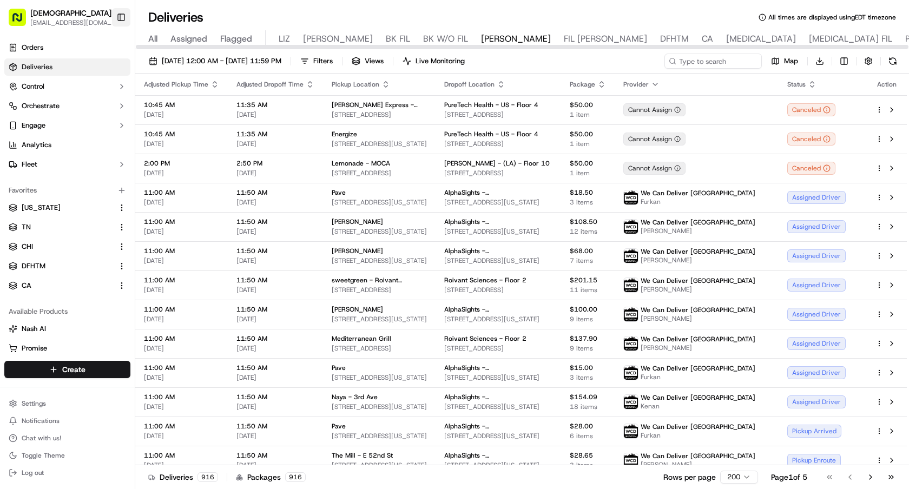
click at [123, 14] on button "Toggle Sidebar" at bounding box center [121, 17] width 18 height 18
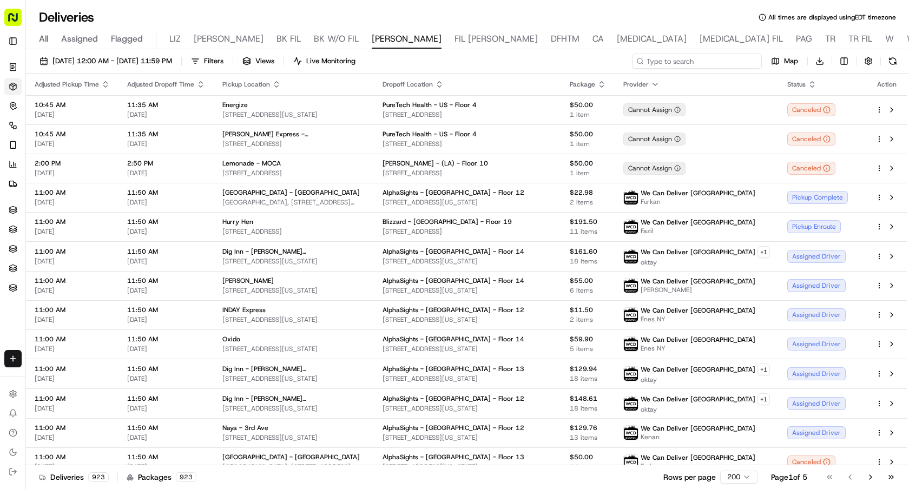
click at [740, 61] on input at bounding box center [697, 61] width 130 height 15
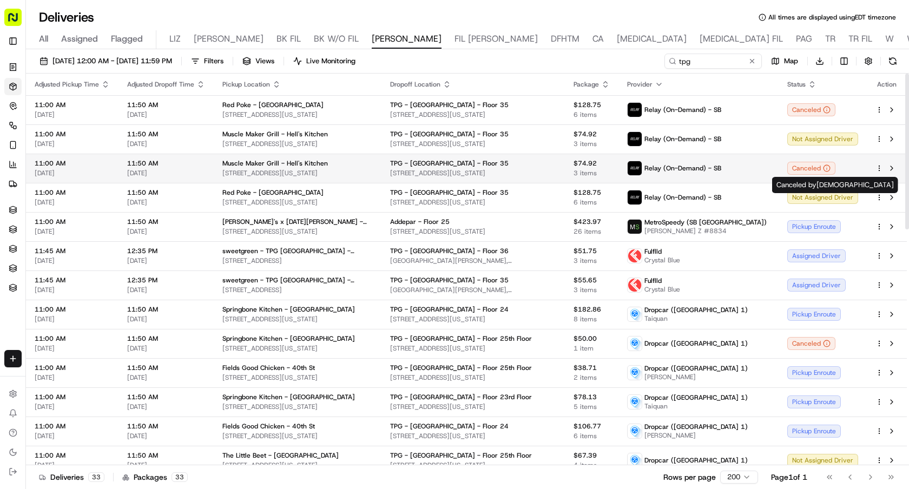
click at [801, 165] on div "Canceled" at bounding box center [811, 168] width 48 height 13
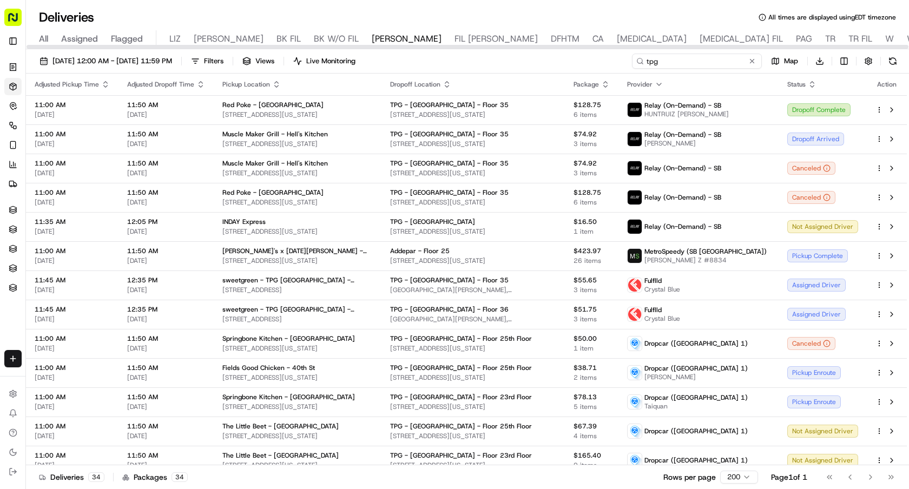
drag, startPoint x: 701, startPoint y: 61, endPoint x: 639, endPoint y: 59, distance: 62.3
click at [639, 59] on div "tpg" at bounding box center [697, 61] width 130 height 15
type input "dropcar"
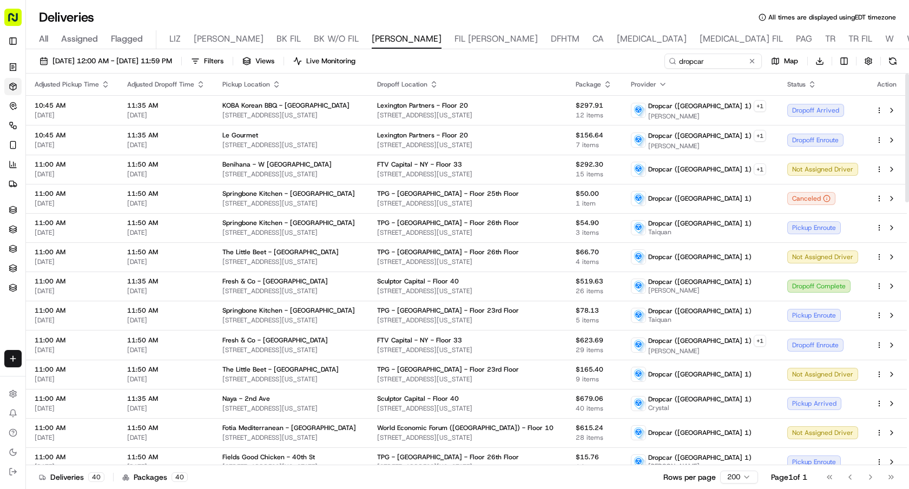
click at [438, 84] on icon "button" at bounding box center [434, 84] width 9 height 9
click at [463, 126] on button "Dropoff Location Name (A-Z)" at bounding box center [458, 128] width 110 height 13
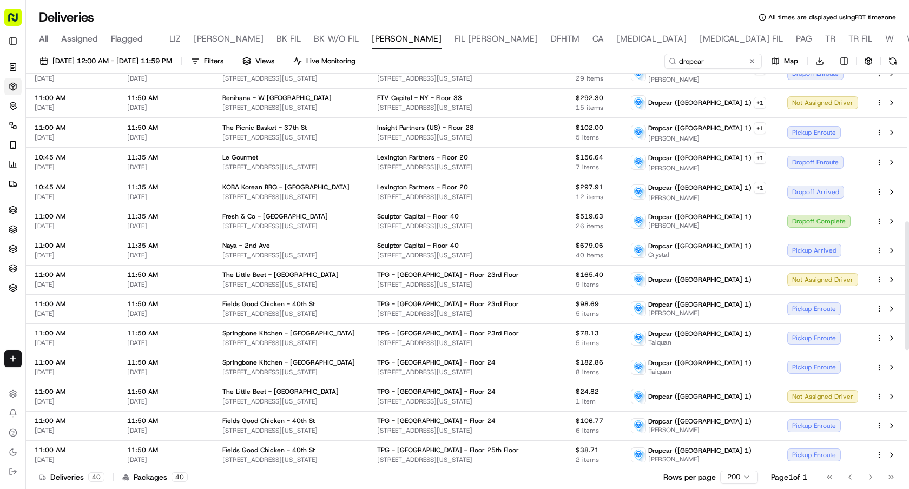
scroll to position [575, 0]
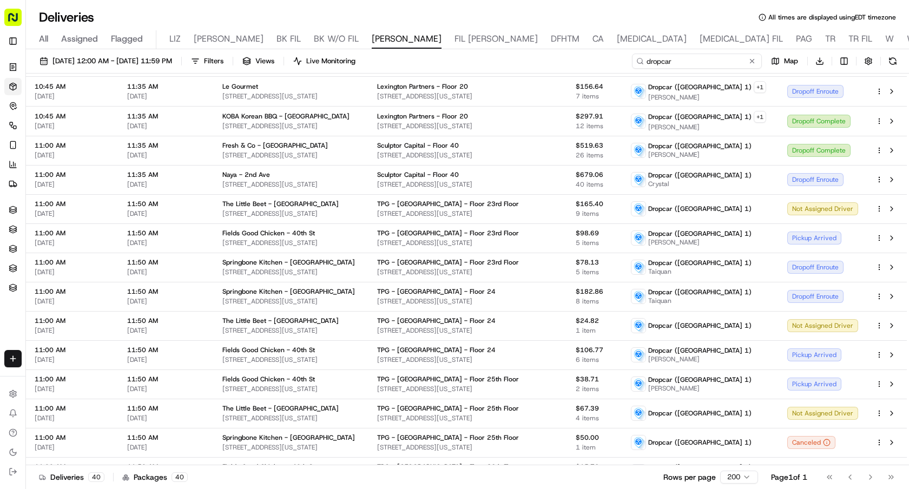
drag, startPoint x: 718, startPoint y: 60, endPoint x: 566, endPoint y: 60, distance: 152.1
click at [567, 60] on div "09/16/2025 12:00 AM - 09/16/2025 11:59 PM Filters Views Live Monitoring dropcar…" at bounding box center [467, 64] width 883 height 20
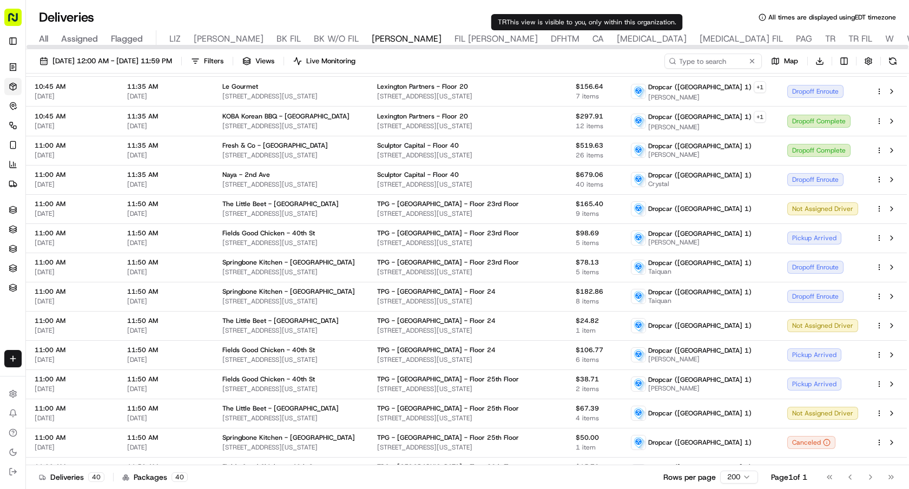
click at [825, 38] on span "TR" at bounding box center [830, 38] width 10 height 13
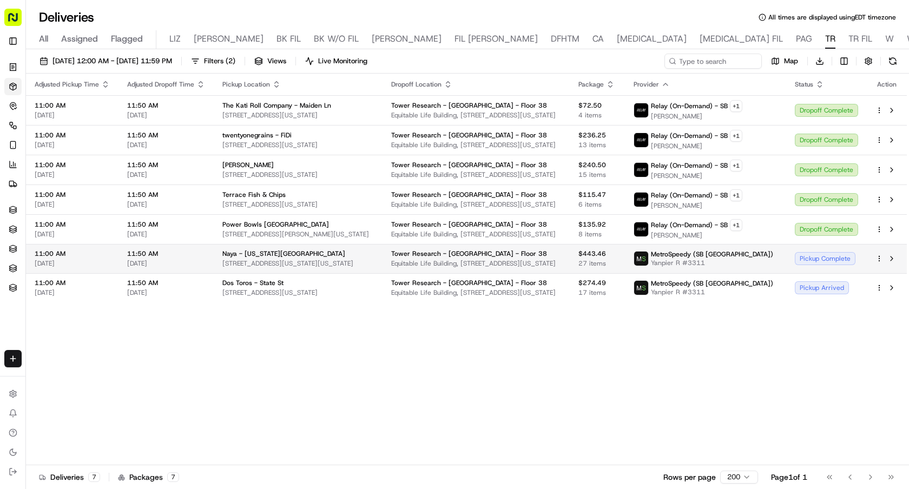
click at [811, 261] on div "Pickup Complete" at bounding box center [826, 258] width 63 height 13
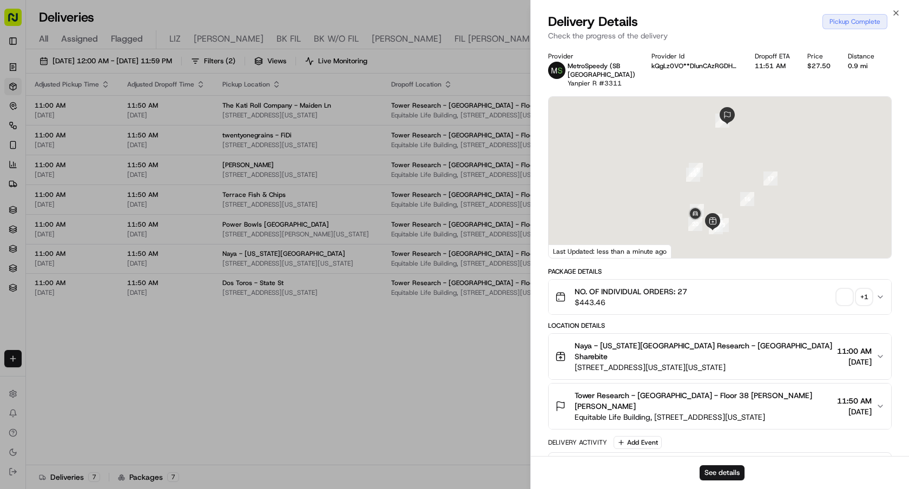
scroll to position [298, 0]
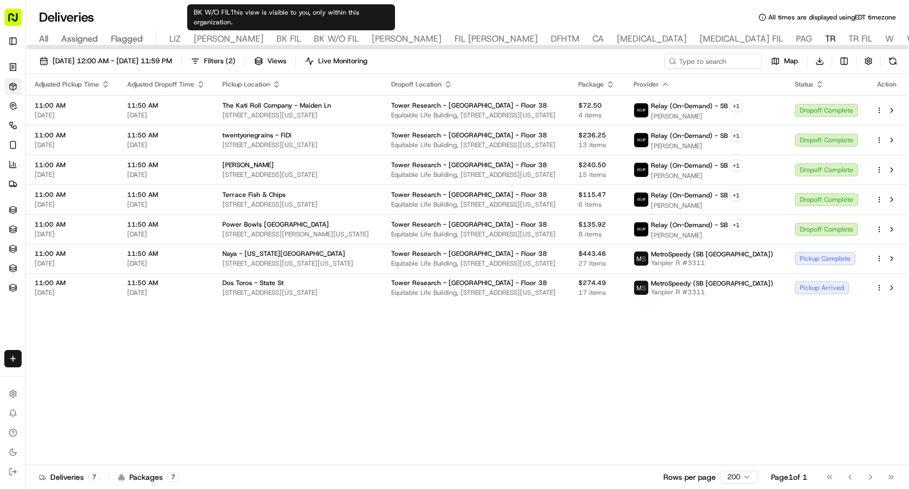
click at [372, 41] on span "[PERSON_NAME]" at bounding box center [407, 38] width 70 height 13
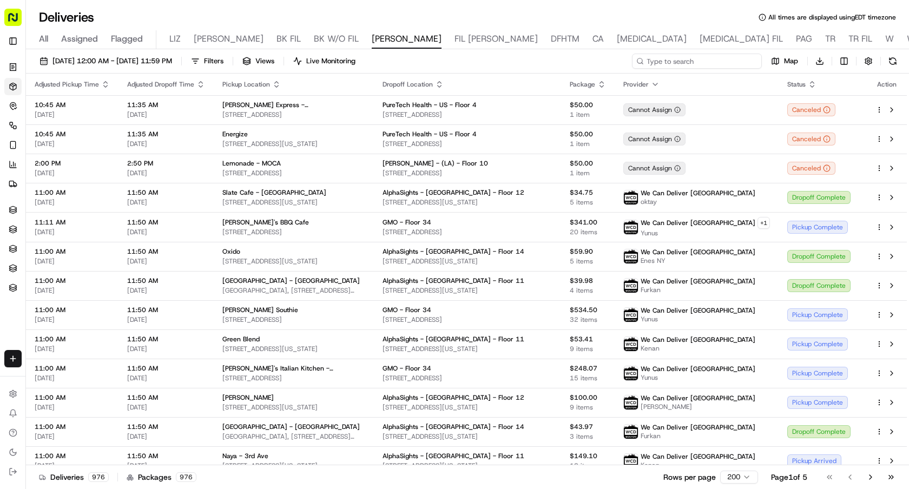
click at [706, 61] on input at bounding box center [697, 61] width 130 height 15
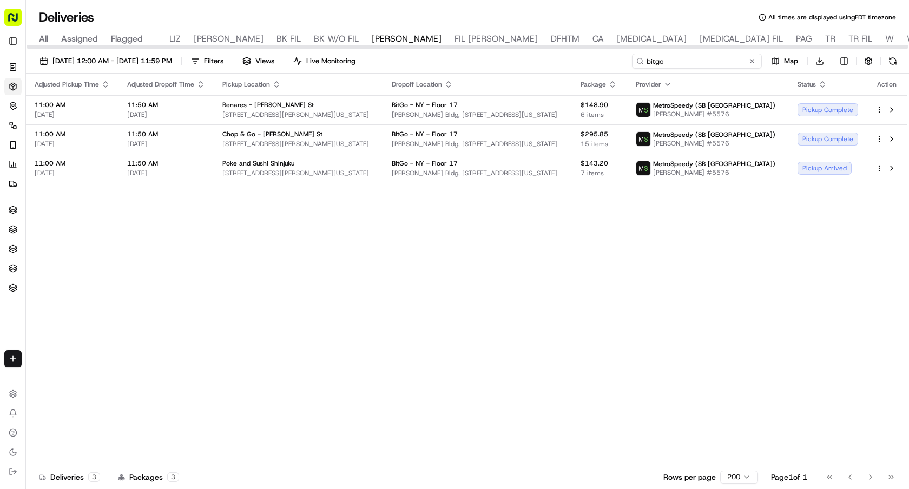
drag, startPoint x: 700, startPoint y: 60, endPoint x: 600, endPoint y: 60, distance: 100.1
click at [600, 60] on div "09/16/2025 12:00 AM - 09/16/2025 11:59 PM Filters Views Live Monitoring bitgo M…" at bounding box center [467, 64] width 883 height 20
paste input "Dropcar (NYC 1) +1 Taiquan"
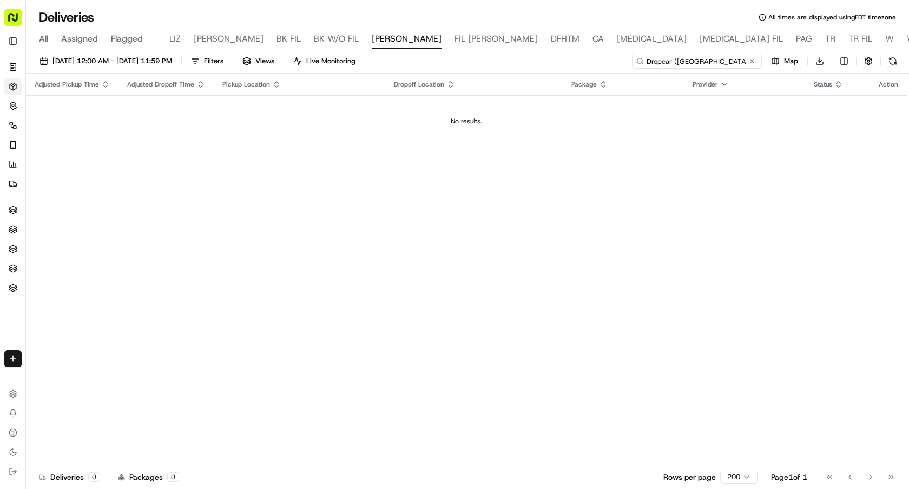
drag, startPoint x: 716, startPoint y: 59, endPoint x: 624, endPoint y: 60, distance: 92.0
click at [624, 60] on div "09/16/2025 12:00 AM - 09/16/2025 11:59 PM Filters Views Live Monitoring Dropcar…" at bounding box center [467, 64] width 883 height 20
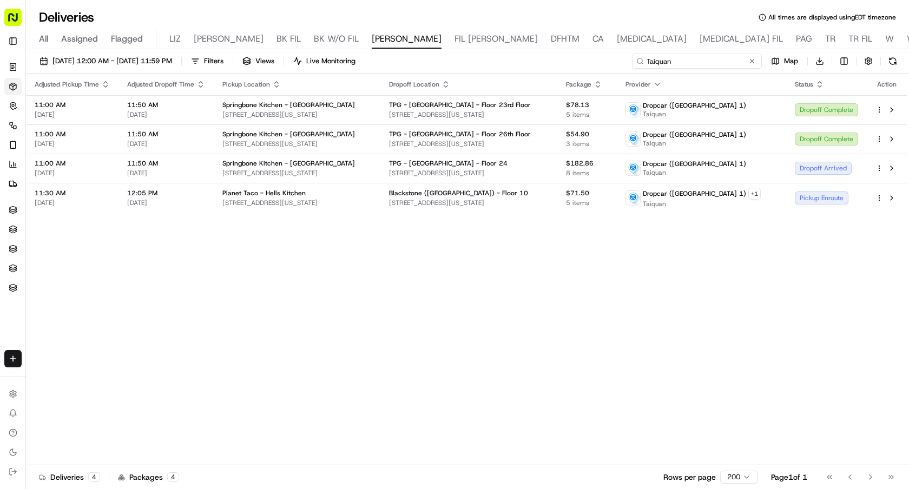
type input "Taiquan"
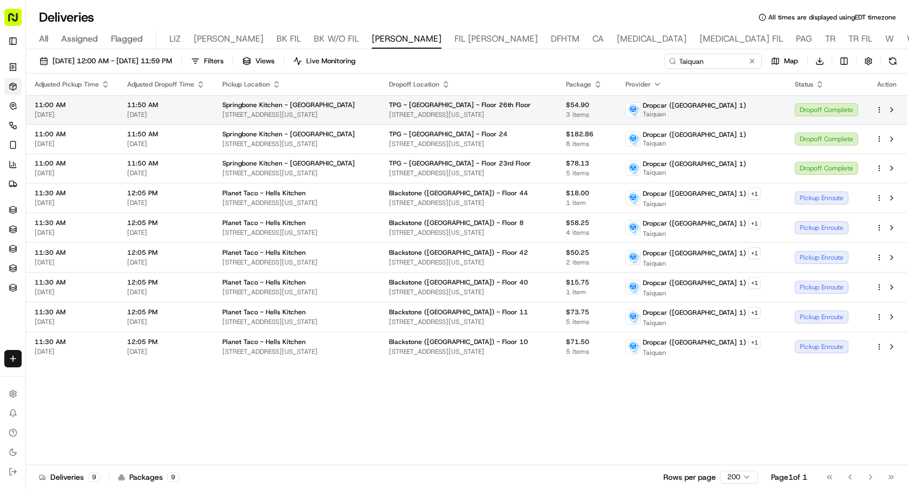
drag, startPoint x: 525, startPoint y: 115, endPoint x: 405, endPoint y: 115, distance: 120.1
click at [405, 115] on td "TPG - USA - Floor 26th Floor 245 Park Ave, New York, NY 10167" at bounding box center [468, 109] width 177 height 29
copy span "245 Park Ave, New York, NY 10167"
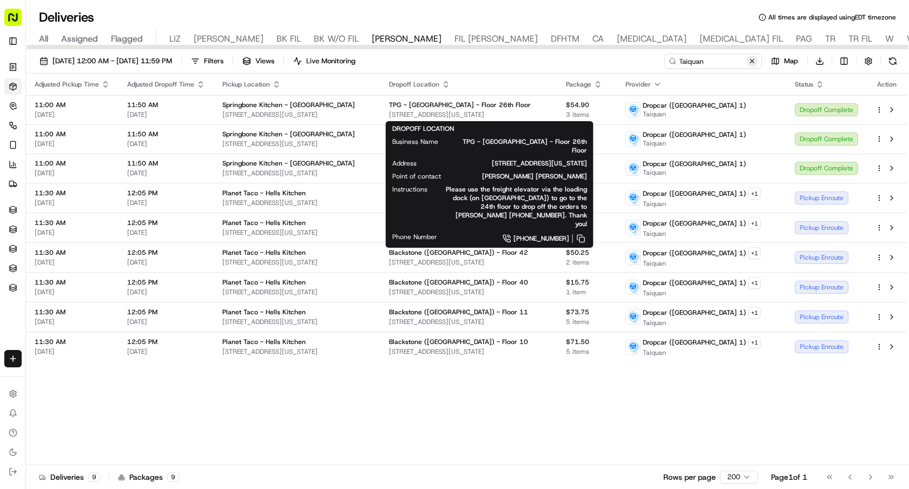
click at [753, 58] on button at bounding box center [752, 61] width 11 height 11
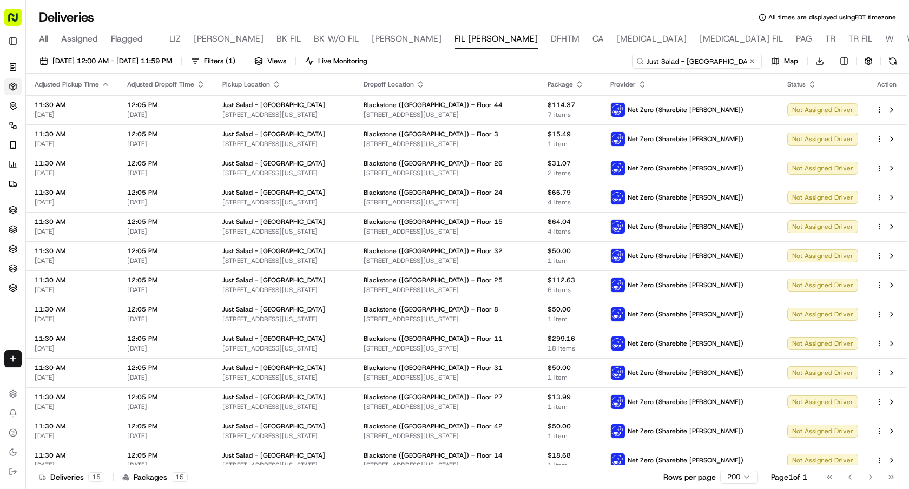
scroll to position [68, 0]
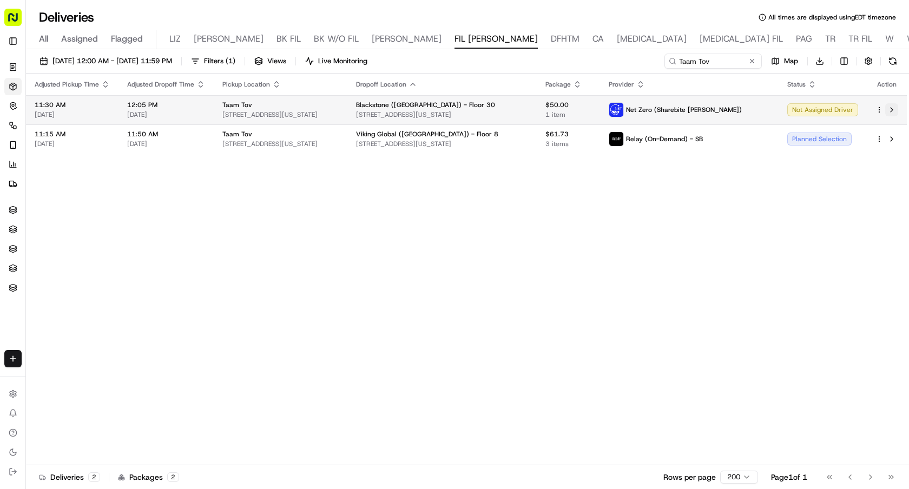
click at [892, 107] on button at bounding box center [891, 109] width 13 height 13
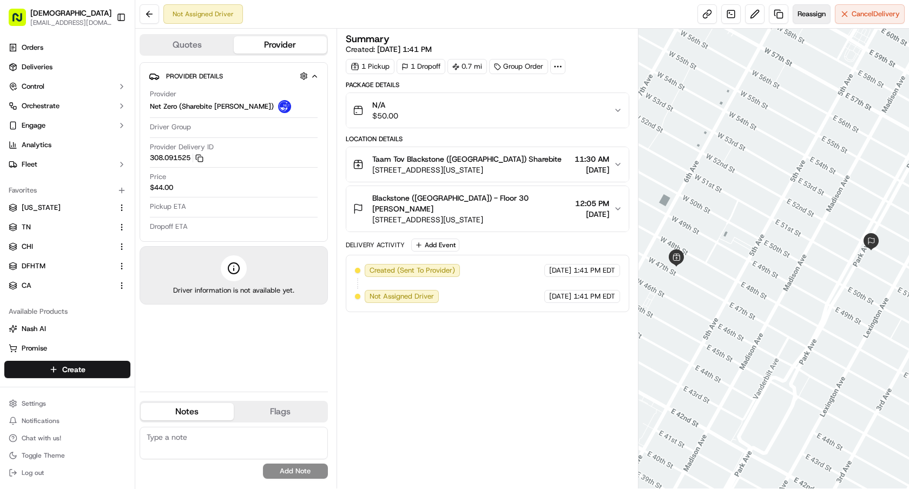
click at [816, 15] on span "Reassign" at bounding box center [812, 14] width 28 height 10
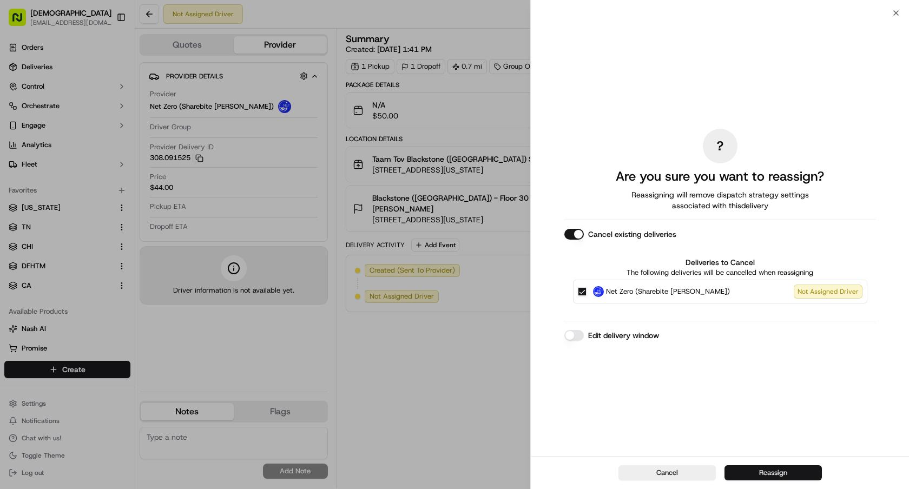
click at [779, 467] on button "Reassign" at bounding box center [773, 472] width 97 height 15
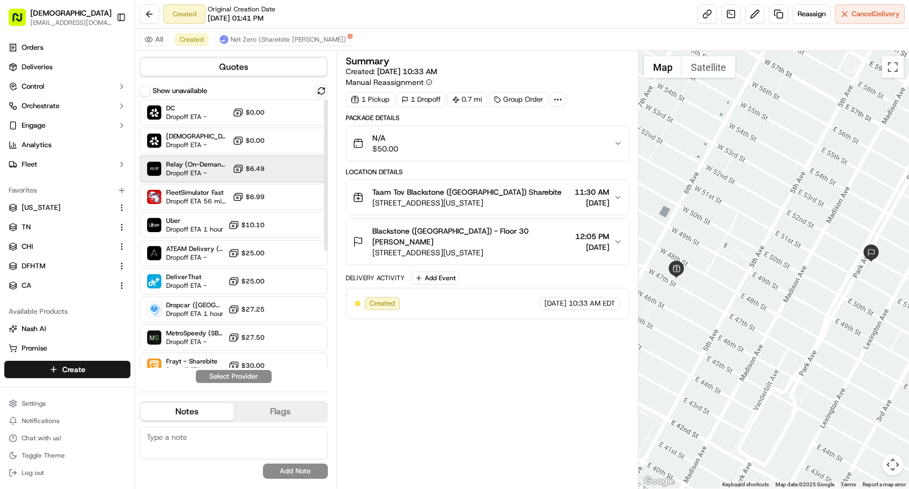
click at [179, 169] on span "Dropoff ETA -" at bounding box center [197, 173] width 62 height 9
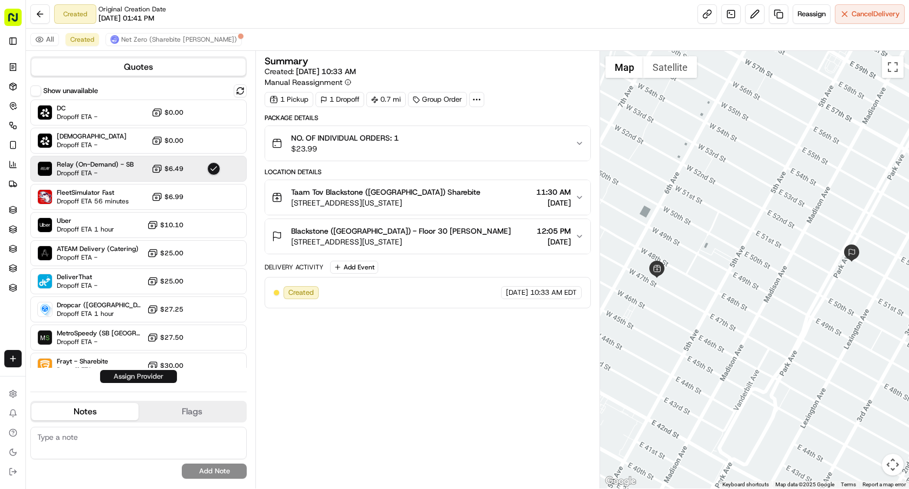
click at [139, 379] on button "Assign Provider" at bounding box center [138, 376] width 77 height 13
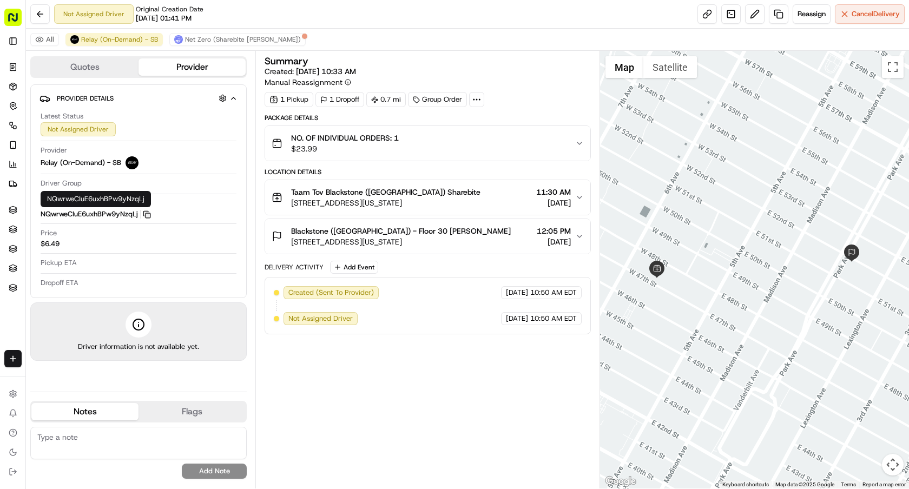
click at [146, 215] on icon "button" at bounding box center [147, 215] width 8 height 8
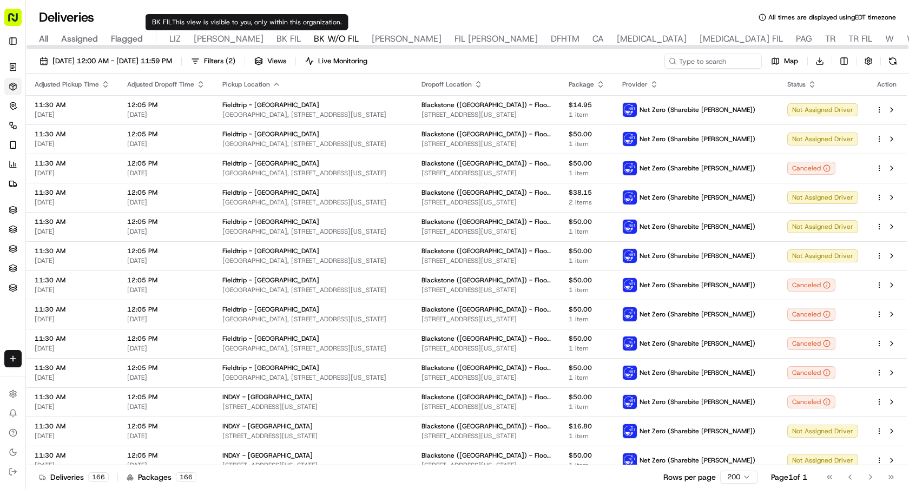
click at [277, 41] on span "BK FIL" at bounding box center [289, 38] width 24 height 13
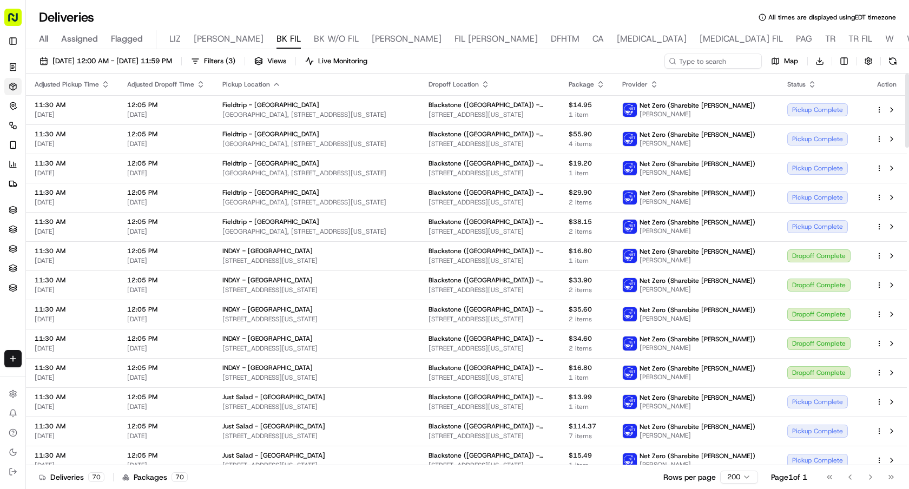
click at [810, 84] on icon "button" at bounding box center [812, 84] width 9 height 9
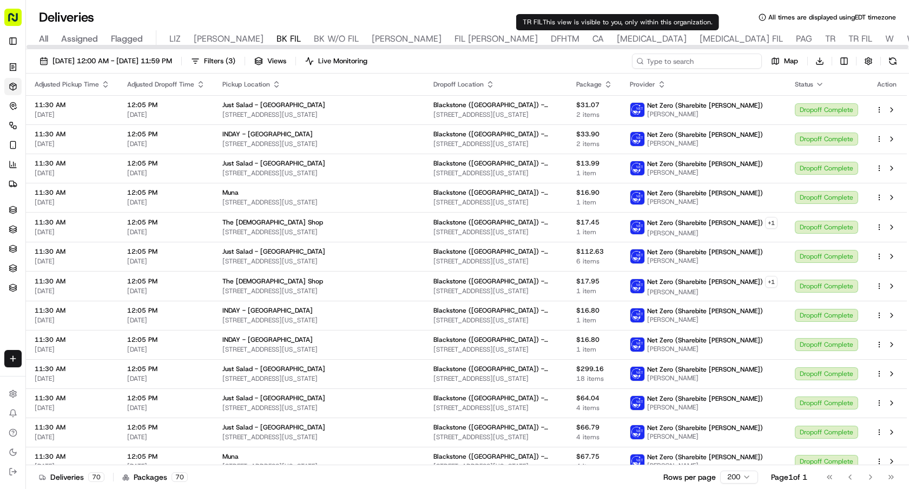
click at [710, 67] on input at bounding box center [697, 61] width 130 height 15
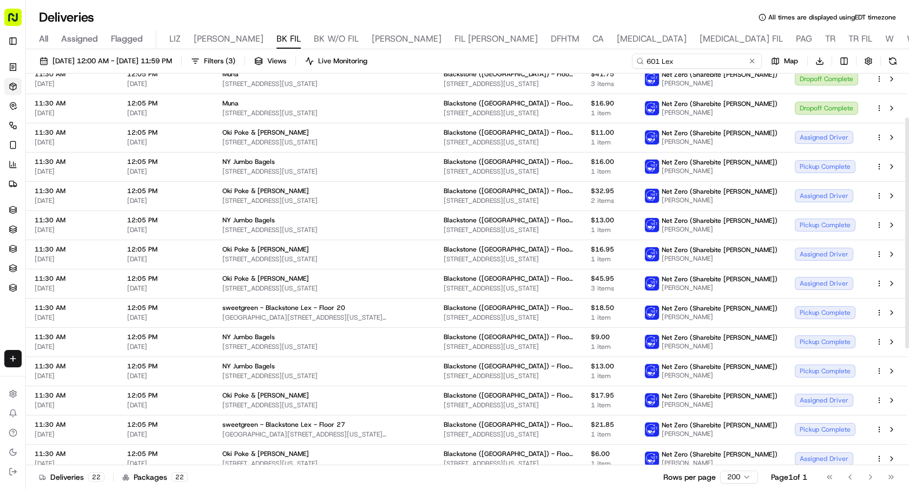
scroll to position [75, 0]
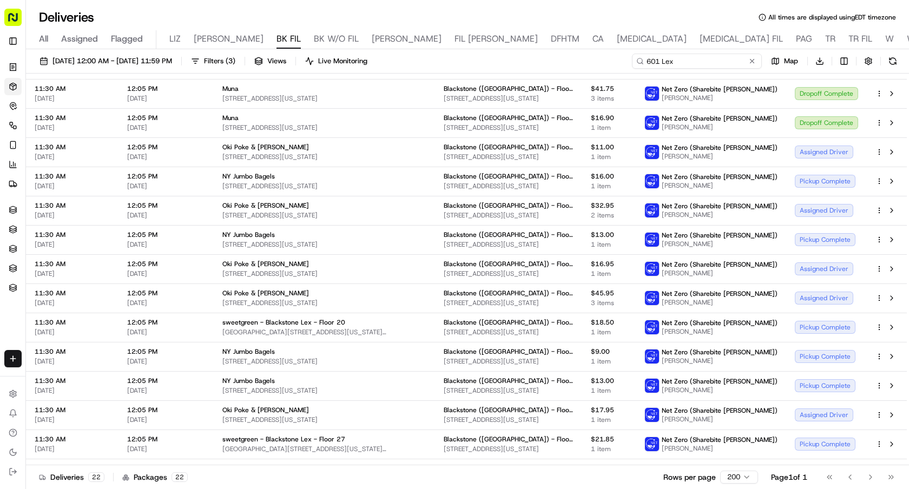
drag, startPoint x: 672, startPoint y: 62, endPoint x: 498, endPoint y: 45, distance: 175.1
click at [504, 45] on div "Deliveries All times are displayed using EDT timezone All Assigned Flagged LIZ …" at bounding box center [467, 244] width 883 height 489
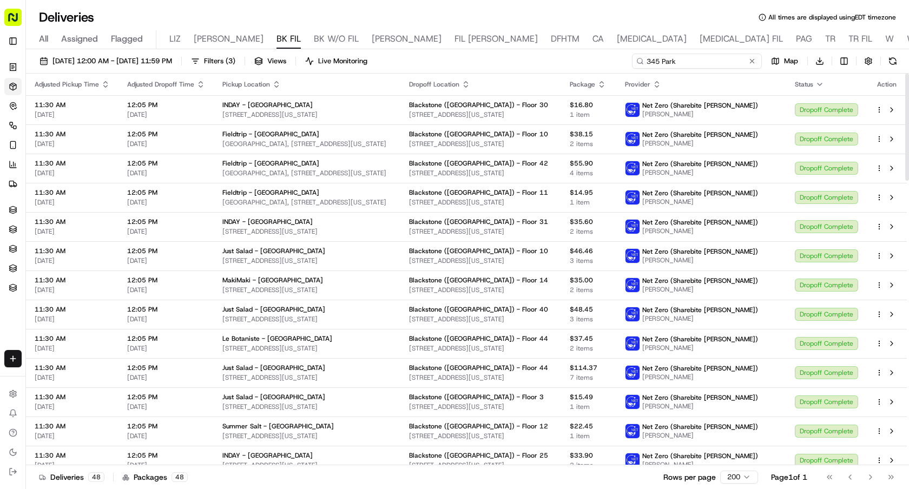
click at [707, 62] on input "345 Park" at bounding box center [697, 61] width 130 height 15
drag, startPoint x: 709, startPoint y: 63, endPoint x: 540, endPoint y: 58, distance: 169.5
click at [542, 58] on div "09/16/2025 12:00 AM - 09/16/2025 11:59 PM Filters ( 3 ) Views Live Monitoring 3…" at bounding box center [467, 64] width 883 height 20
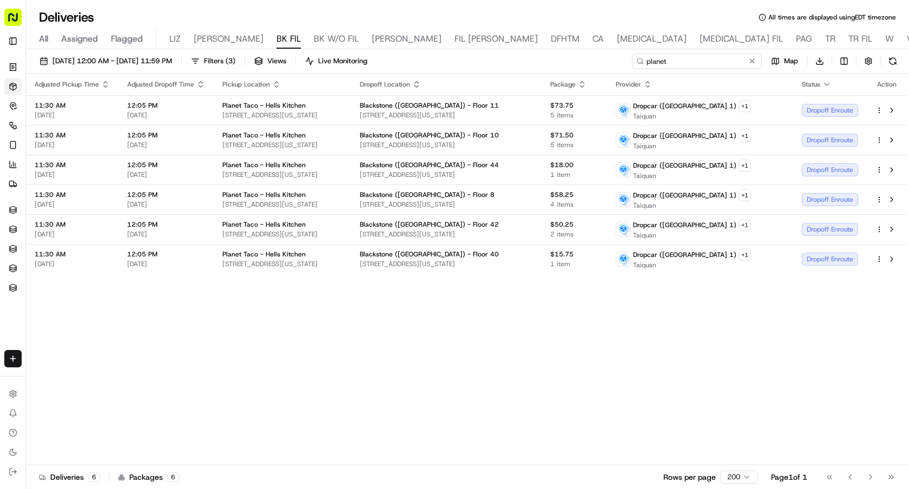
type input "planet"
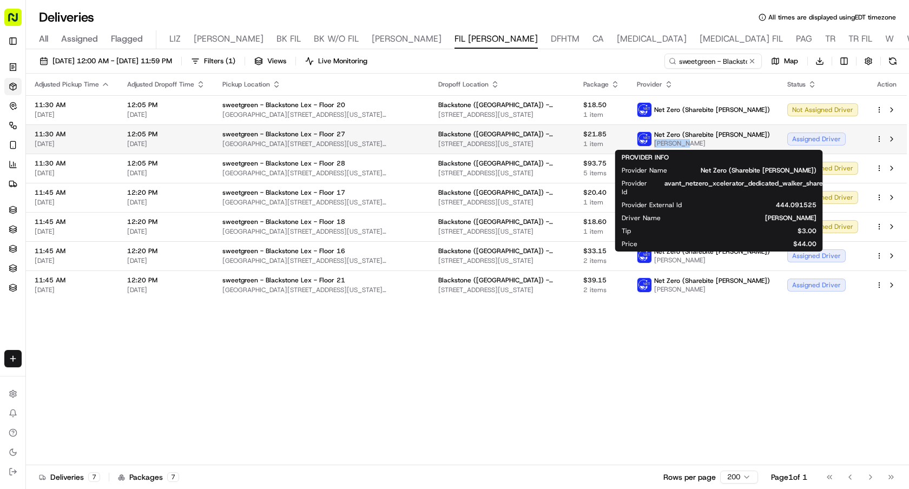
drag, startPoint x: 727, startPoint y: 141, endPoint x: 687, endPoint y: 142, distance: 40.6
click at [687, 142] on span "EDMUND YU" at bounding box center [712, 143] width 116 height 9
copy span "EDMUND YU"
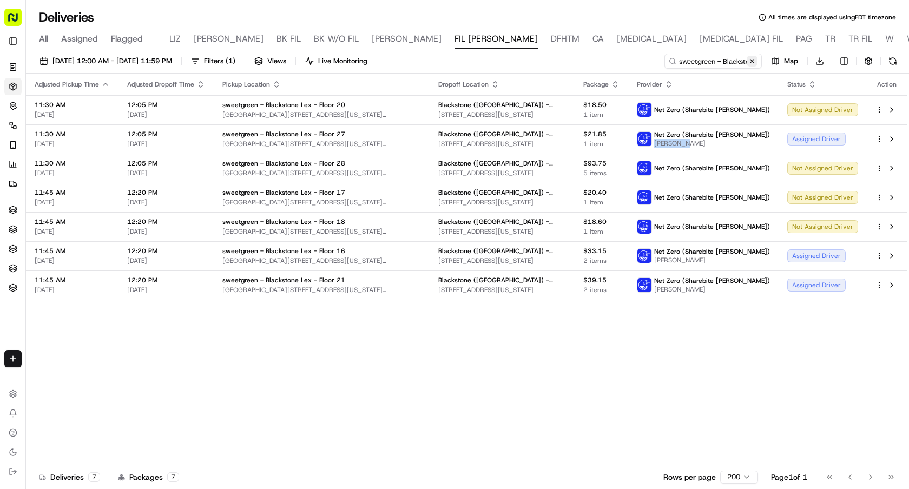
click at [753, 58] on button at bounding box center [752, 61] width 11 height 11
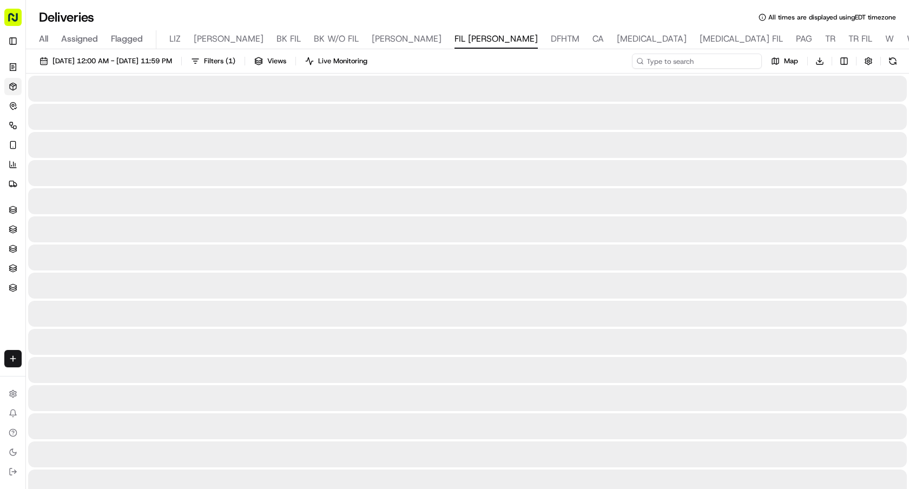
click at [723, 58] on input at bounding box center [697, 61] width 130 height 15
paste input "EDMUND YU"
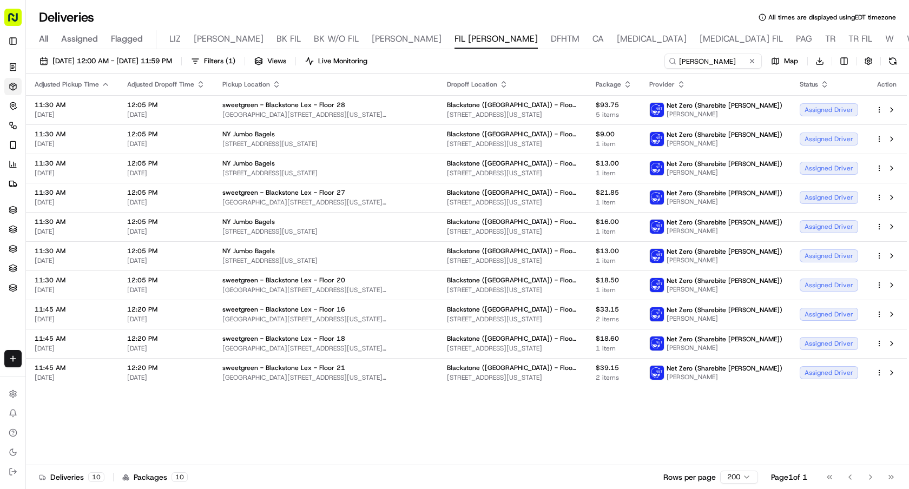
click at [272, 82] on icon "button" at bounding box center [276, 84] width 9 height 9
click at [294, 124] on button "Pickup Location Name (A-Z)" at bounding box center [275, 128] width 108 height 13
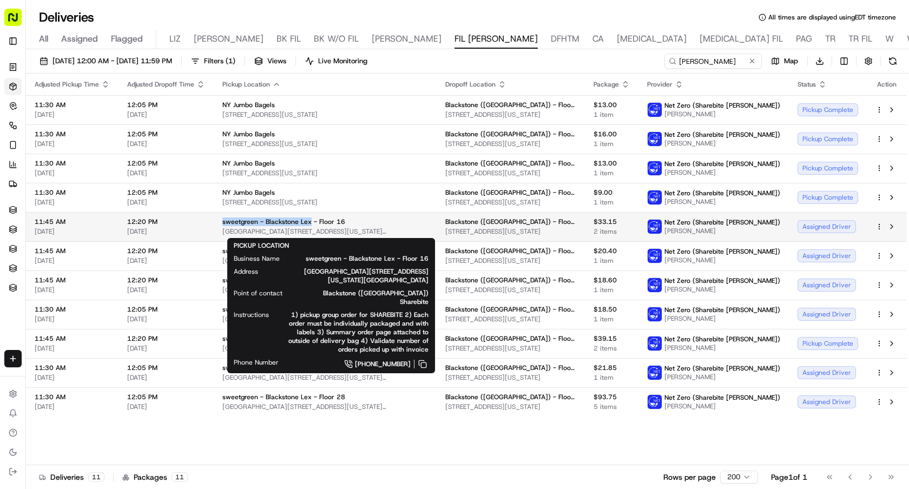
drag, startPoint x: 219, startPoint y: 222, endPoint x: 306, endPoint y: 222, distance: 87.7
click at [306, 222] on td "sweetgreen - Blackstone Lex - Floor 16 599 Lexington Avenue, 599 Lexington Ave,…" at bounding box center [325, 226] width 223 height 29
copy span "sweetgreen - Blackstone Lex"
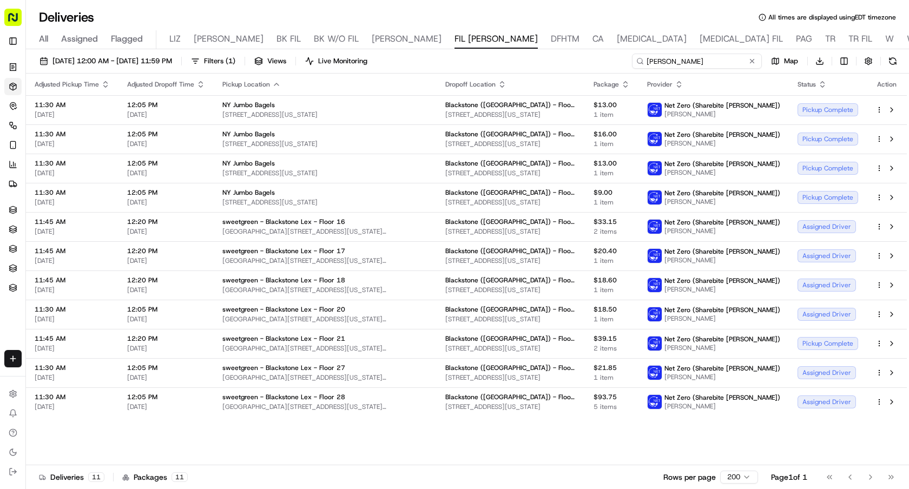
drag, startPoint x: 728, startPoint y: 63, endPoint x: 578, endPoint y: 56, distance: 150.1
click at [580, 56] on div "09/16/2025 12:00 AM - 09/16/2025 11:59 PM Filters ( 1 ) Views Live Monitoring E…" at bounding box center [467, 64] width 883 height 20
paste input "sweetgreen - Blackstone Lex"
type input "sweetgreen - Blackstone Lex"
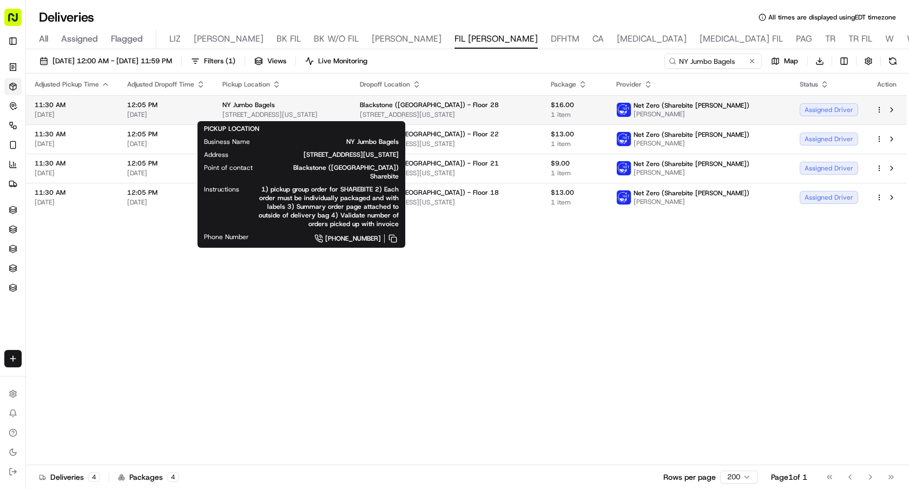
drag, startPoint x: 353, startPoint y: 117, endPoint x: 213, endPoint y: 117, distance: 140.2
click at [214, 117] on td "NY Jumbo Bagels [STREET_ADDRESS][US_STATE]" at bounding box center [282, 109] width 137 height 29
copy span "[STREET_ADDRESS][US_STATE]"
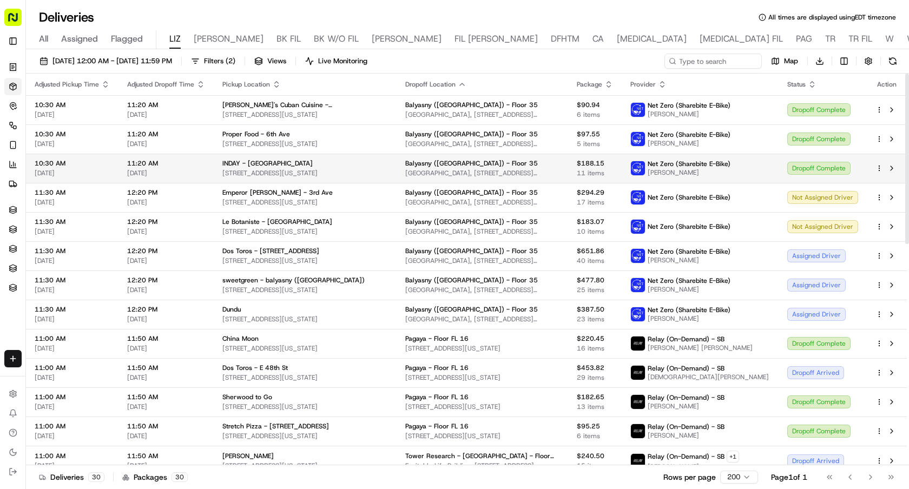
scroll to position [15, 0]
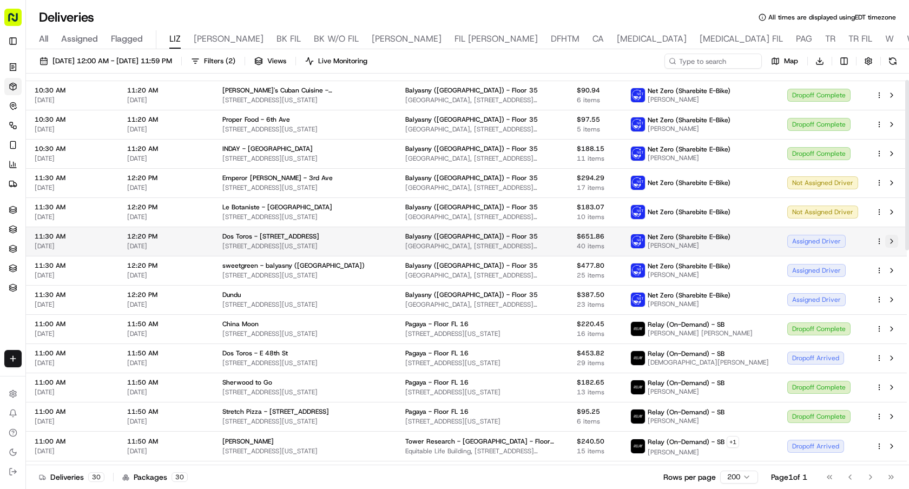
click at [895, 243] on button at bounding box center [891, 241] width 13 height 13
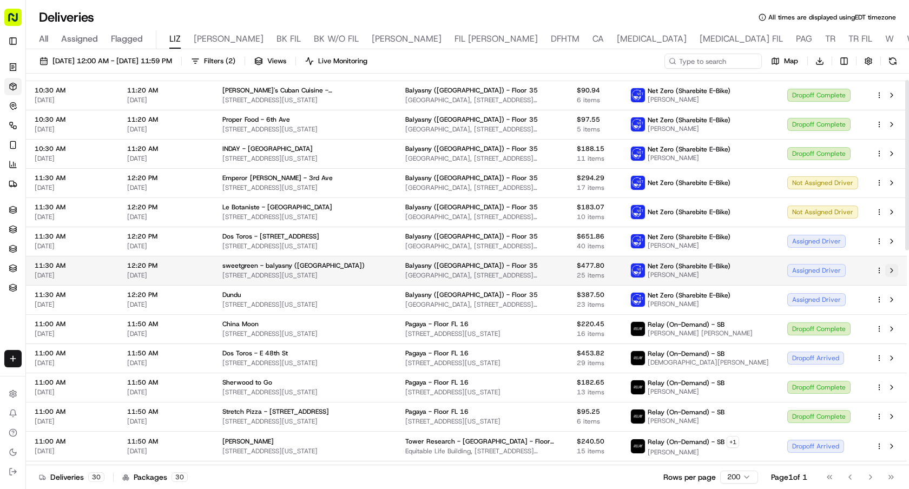
click at [892, 272] on button at bounding box center [891, 270] width 13 height 13
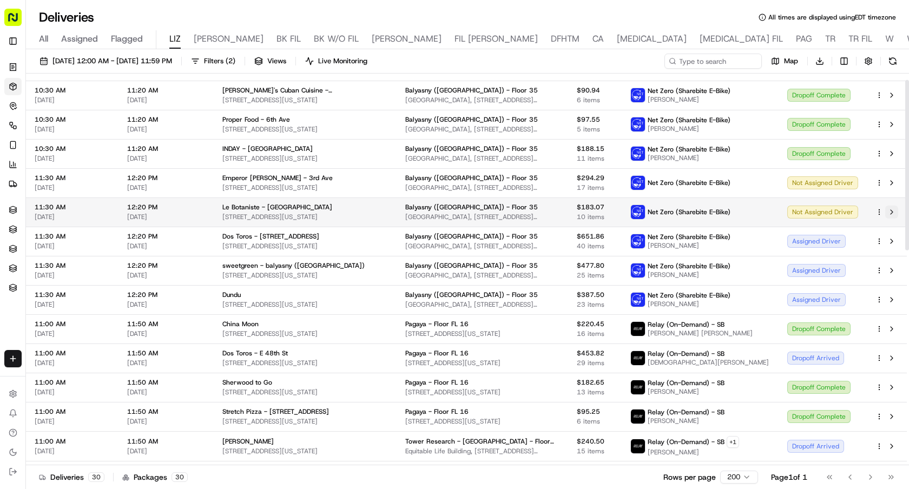
click at [893, 212] on button at bounding box center [891, 212] width 13 height 13
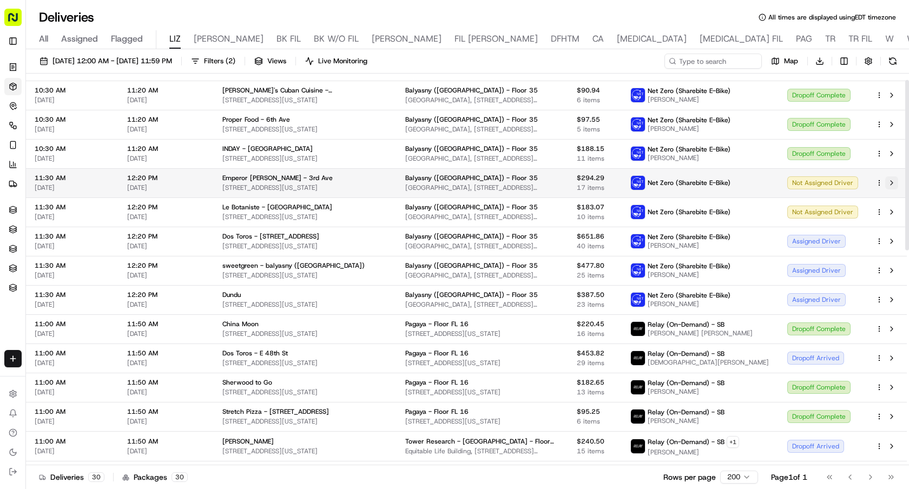
click at [892, 183] on button at bounding box center [891, 182] width 13 height 13
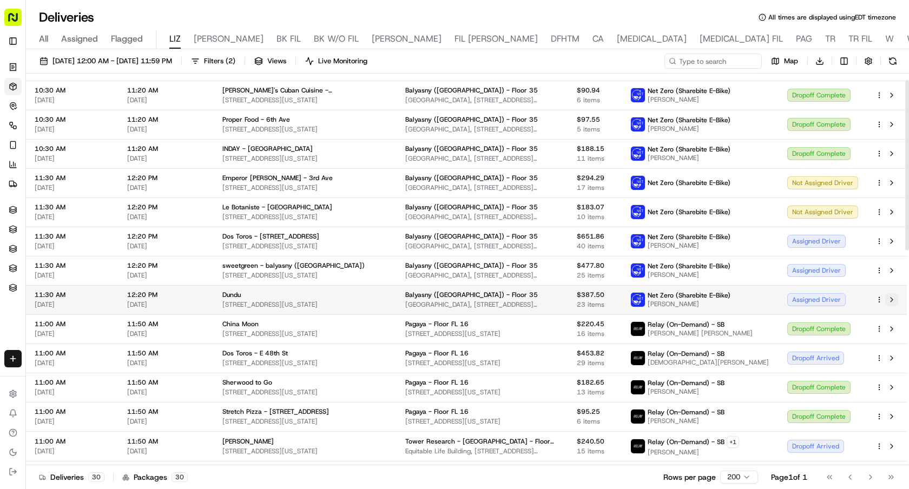
click at [893, 299] on button at bounding box center [891, 299] width 13 height 13
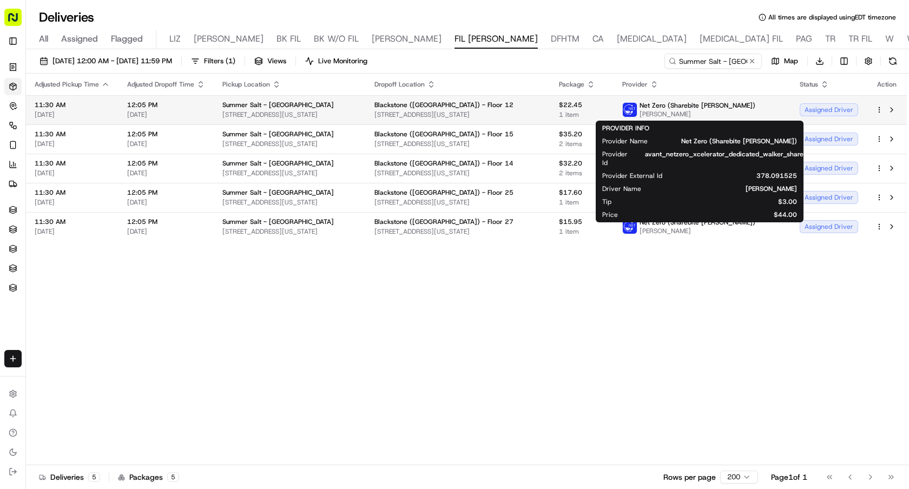
drag, startPoint x: 716, startPoint y: 114, endPoint x: 669, endPoint y: 115, distance: 47.6
click at [669, 115] on span "[PERSON_NAME]" at bounding box center [698, 114] width 116 height 9
copy span "[PERSON_NAME]"
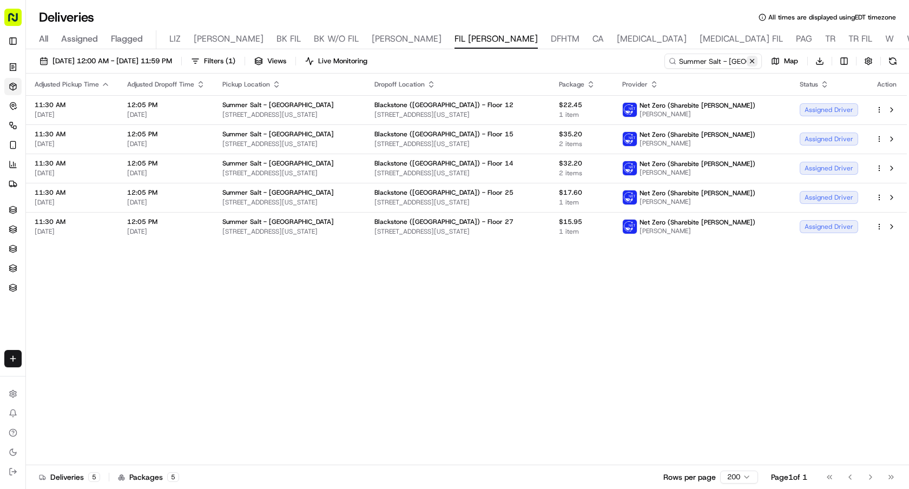
click at [752, 62] on button at bounding box center [752, 61] width 11 height 11
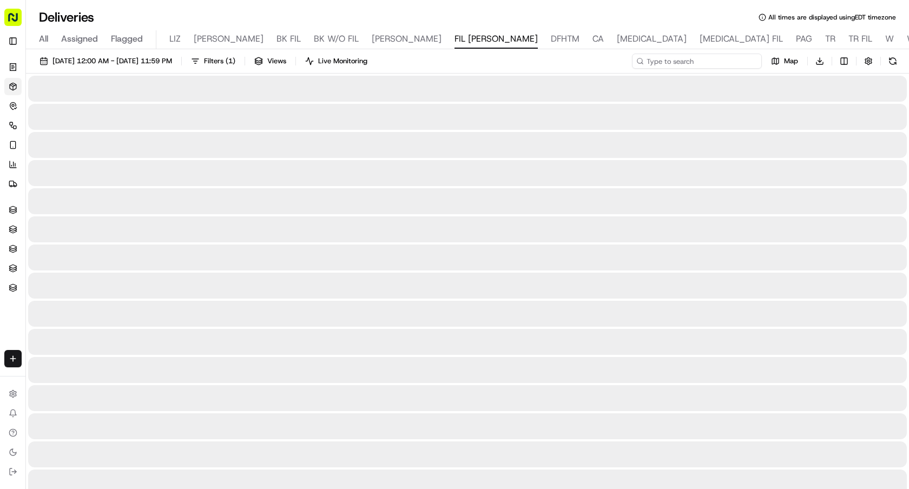
click at [729, 62] on input at bounding box center [697, 61] width 130 height 15
paste input "Daphne Escobar"
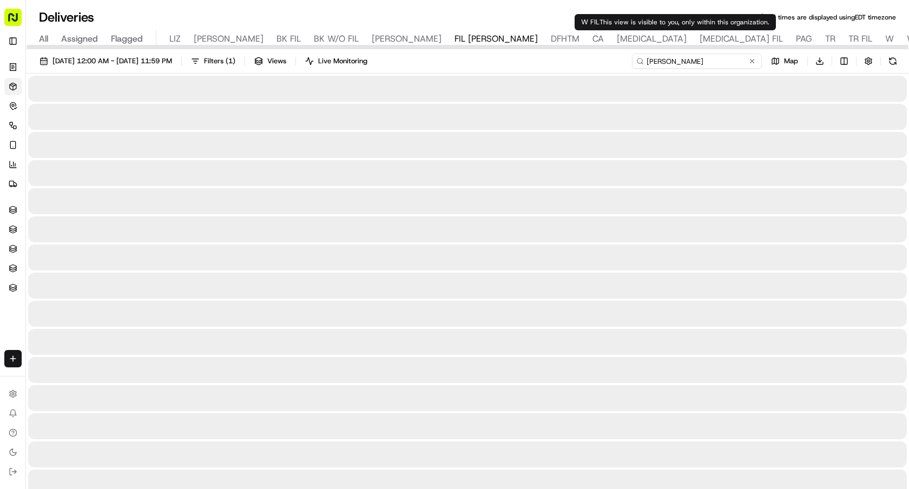
type input "Daphne Escobar"
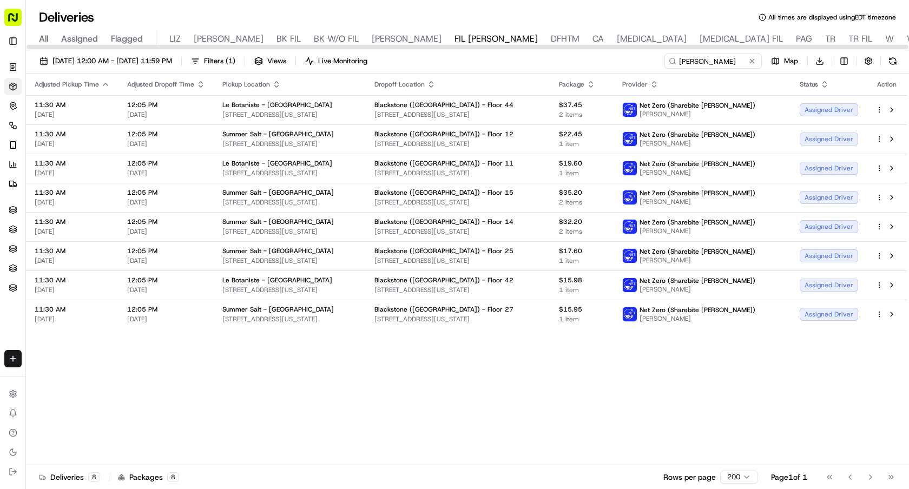
click at [272, 84] on icon "button" at bounding box center [276, 84] width 9 height 9
click at [285, 144] on button "Pickup Location Name (Z-A)" at bounding box center [275, 143] width 108 height 13
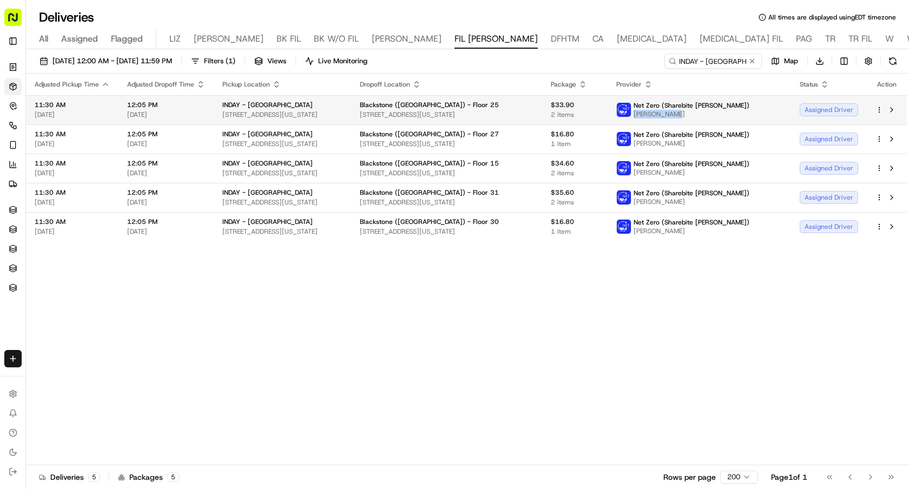
drag, startPoint x: 701, startPoint y: 114, endPoint x: 662, endPoint y: 115, distance: 39.0
click at [662, 115] on span "[PERSON_NAME]" at bounding box center [692, 114] width 116 height 9
copy span "[PERSON_NAME]"
click at [753, 63] on button at bounding box center [752, 61] width 11 height 11
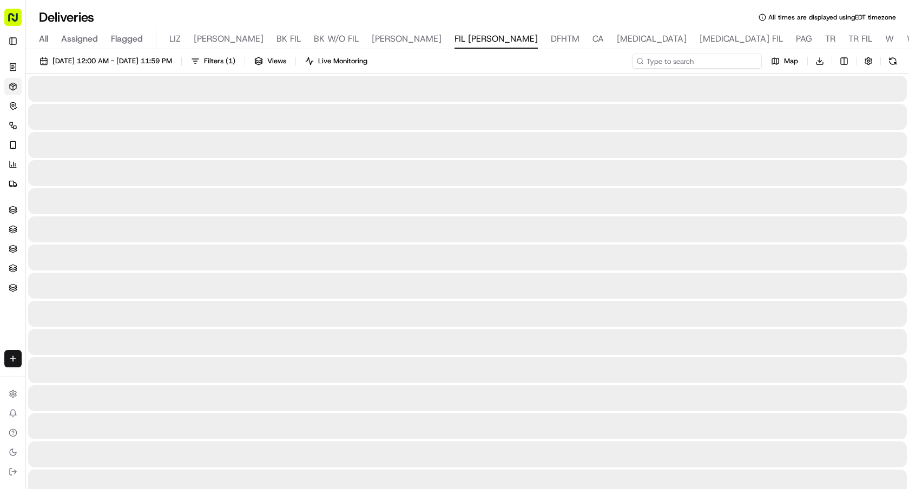
click at [724, 61] on input at bounding box center [697, 61] width 130 height 15
paste input "[PERSON_NAME]"
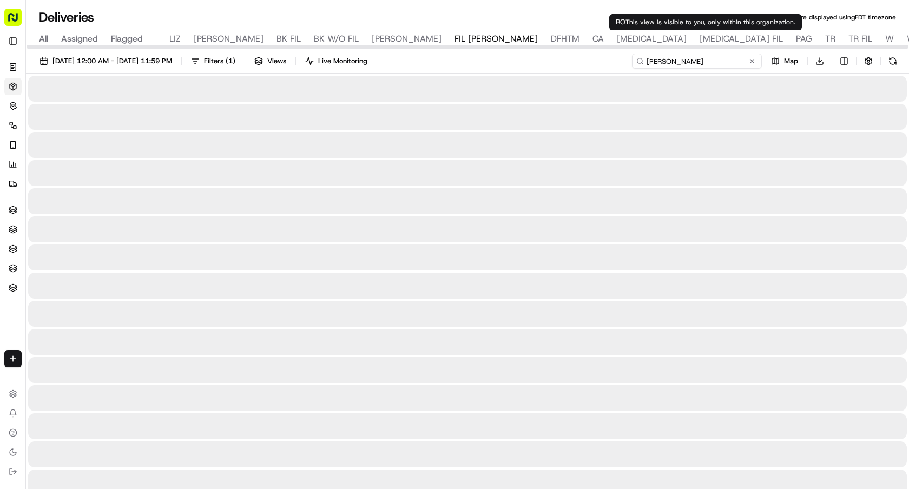
type input "[PERSON_NAME]"
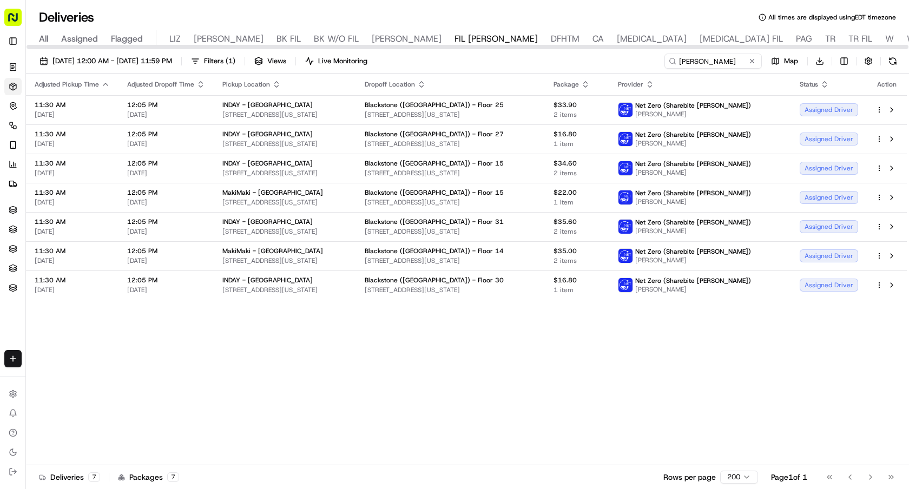
click at [273, 84] on icon "button" at bounding box center [276, 84] width 9 height 9
click at [284, 143] on button "Pickup Location Name (Z-A)" at bounding box center [275, 143] width 108 height 13
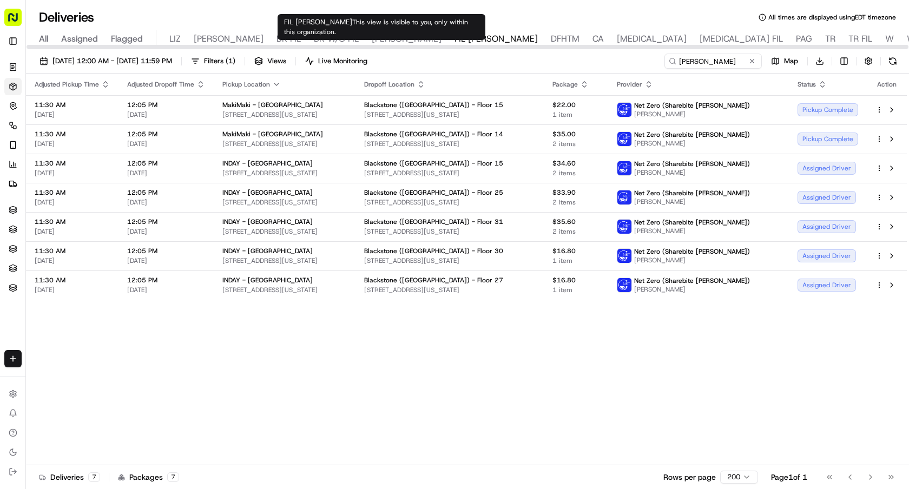
click at [275, 85] on icon "button" at bounding box center [276, 84] width 9 height 9
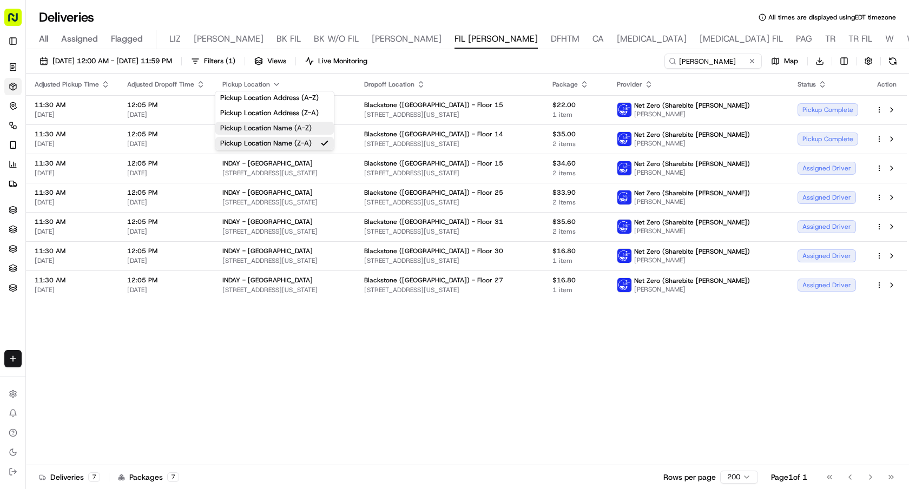
click at [293, 132] on button "Pickup Location Name (A-Z)" at bounding box center [274, 128] width 119 height 13
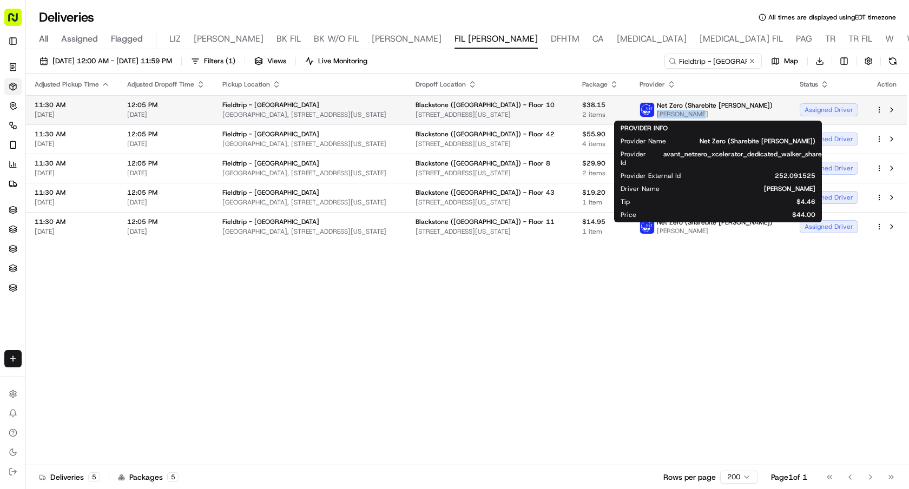
drag, startPoint x: 729, startPoint y: 114, endPoint x: 686, endPoint y: 115, distance: 43.3
click at [686, 115] on span "Kevin Turner" at bounding box center [715, 114] width 116 height 9
copy span "Kevin Turner"
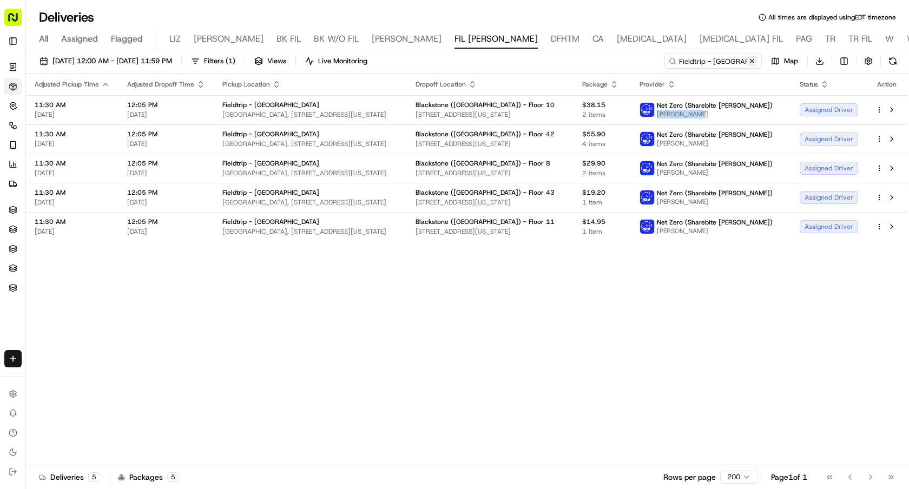
click at [752, 58] on button at bounding box center [752, 61] width 11 height 11
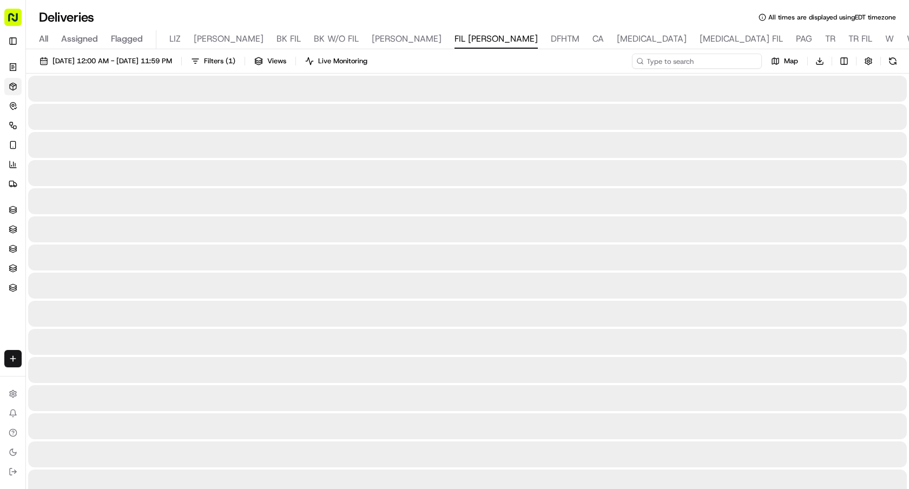
click at [726, 63] on input at bounding box center [697, 61] width 130 height 15
paste input "Kevin Turner"
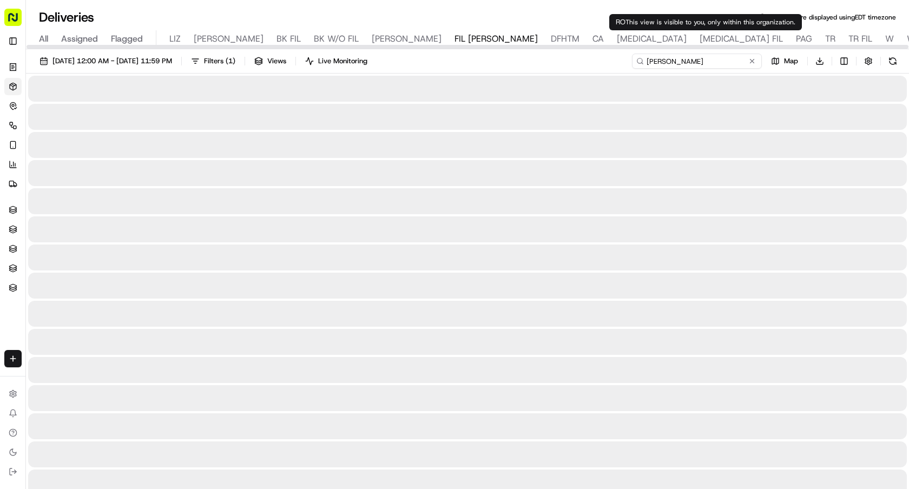
type input "Kevin Turner"
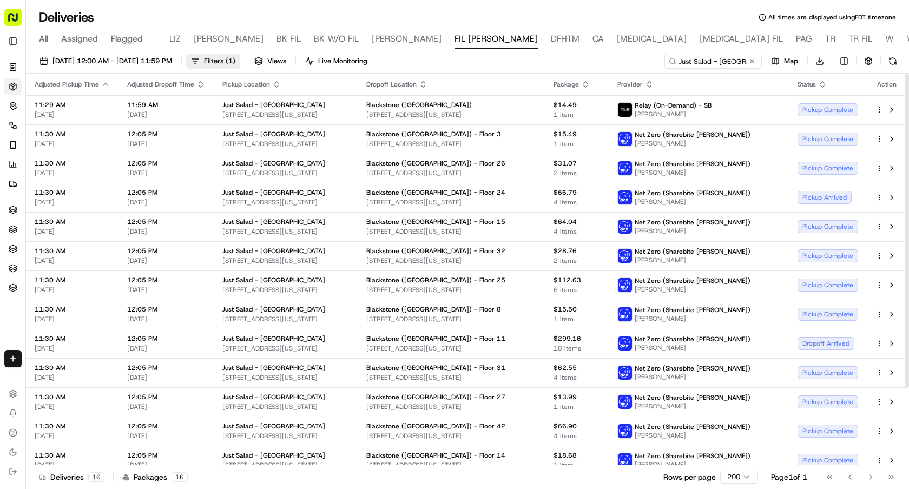
click at [235, 65] on span "Filters ( 1 )" at bounding box center [219, 61] width 31 height 10
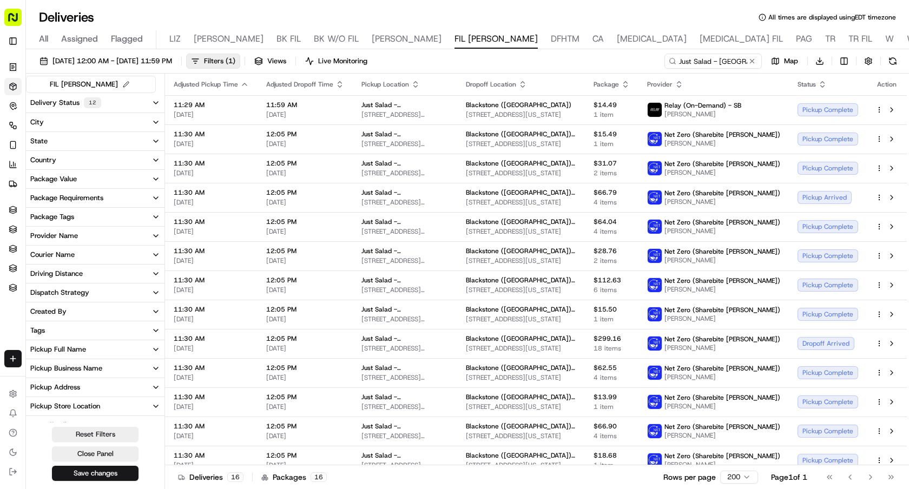
click at [56, 327] on button "Tags" at bounding box center [95, 330] width 139 height 18
click at [36, 369] on Order "Group Order" at bounding box center [34, 369] width 9 height 9
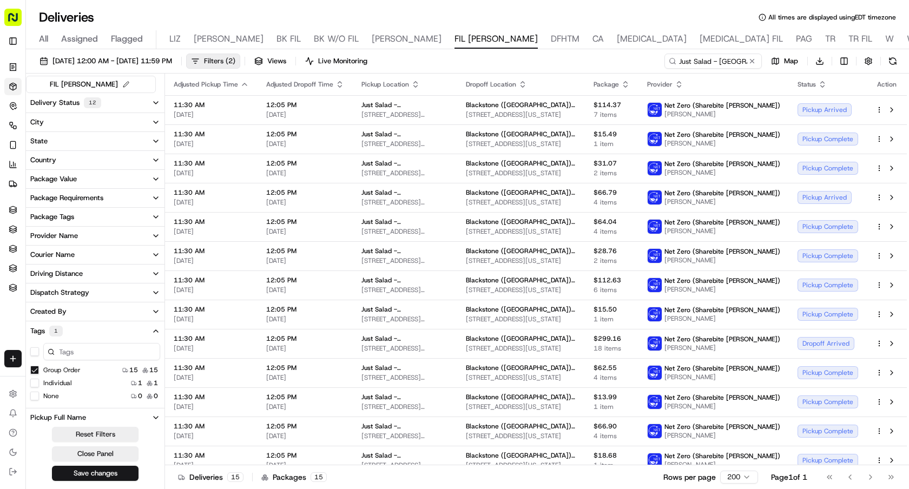
click at [235, 63] on span "Filters ( 2 )" at bounding box center [219, 61] width 31 height 10
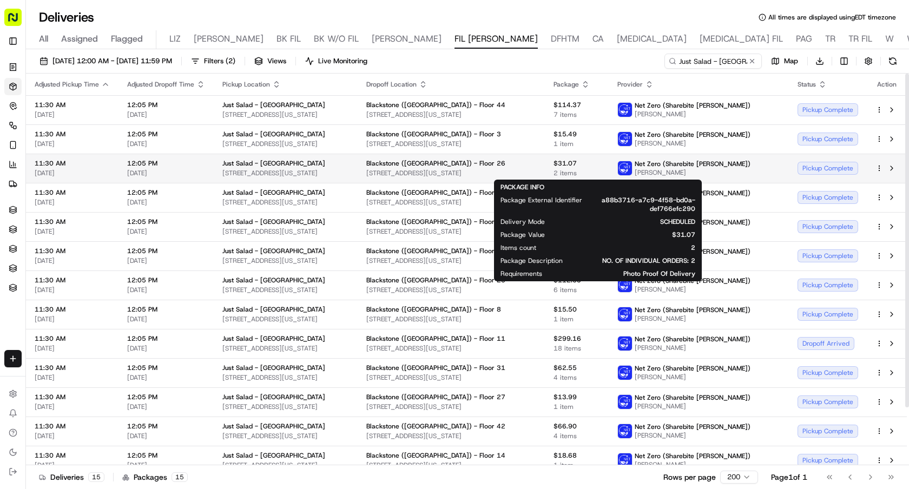
scroll to position [68, 0]
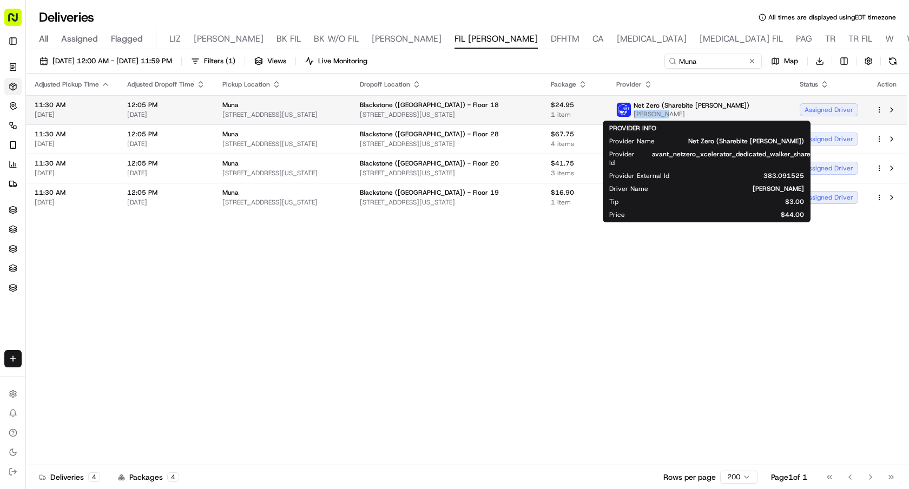
drag, startPoint x: 707, startPoint y: 115, endPoint x: 676, endPoint y: 115, distance: 31.4
click at [676, 115] on span "[PERSON_NAME]" at bounding box center [692, 114] width 116 height 9
copy span "[PERSON_NAME]"
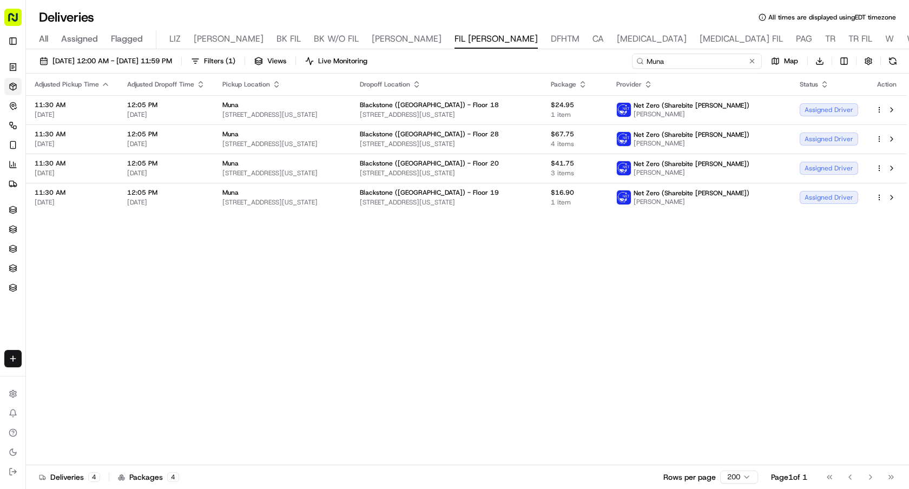
drag, startPoint x: 715, startPoint y: 66, endPoint x: 645, endPoint y: 57, distance: 71.4
click at [645, 57] on input "Muna" at bounding box center [697, 61] width 130 height 15
paste input "[PERSON_NAME]"
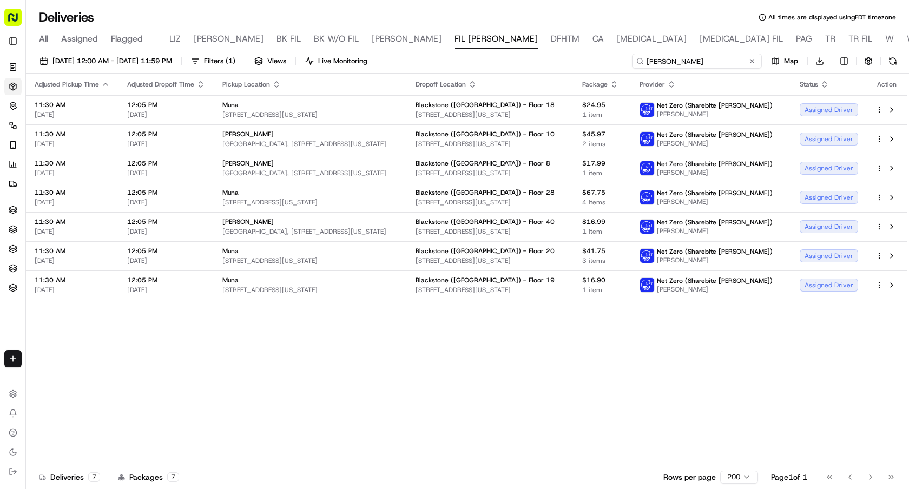
type input "[PERSON_NAME]"
click at [274, 83] on icon "button" at bounding box center [276, 84] width 9 height 9
click at [304, 141] on button "Pickup Location Name (Z-A)" at bounding box center [275, 143] width 108 height 13
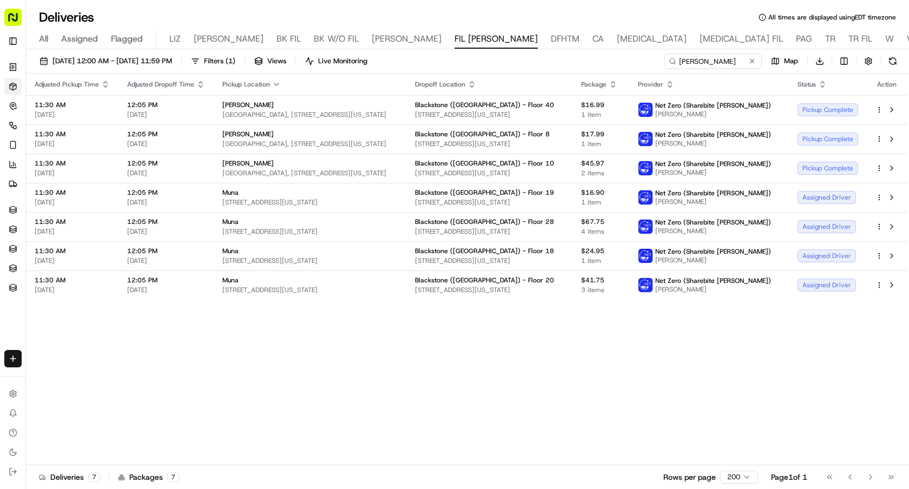
click at [275, 81] on icon "button" at bounding box center [276, 84] width 9 height 9
click at [317, 128] on button "Pickup Location Name (A-Z)" at bounding box center [274, 128] width 119 height 13
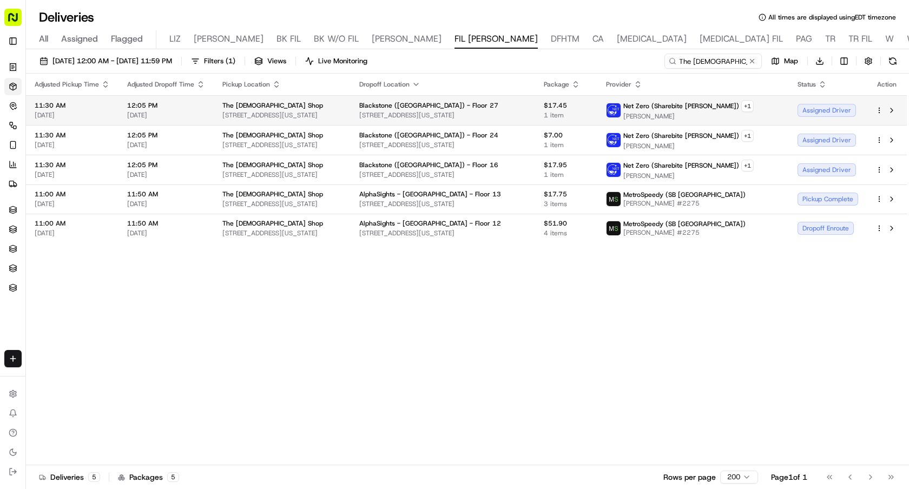
drag, startPoint x: 709, startPoint y: 117, endPoint x: 652, endPoint y: 119, distance: 57.4
click at [652, 119] on span "[PERSON_NAME]" at bounding box center [688, 116] width 130 height 9
copy span "[PERSON_NAME]"
drag, startPoint x: 735, startPoint y: 62, endPoint x: 612, endPoint y: 62, distance: 123.4
click at [612, 62] on div "[DATE] 12:00 AM - [DATE] 11:59 PM Filters ( 1 ) Views Live Monitoring The [DEMO…" at bounding box center [467, 64] width 883 height 20
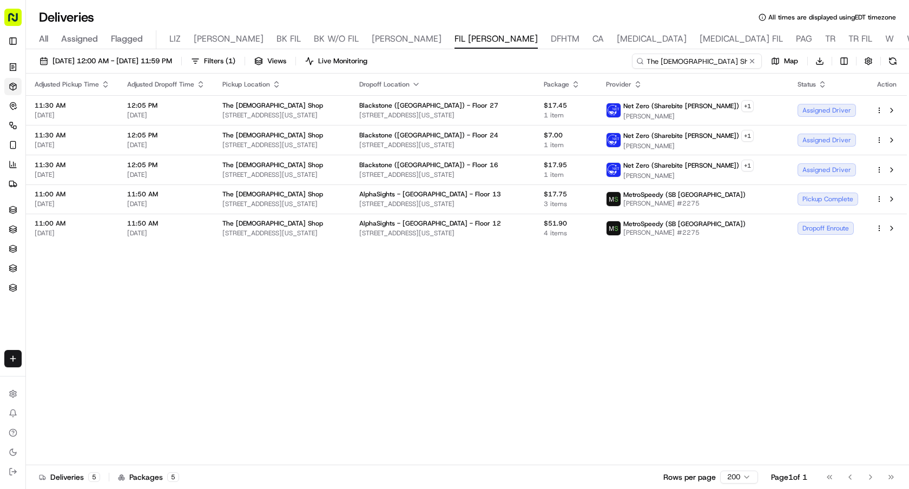
paste input "[PERSON_NAME]"
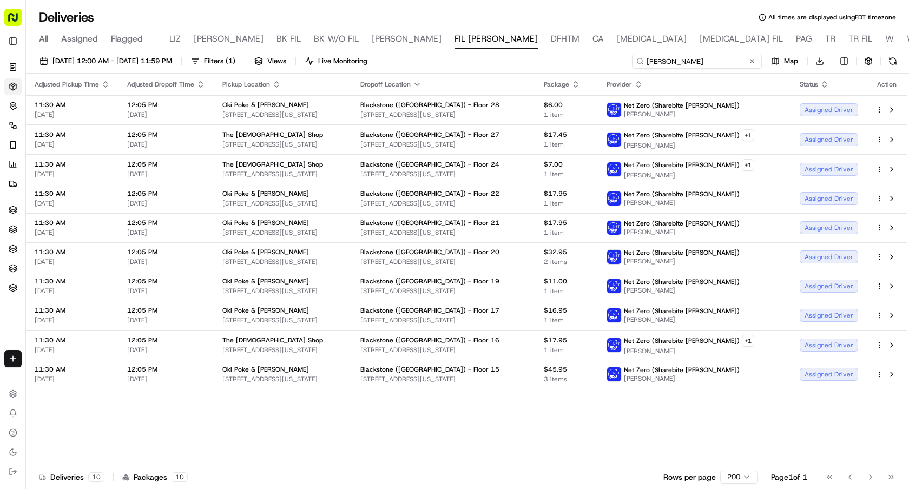
type input "[PERSON_NAME]"
click at [276, 83] on icon "button" at bounding box center [276, 84] width 9 height 9
click at [300, 131] on button "Pickup Location Name (A-Z)" at bounding box center [275, 128] width 108 height 13
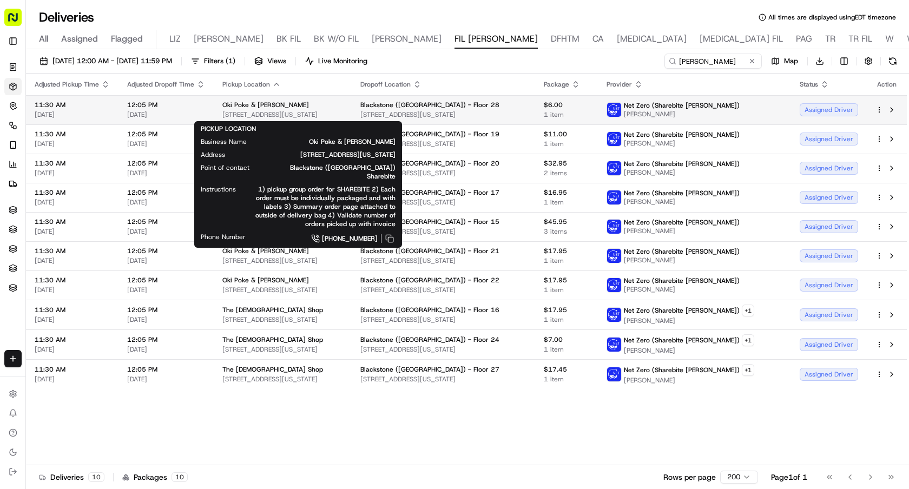
drag, startPoint x: 358, startPoint y: 119, endPoint x: 218, endPoint y: 117, distance: 139.6
click at [218, 117] on td "Oki Poke & Ramen 135 E 45th St, New York, NY 10017, USA" at bounding box center [283, 109] width 138 height 29
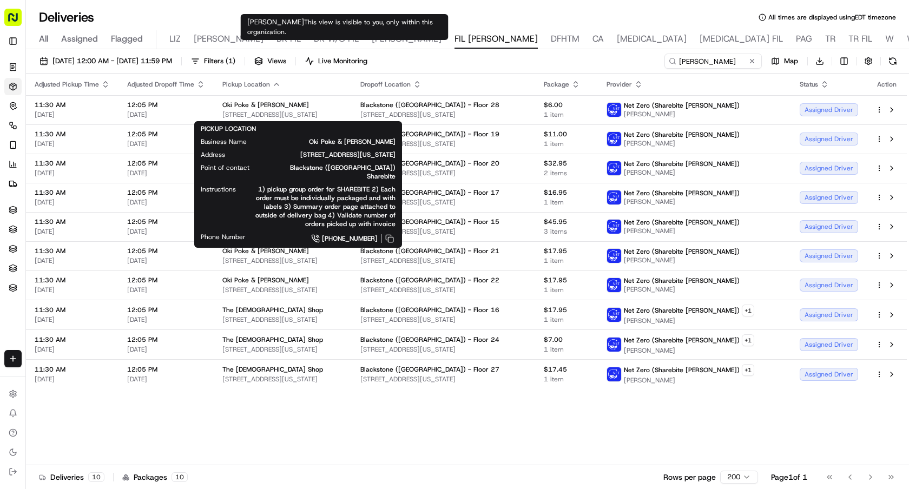
copy span "135 E 45th St, New York, NY 10017, USA"
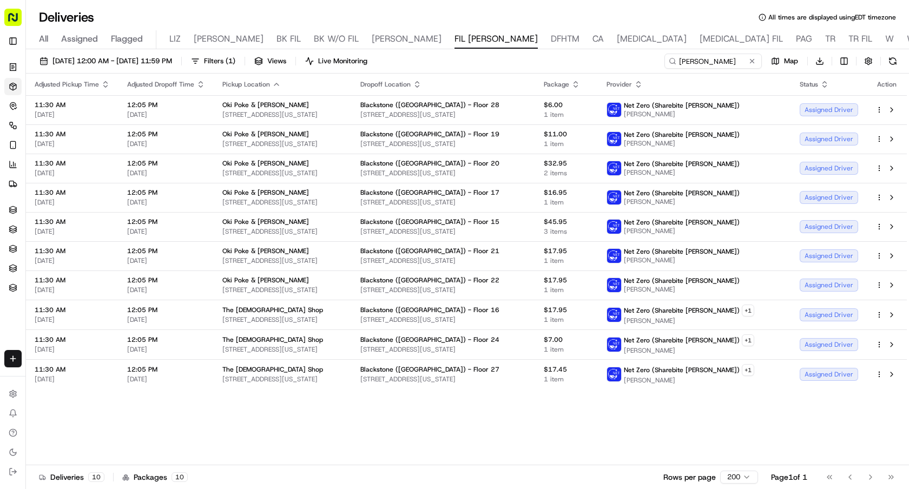
click at [672, 8] on div "Deliveries All times are displayed using EDT timezone All Assigned Flagged LIZ …" at bounding box center [467, 244] width 883 height 489
click at [275, 84] on icon "button" at bounding box center [276, 84] width 9 height 9
click at [296, 143] on button "Pickup Location Name (Z-A)" at bounding box center [274, 143] width 119 height 13
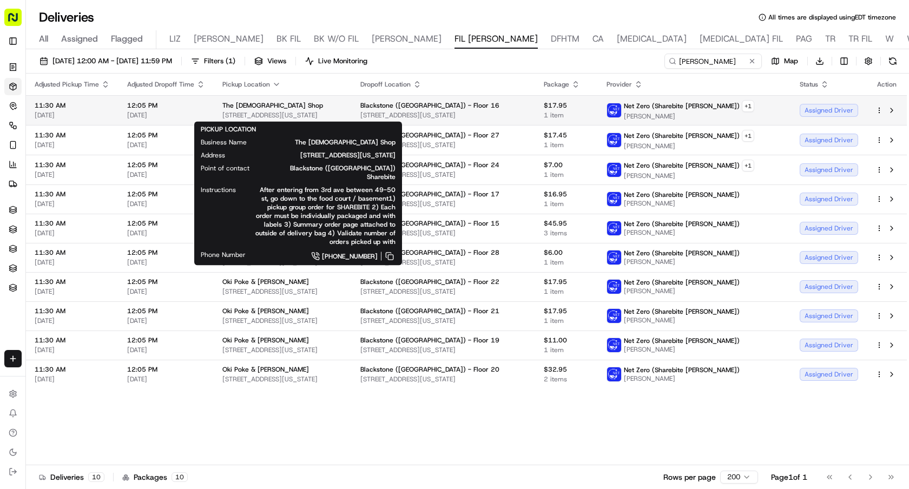
drag, startPoint x: 357, startPoint y: 116, endPoint x: 218, endPoint y: 117, distance: 139.6
click at [218, 117] on td "The Chick Shop 805 3rd Ave, New York, NY 10022, USA" at bounding box center [283, 110] width 138 height 30
copy span "805 3rd Ave, New York, NY 10022, USA"
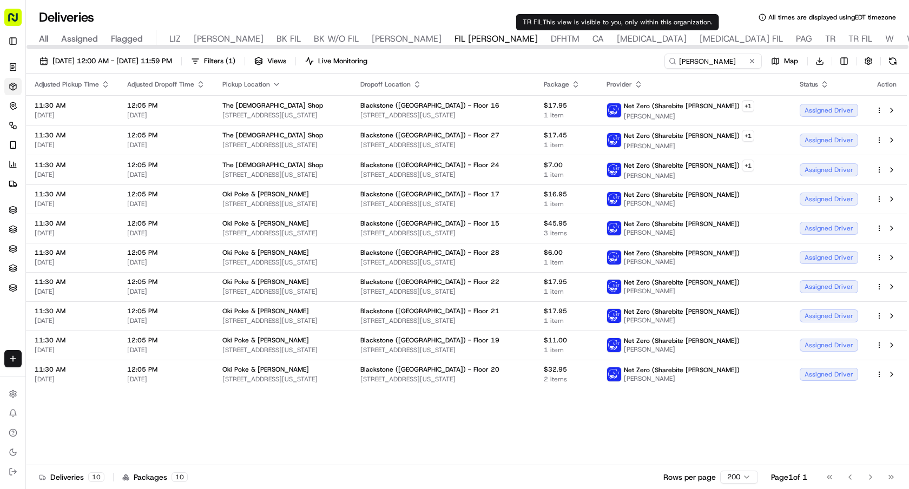
click at [612, 65] on div "09/16/2025 12:00 AM - 09/16/2025 11:59 PM Filters ( 1 ) Views Live Monitoring L…" at bounding box center [467, 64] width 883 height 20
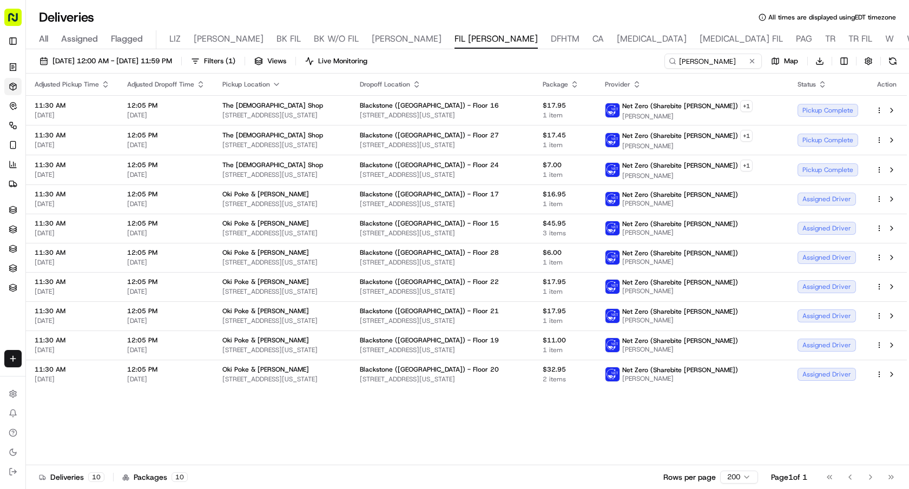
click at [272, 86] on icon "button" at bounding box center [276, 84] width 9 height 9
click at [287, 129] on button "Pickup Location Name (A-Z)" at bounding box center [274, 128] width 119 height 13
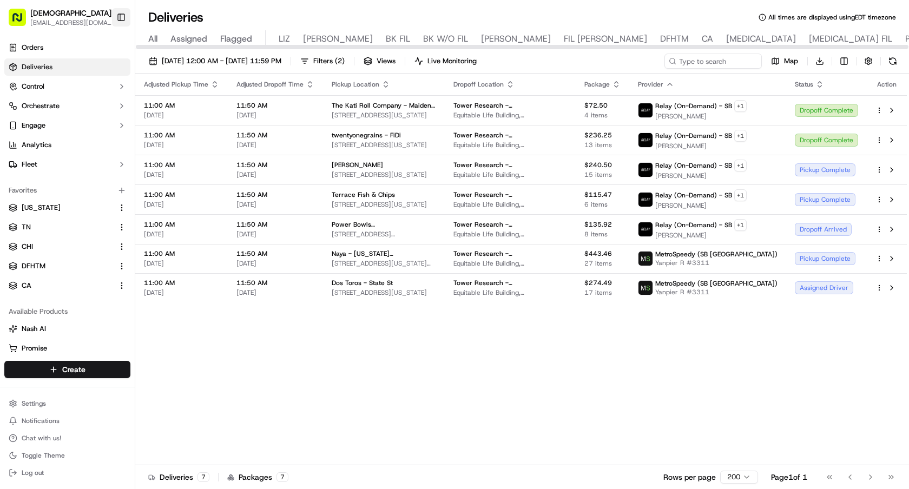
click at [124, 24] on button "Toggle Sidebar" at bounding box center [121, 17] width 18 height 18
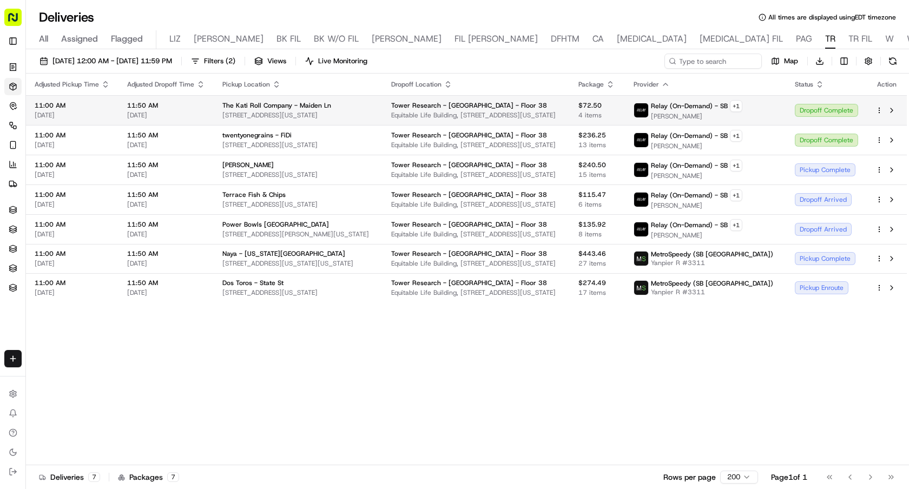
click at [813, 109] on div "Dropoff Complete" at bounding box center [826, 110] width 63 height 13
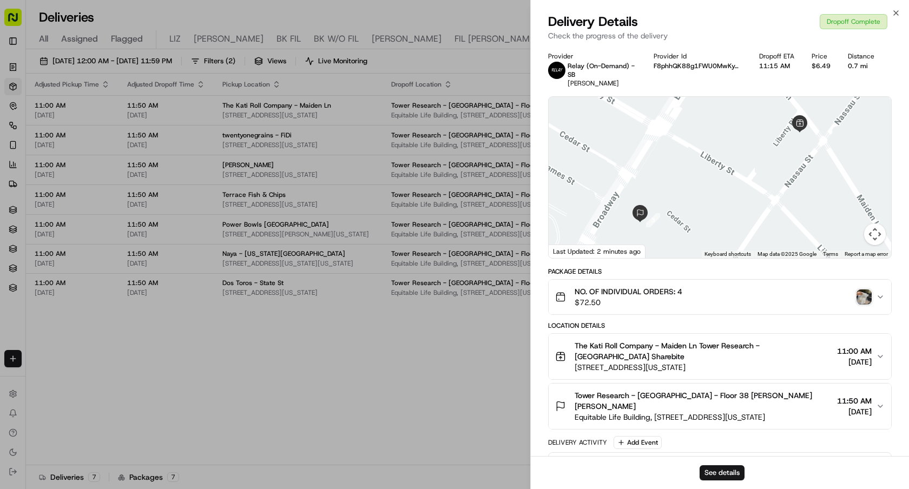
click at [872, 294] on div "NO. OF INDIVIDUAL ORDERS: 4 $72.50" at bounding box center [715, 297] width 321 height 22
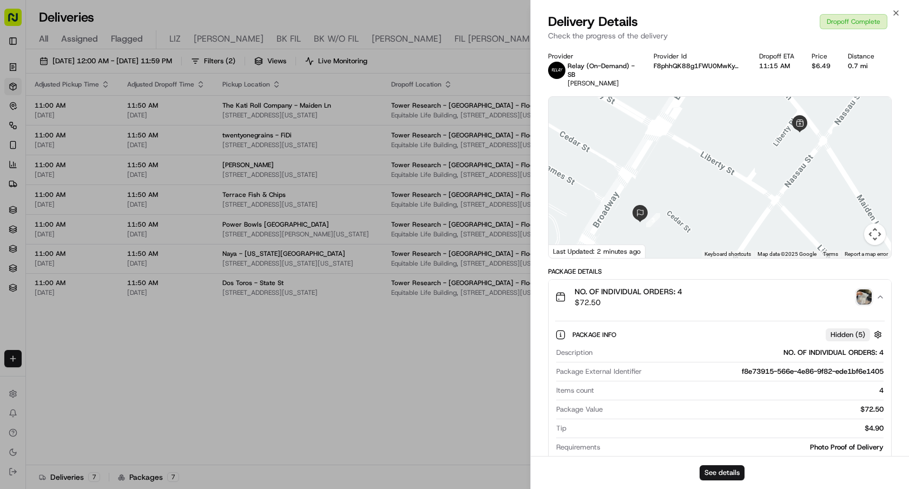
click at [863, 299] on img "button" at bounding box center [864, 297] width 15 height 15
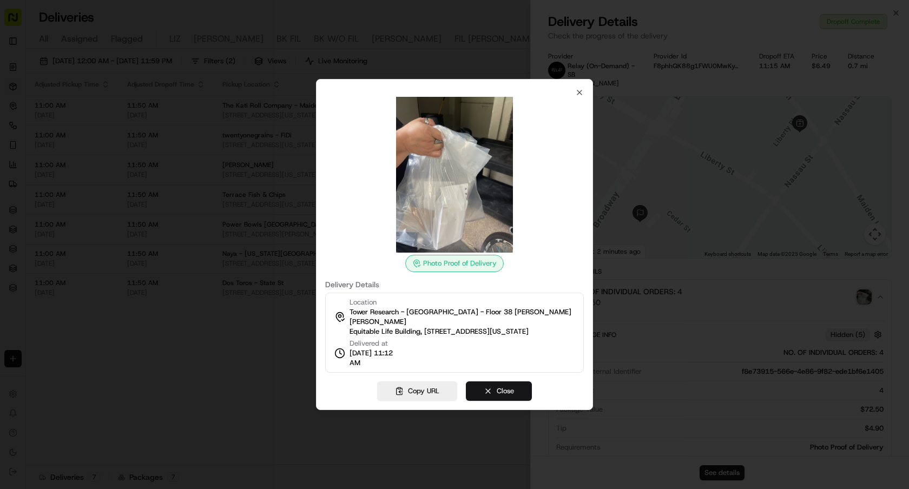
click at [505, 382] on button "Close" at bounding box center [499, 391] width 66 height 19
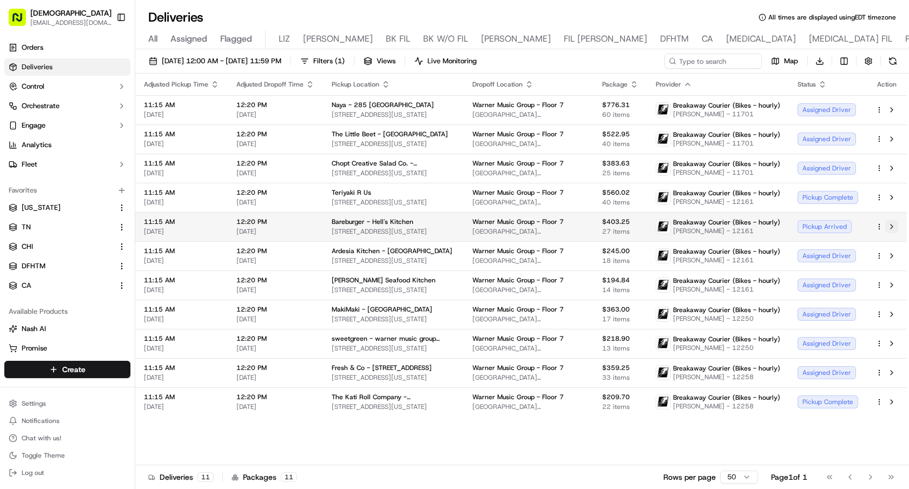
click at [895, 230] on button at bounding box center [891, 226] width 13 height 13
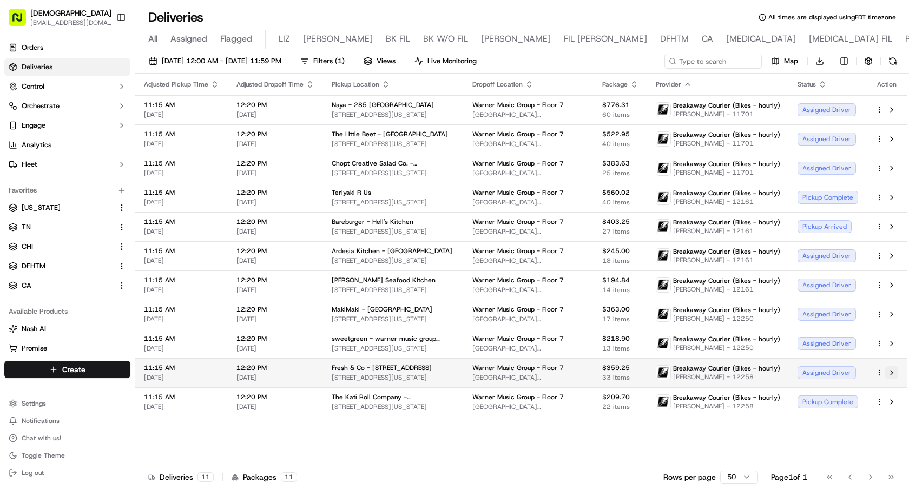
click at [892, 370] on button at bounding box center [891, 372] width 13 height 13
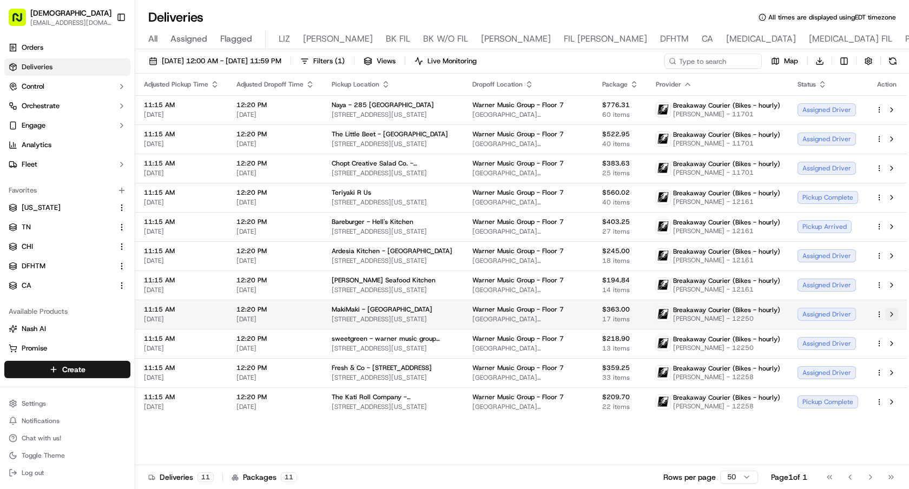
click at [892, 312] on button at bounding box center [891, 314] width 13 height 13
click at [891, 345] on button at bounding box center [891, 343] width 13 height 13
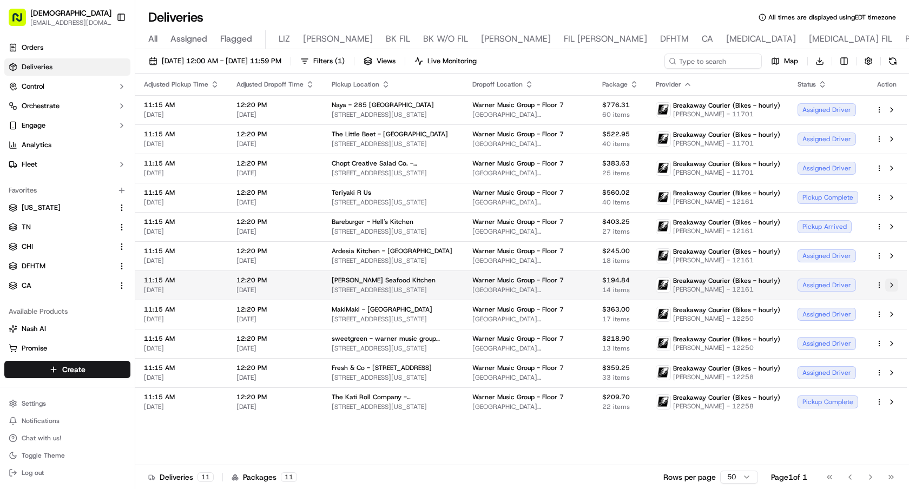
click at [893, 286] on button at bounding box center [891, 285] width 13 height 13
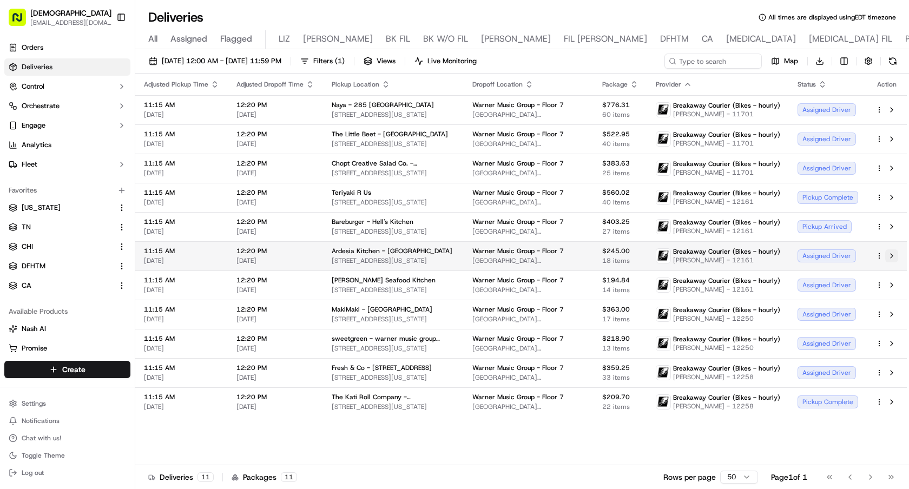
click at [891, 254] on button at bounding box center [891, 255] width 13 height 13
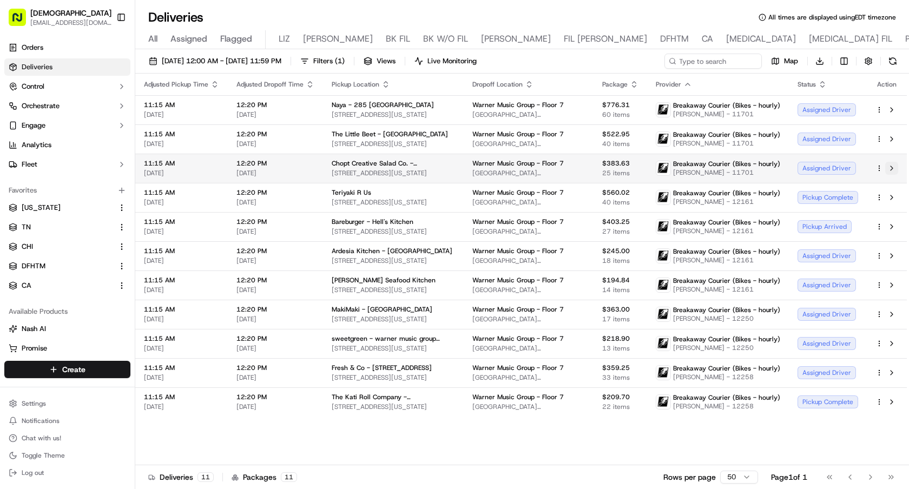
click at [894, 168] on button at bounding box center [891, 168] width 13 height 13
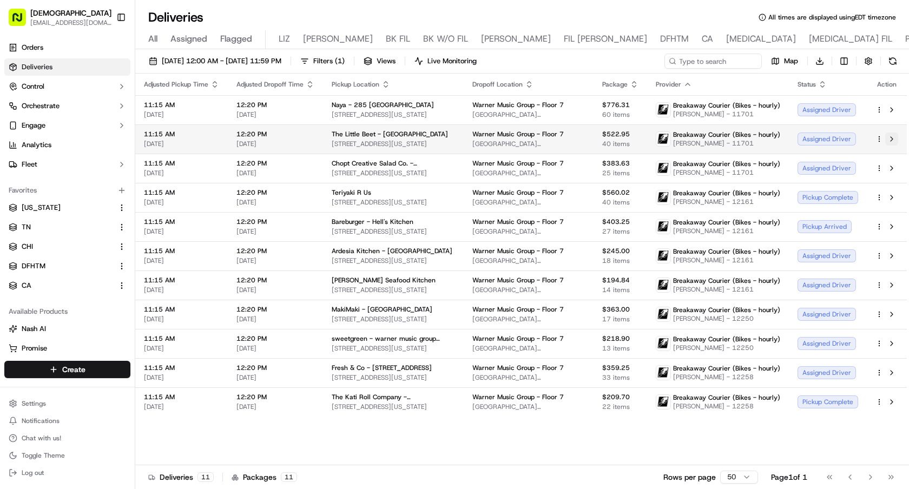
click at [893, 139] on button at bounding box center [891, 139] width 13 height 13
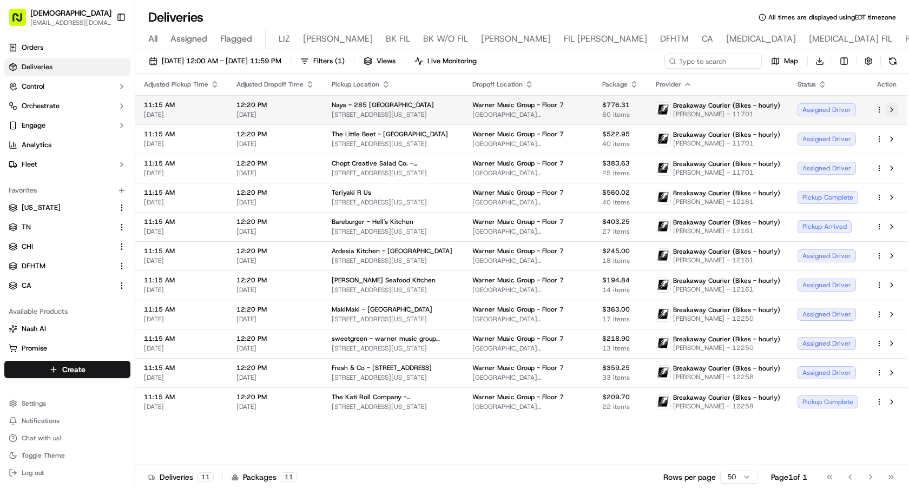
click at [891, 106] on button at bounding box center [891, 109] width 13 height 13
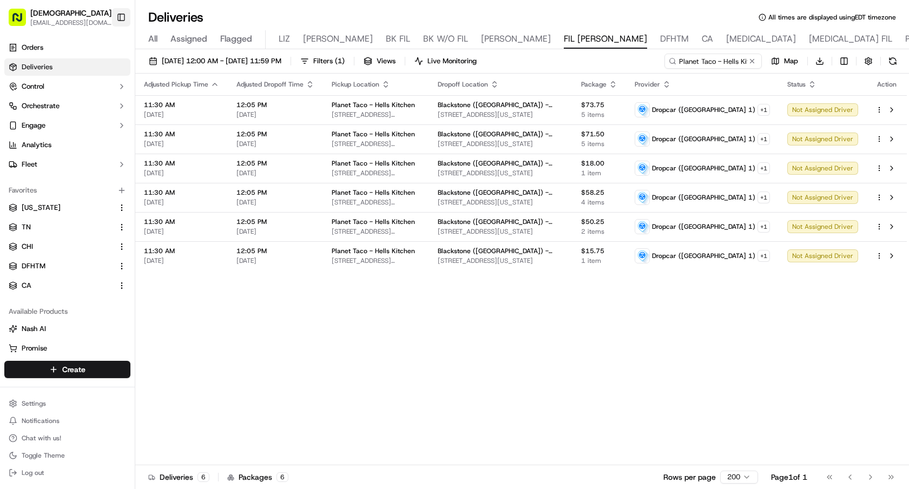
click at [121, 11] on button "Toggle Sidebar" at bounding box center [121, 17] width 18 height 18
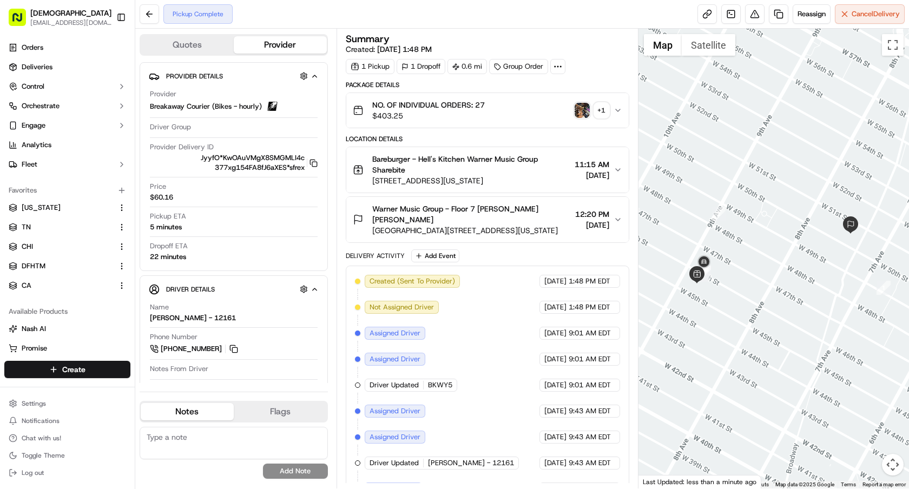
click at [584, 103] on img "button" at bounding box center [582, 110] width 15 height 15
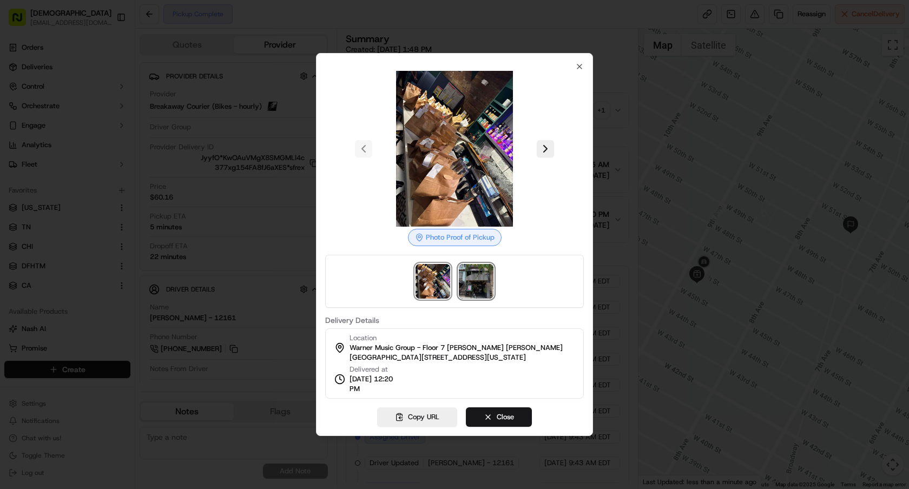
click at [462, 286] on img at bounding box center [476, 281] width 35 height 35
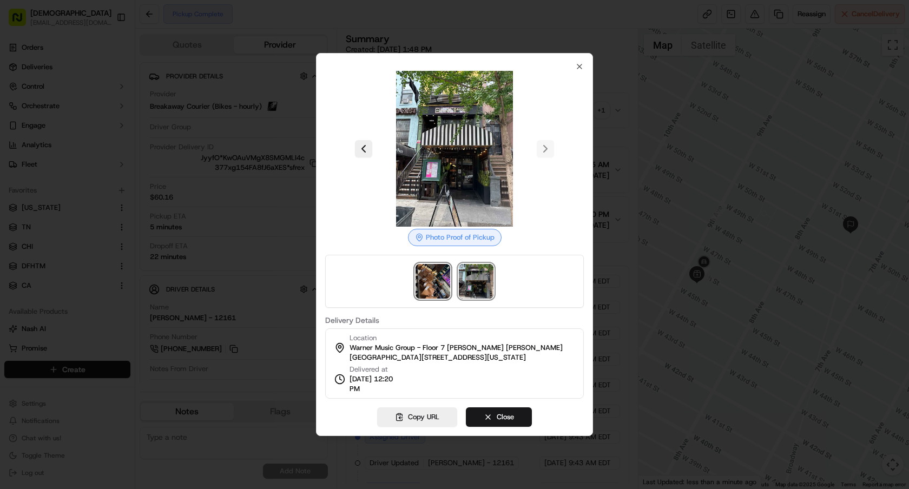
click at [433, 286] on img at bounding box center [433, 281] width 35 height 35
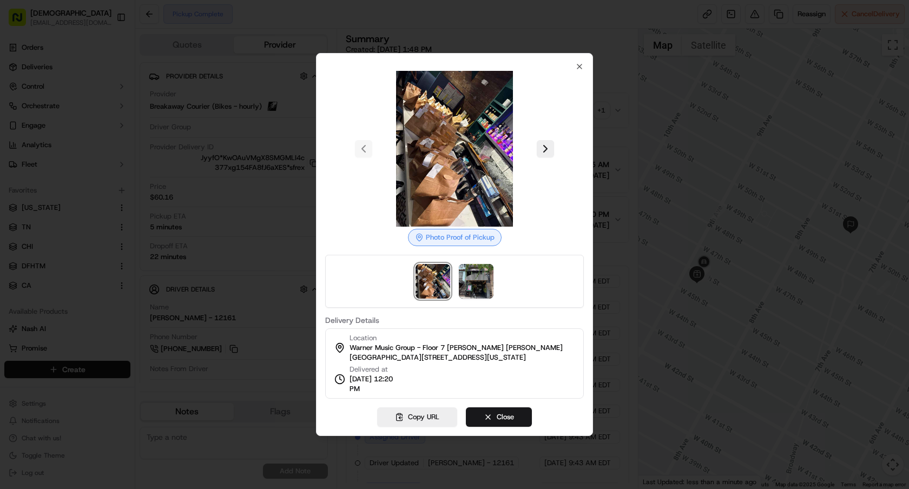
click at [352, 45] on div at bounding box center [454, 244] width 909 height 489
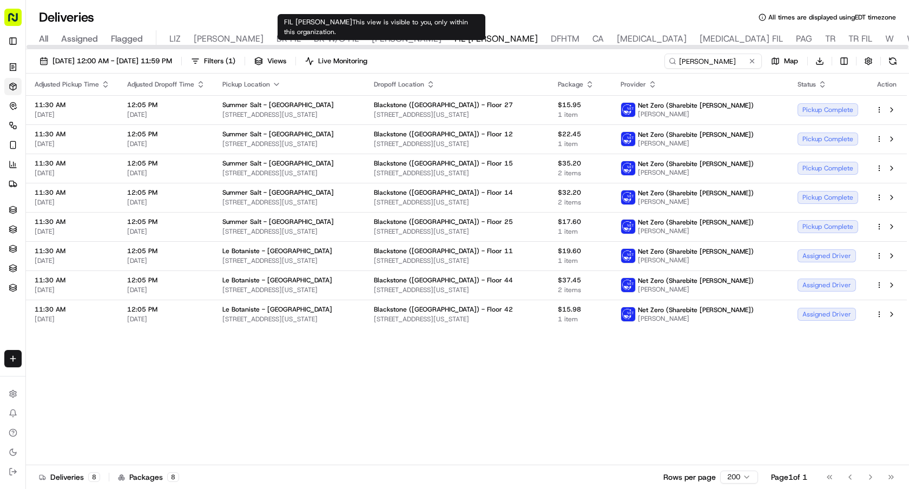
click at [275, 84] on icon "button" at bounding box center [276, 84] width 9 height 9
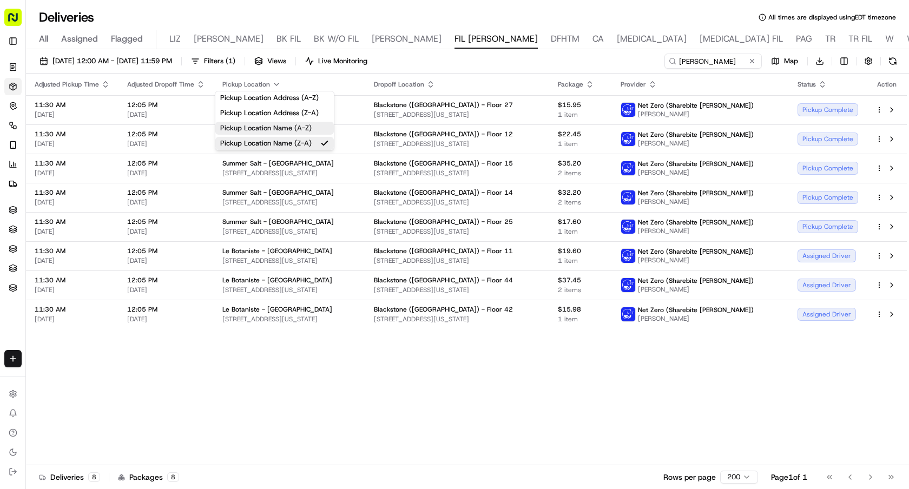
click at [300, 133] on button "Pickup Location Name (A-Z)" at bounding box center [274, 128] width 119 height 13
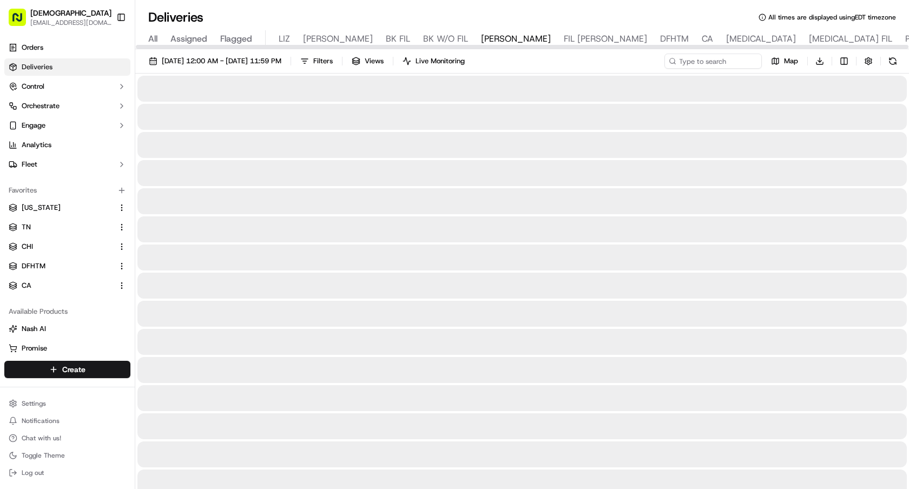
click at [117, 15] on button "Toggle Sidebar" at bounding box center [121, 17] width 18 height 18
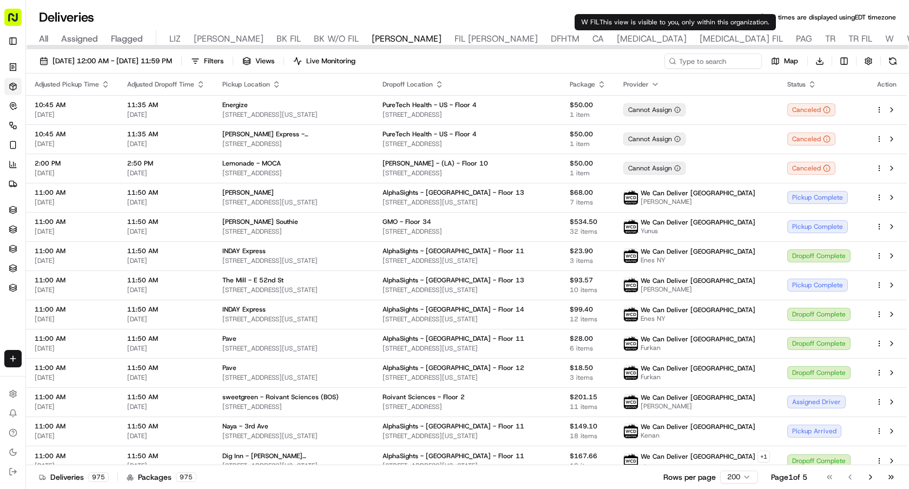
click at [637, 39] on div "All Assigned Flagged LIZ LIZ FIL BK FIL BK W/O FIL [PERSON_NAME] FIL [PERSON_NA…" at bounding box center [717, 39] width 1383 height 19
click at [885, 39] on span "W" at bounding box center [889, 38] width 9 height 13
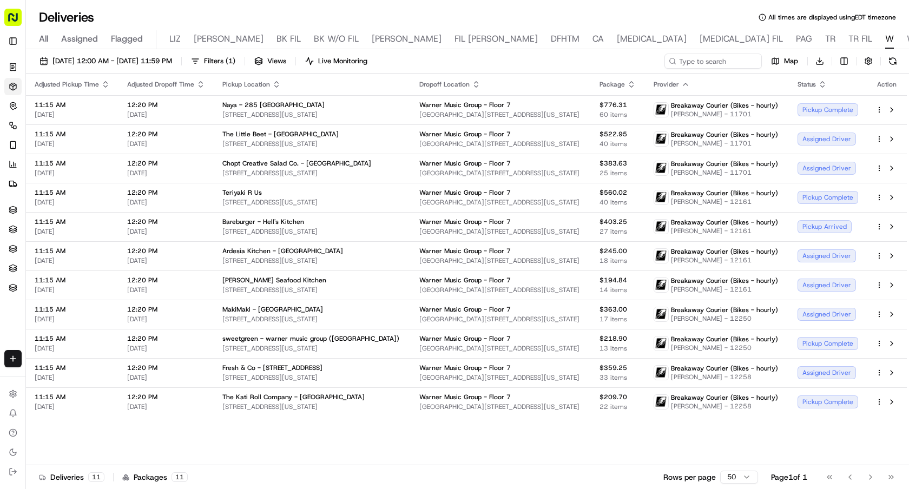
click at [690, 86] on icon "button" at bounding box center [685, 84] width 9 height 9
click at [601, 68] on div "09/16/2025 12:00 AM - 09/16/2025 11:59 PM Filters ( 1 ) Views Live Monitoring M…" at bounding box center [467, 64] width 883 height 20
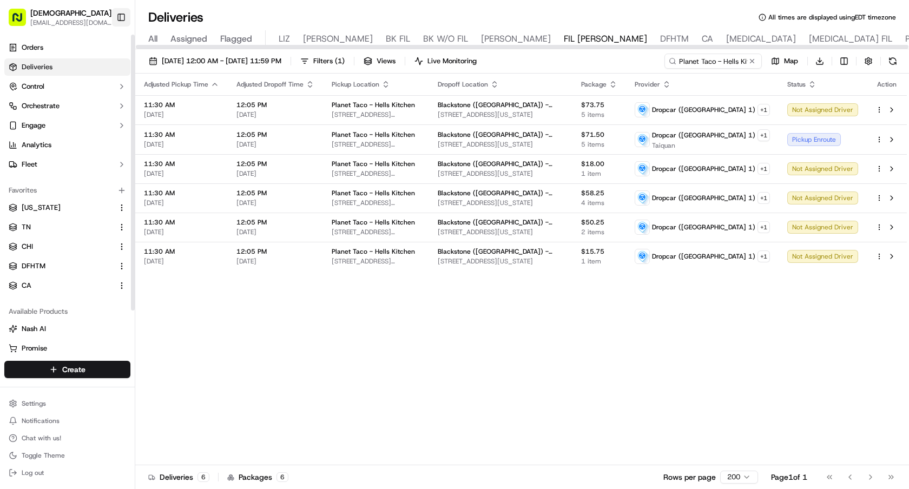
click at [121, 24] on button "Toggle Sidebar" at bounding box center [121, 17] width 18 height 18
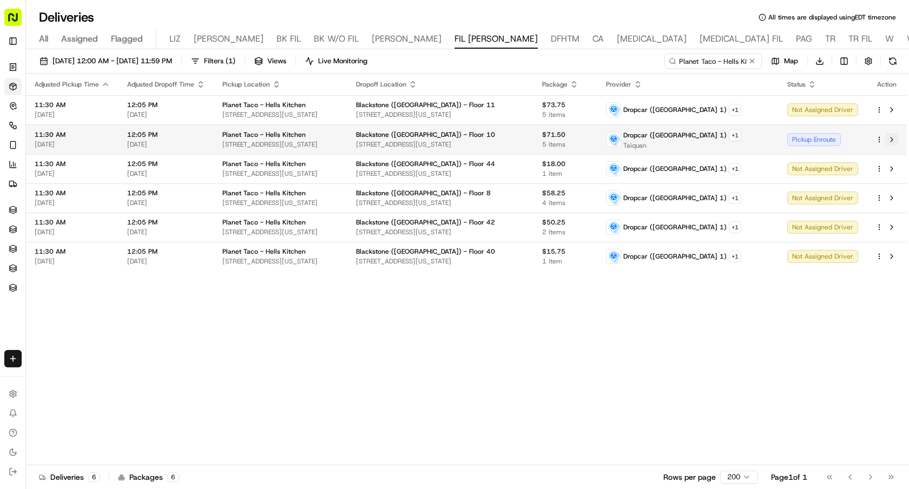
click at [891, 138] on button at bounding box center [891, 139] width 13 height 13
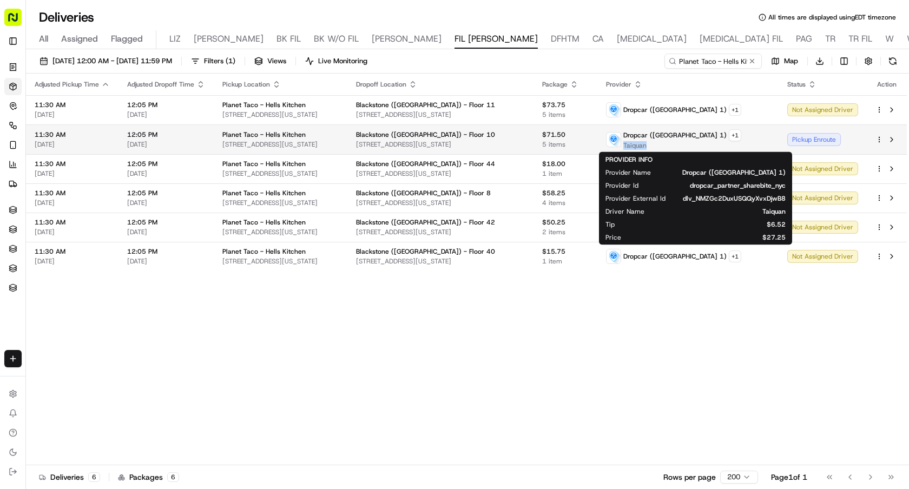
drag, startPoint x: 698, startPoint y: 147, endPoint x: 669, endPoint y: 147, distance: 28.7
click at [669, 147] on div "Dropcar ([GEOGRAPHIC_DATA] 1) + 1 Taiquan" at bounding box center [673, 139] width 135 height 21
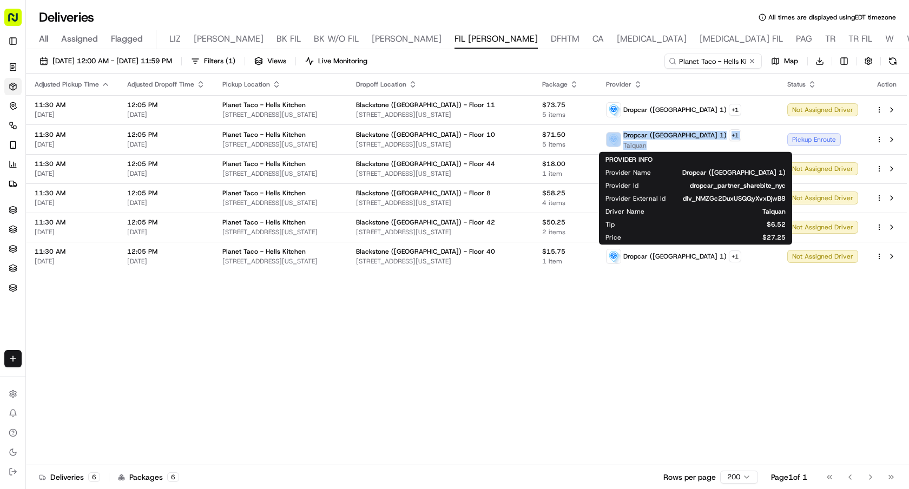
copy div "Dropcar ([GEOGRAPHIC_DATA] 1) + 1 Taiquan"
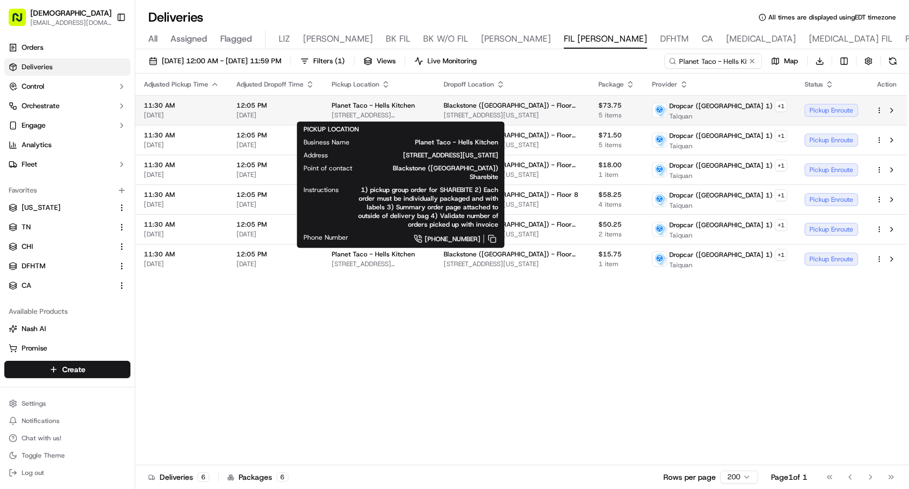
drag, startPoint x: 454, startPoint y: 113, endPoint x: 331, endPoint y: 113, distance: 122.8
click at [332, 113] on span "[STREET_ADDRESS][US_STATE]" at bounding box center [379, 115] width 95 height 9
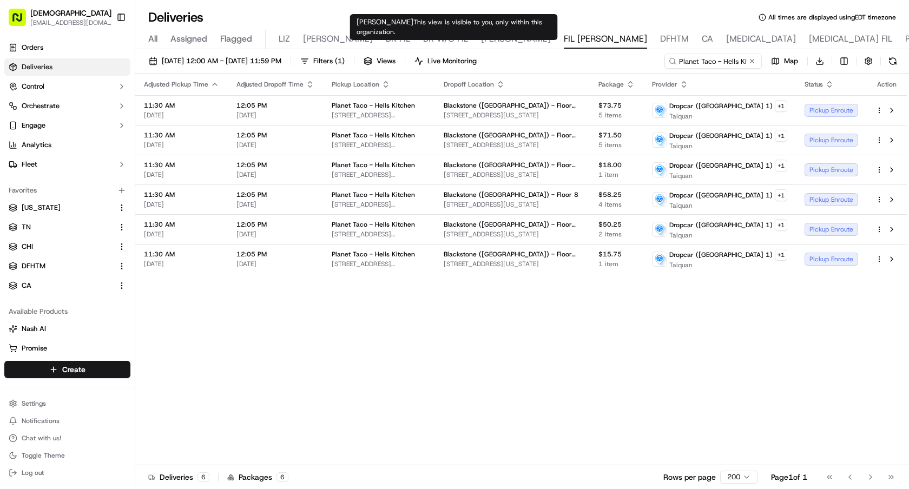
copy span "[STREET_ADDRESS][US_STATE]"
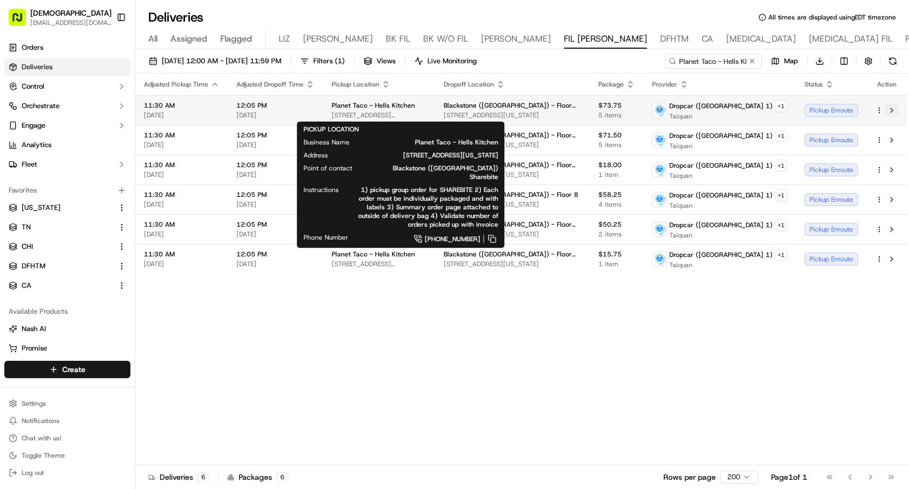
click at [893, 111] on button at bounding box center [891, 110] width 13 height 13
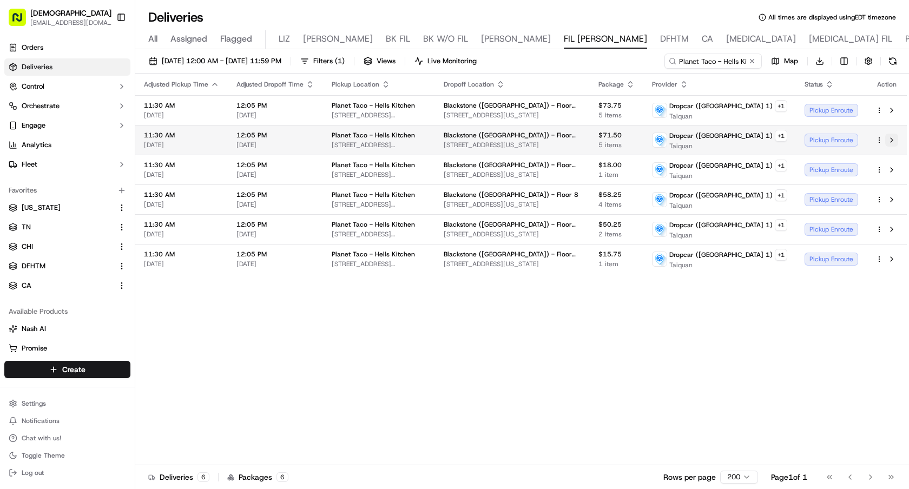
click at [893, 138] on button at bounding box center [891, 140] width 13 height 13
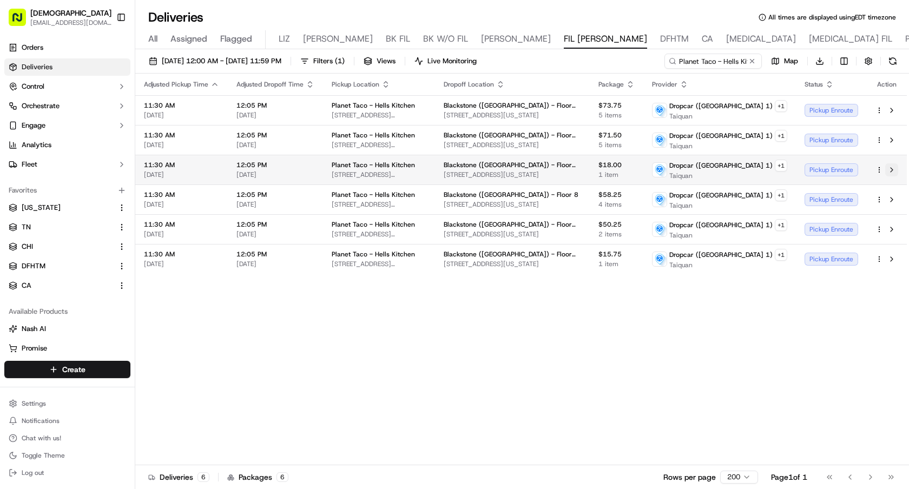
click at [893, 169] on button at bounding box center [891, 169] width 13 height 13
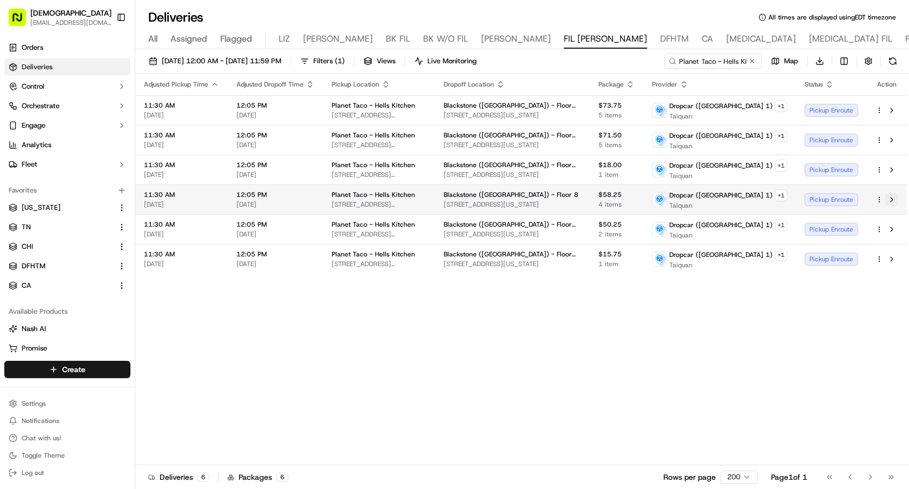
click at [893, 200] on button at bounding box center [891, 199] width 13 height 13
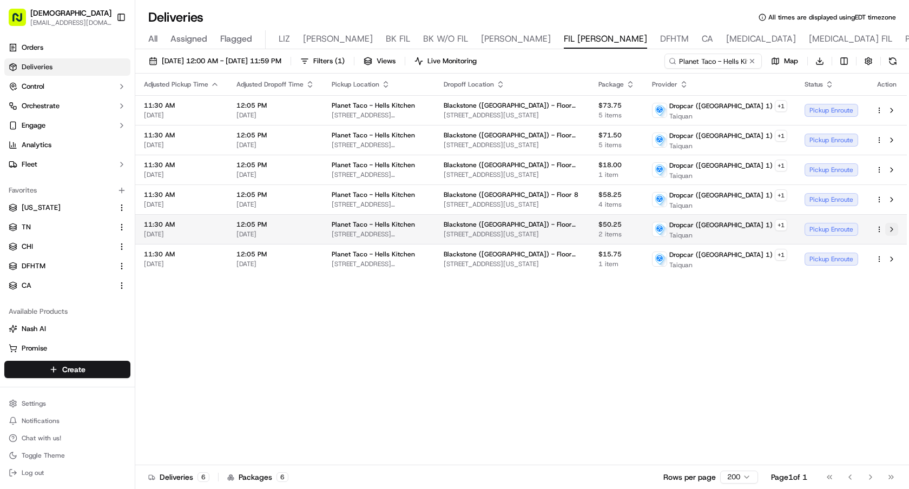
click at [894, 229] on button at bounding box center [891, 229] width 13 height 13
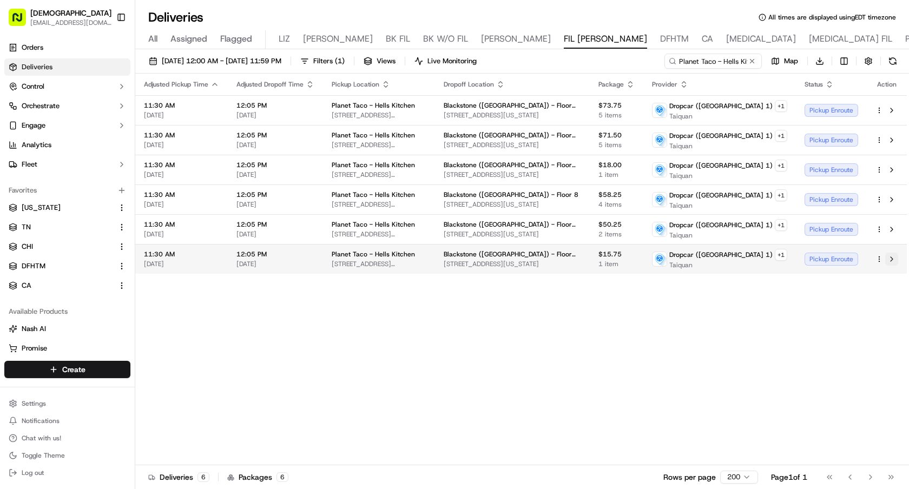
click at [892, 256] on button at bounding box center [891, 259] width 13 height 13
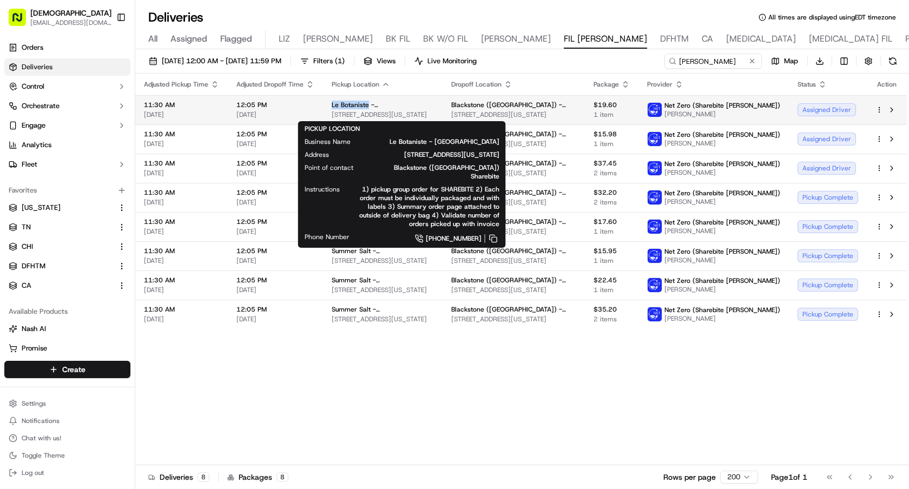
drag, startPoint x: 328, startPoint y: 104, endPoint x: 366, endPoint y: 106, distance: 38.4
click at [366, 106] on td "Le Botaniste - [GEOGRAPHIC_DATA] [STREET_ADDRESS][US_STATE]" at bounding box center [383, 109] width 120 height 29
copy span "Le Botaniste"
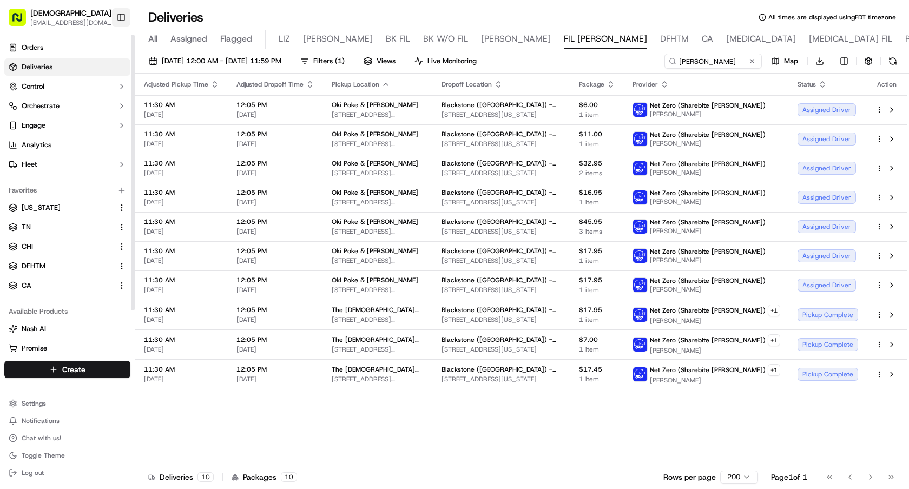
click at [113, 19] on button "Toggle Sidebar" at bounding box center [121, 17] width 18 height 18
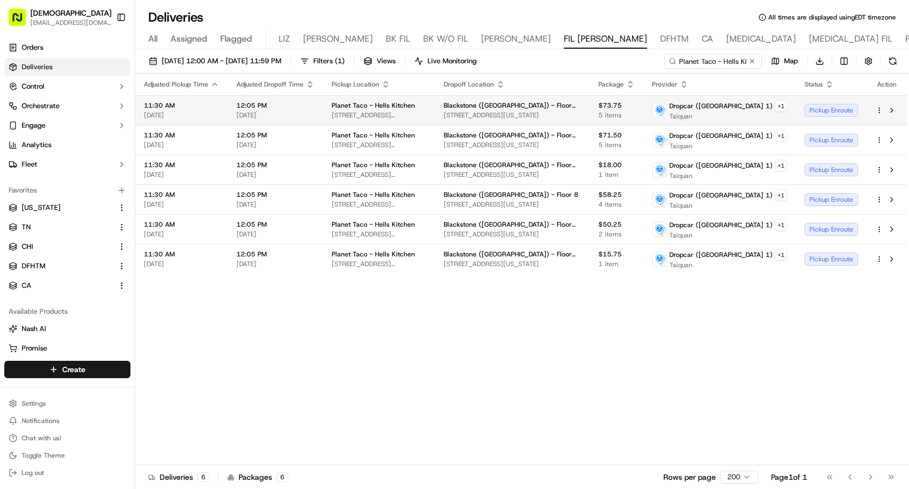
drag, startPoint x: 459, startPoint y: 123, endPoint x: 331, endPoint y: 117, distance: 128.4
click at [331, 117] on td "Planet Taco - Hells Kitchen [STREET_ADDRESS][US_STATE]" at bounding box center [379, 110] width 112 height 30
copy span "[STREET_ADDRESS][US_STATE]"
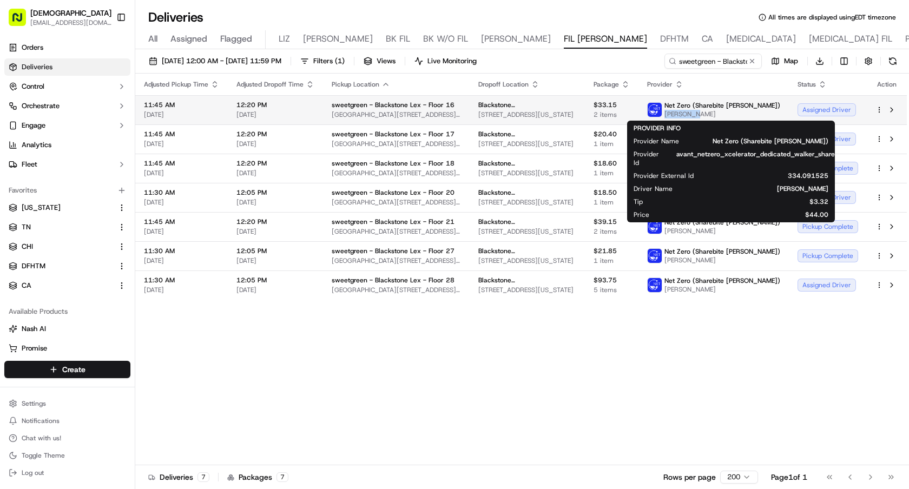
drag, startPoint x: 739, startPoint y: 116, endPoint x: 699, endPoint y: 115, distance: 40.1
click at [699, 115] on span "EDMUND YU" at bounding box center [723, 114] width 116 height 9
copy span "EDMUND YU"
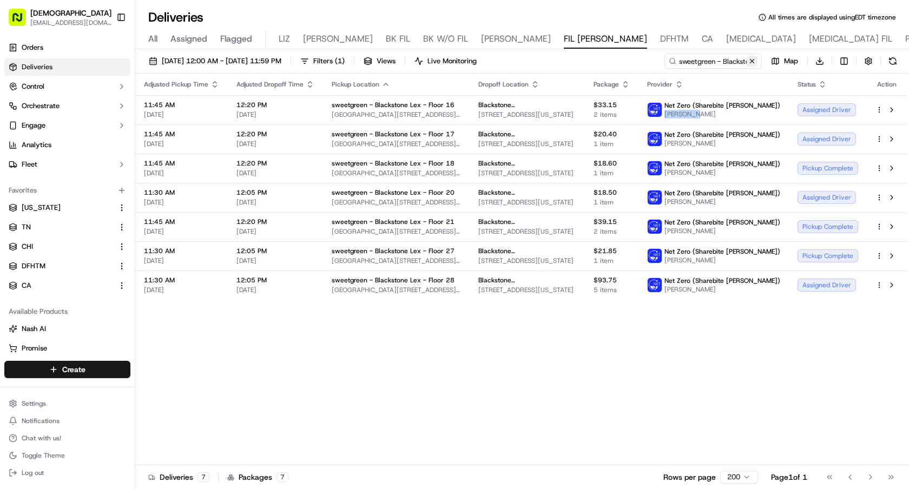
click at [752, 56] on button at bounding box center [752, 61] width 11 height 11
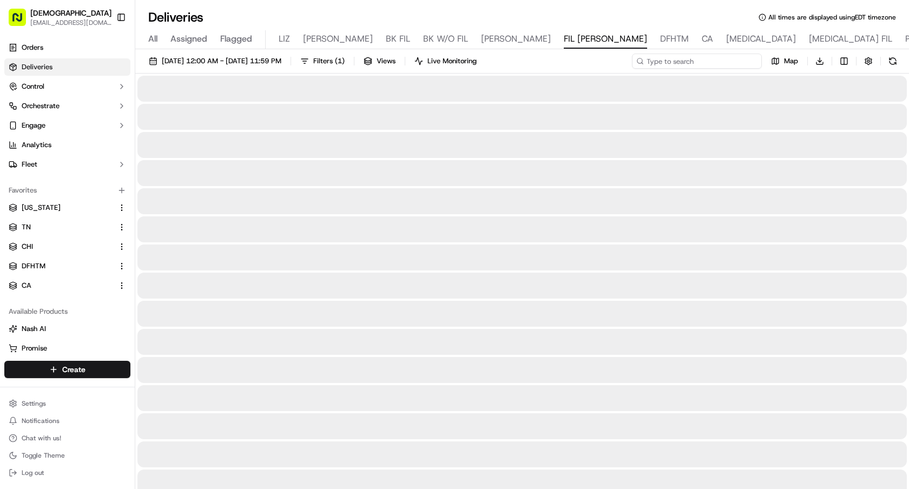
click at [732, 63] on input at bounding box center [697, 61] width 130 height 15
paste input "EDMUND YU"
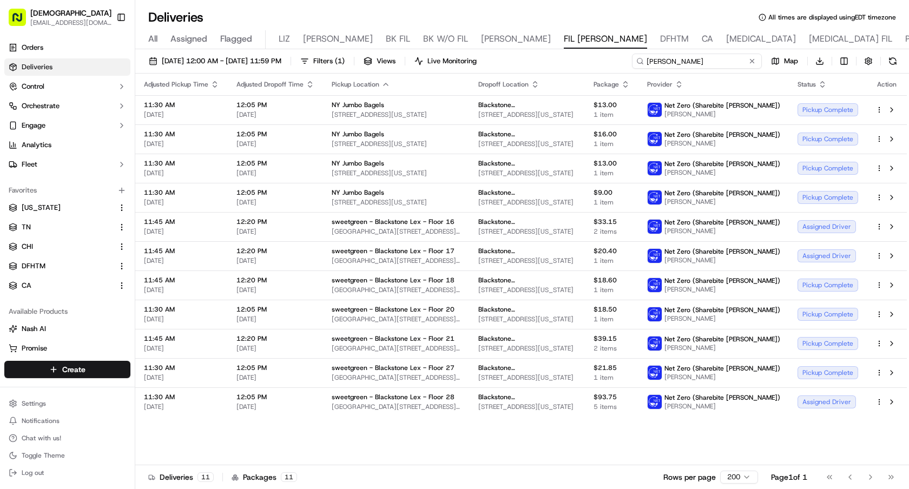
type input "EDMUND YU"
click at [378, 81] on div "Pickup Location" at bounding box center [396, 84] width 129 height 9
click at [385, 81] on icon "button" at bounding box center [386, 84] width 9 height 9
click at [404, 137] on button "Pickup Location Name (Z-A)" at bounding box center [384, 143] width 119 height 13
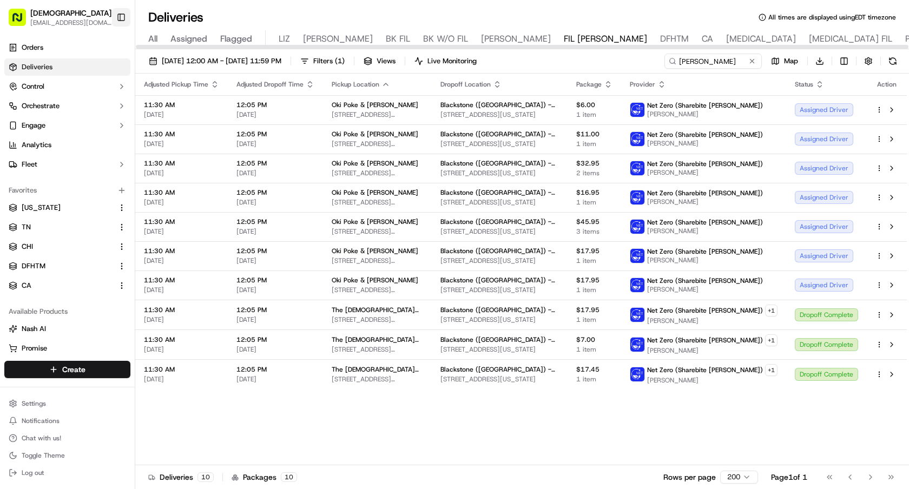
click at [122, 16] on button "Toggle Sidebar" at bounding box center [121, 17] width 18 height 18
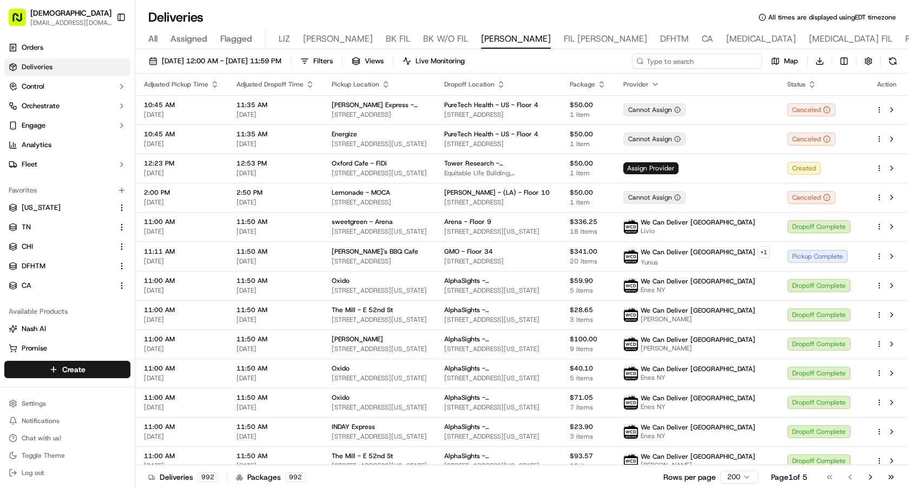
click at [728, 68] on input at bounding box center [697, 61] width 130 height 15
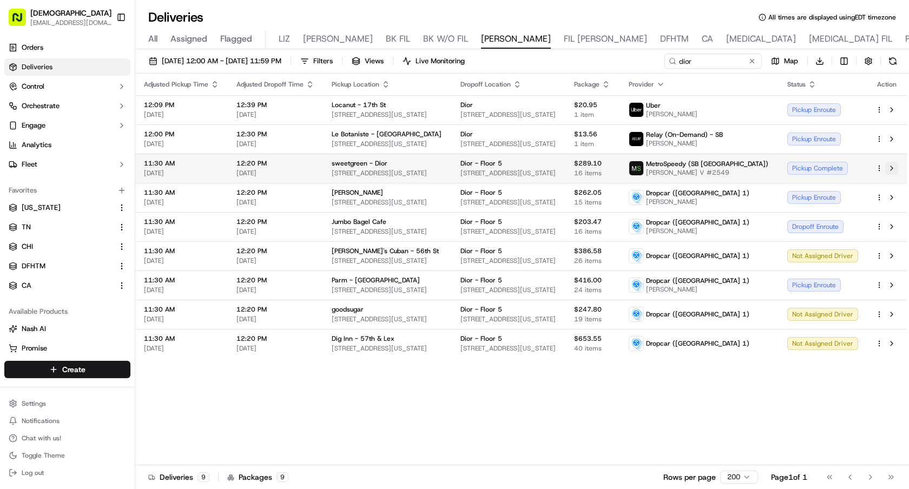
click at [896, 167] on button at bounding box center [891, 168] width 13 height 13
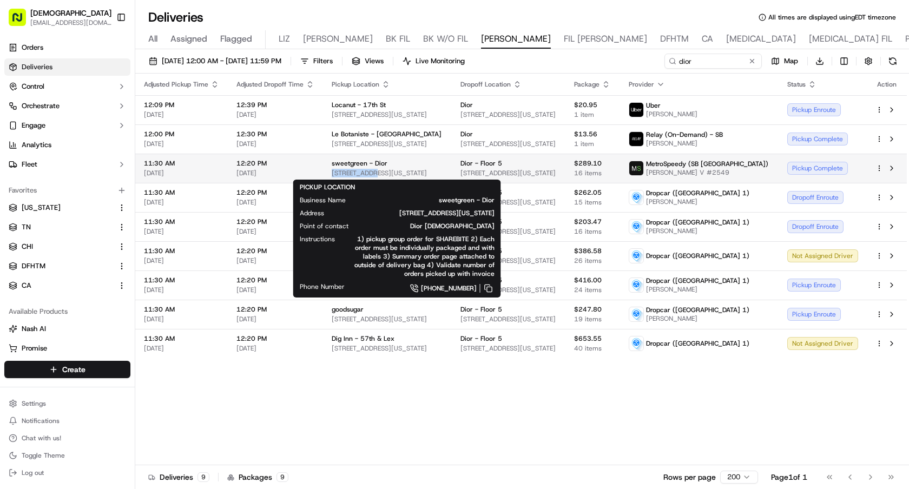
drag, startPoint x: 328, startPoint y: 174, endPoint x: 370, endPoint y: 173, distance: 41.2
click at [370, 173] on td "sweetgreen - Dior [STREET_ADDRESS][US_STATE]" at bounding box center [387, 168] width 129 height 29
copy span "[STREET_ADDRESS]"
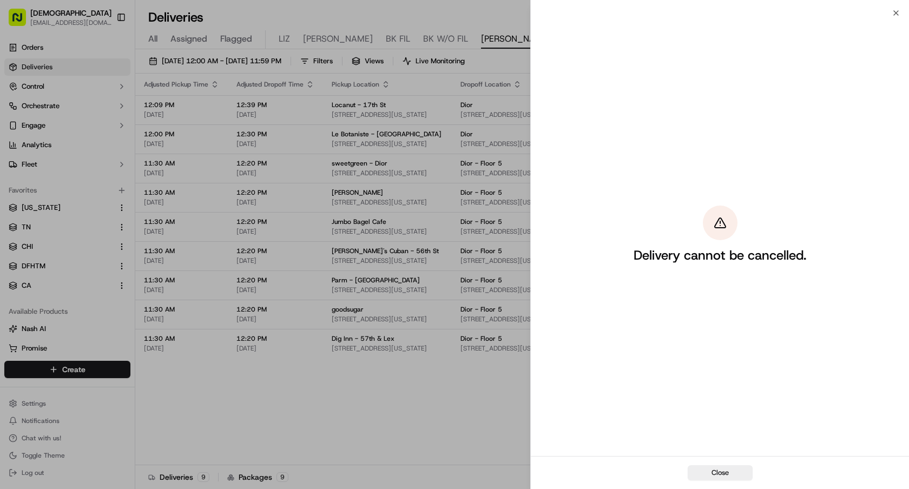
click at [712, 58] on div "Delivery cannot be cancelled." at bounding box center [720, 234] width 378 height 443
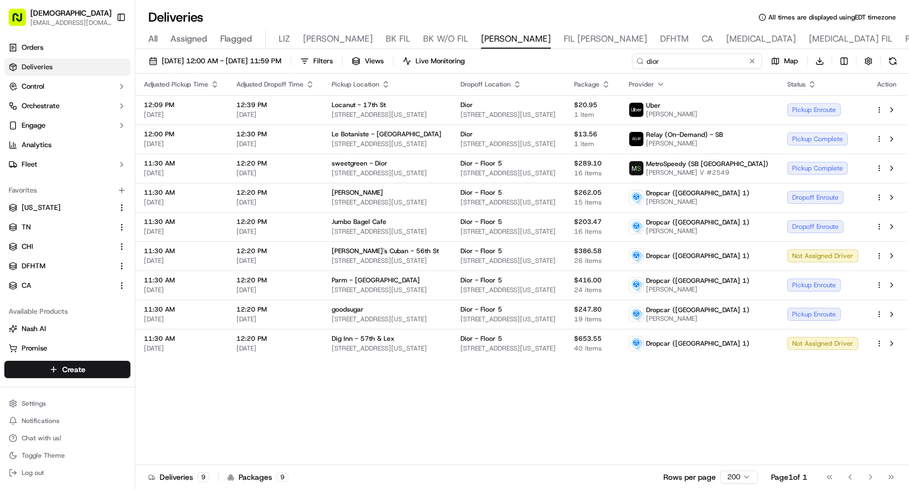
drag, startPoint x: 701, startPoint y: 62, endPoint x: 577, endPoint y: 62, distance: 124.5
click at [578, 62] on div "09/16/2025 12:00 AM - 09/16/2025 11:59 PM Filters Views Live Monitoring dior Ma…" at bounding box center [522, 64] width 774 height 20
paste input "66 E 55th St"
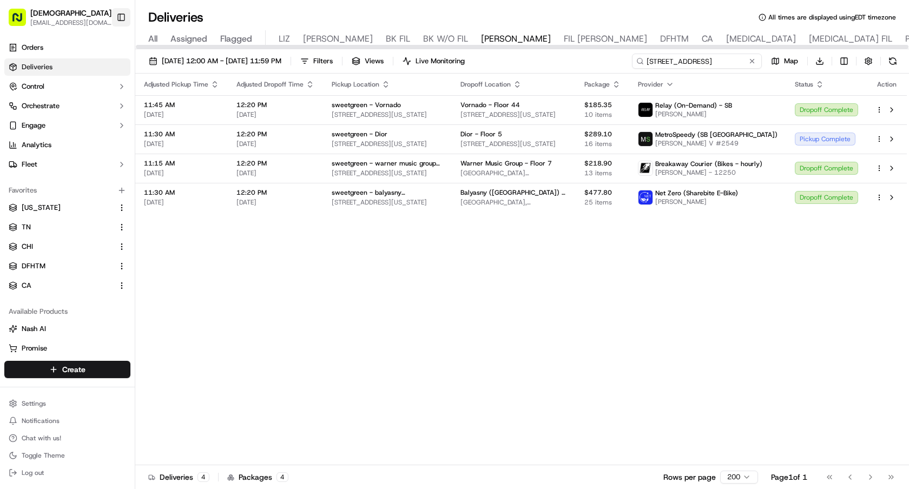
type input "66 E 55th St"
click at [124, 20] on button "Toggle Sidebar" at bounding box center [121, 17] width 18 height 18
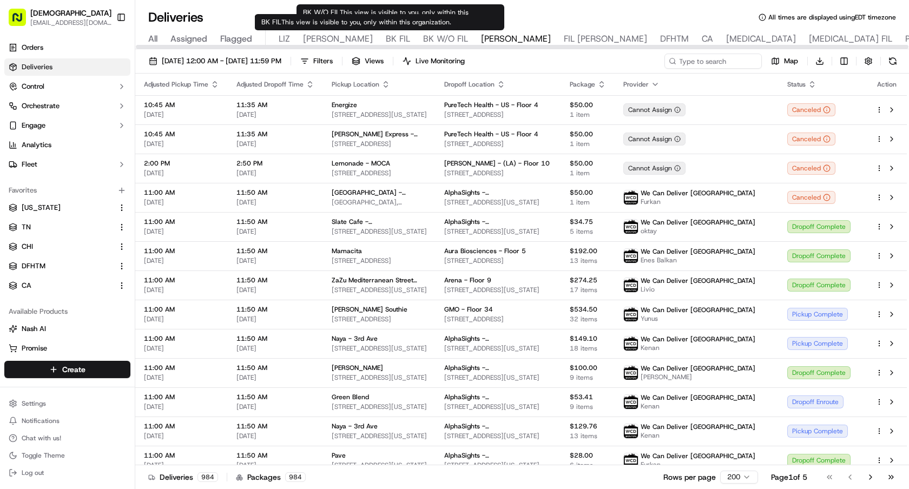
click at [386, 37] on span "BK FIL" at bounding box center [398, 38] width 24 height 13
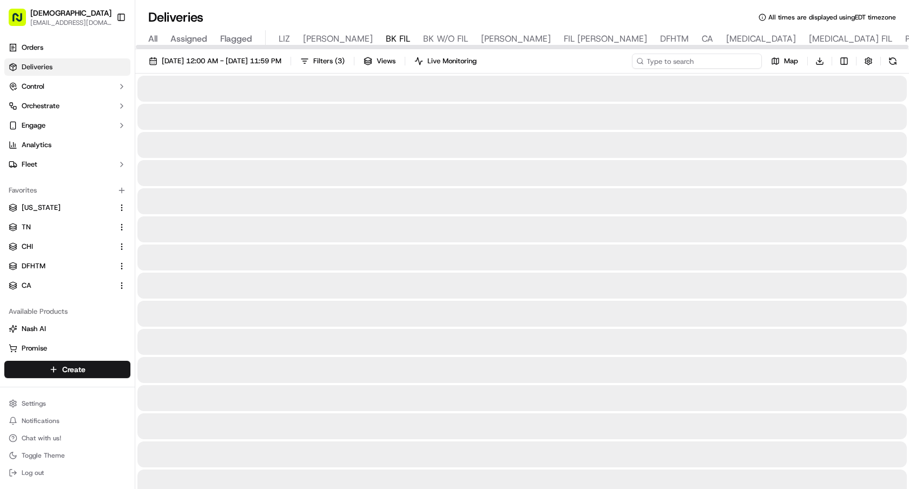
click at [733, 59] on input at bounding box center [697, 61] width 130 height 15
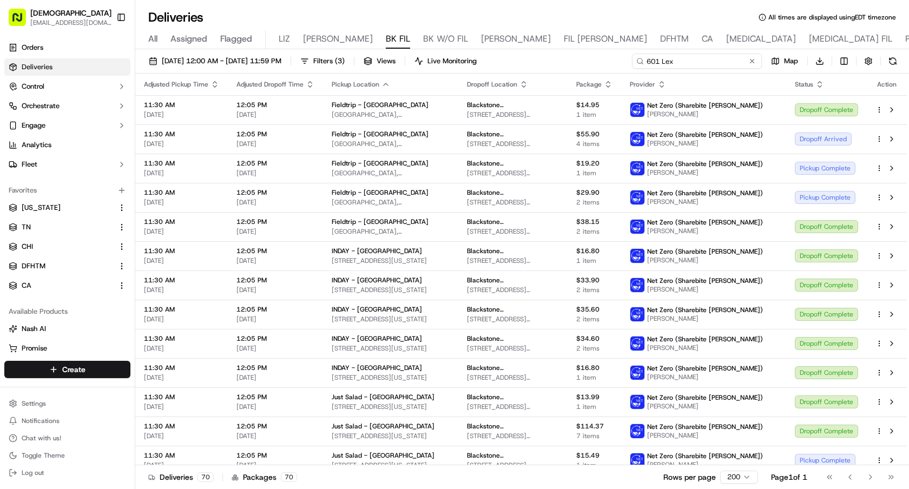
type input "601 Lex"
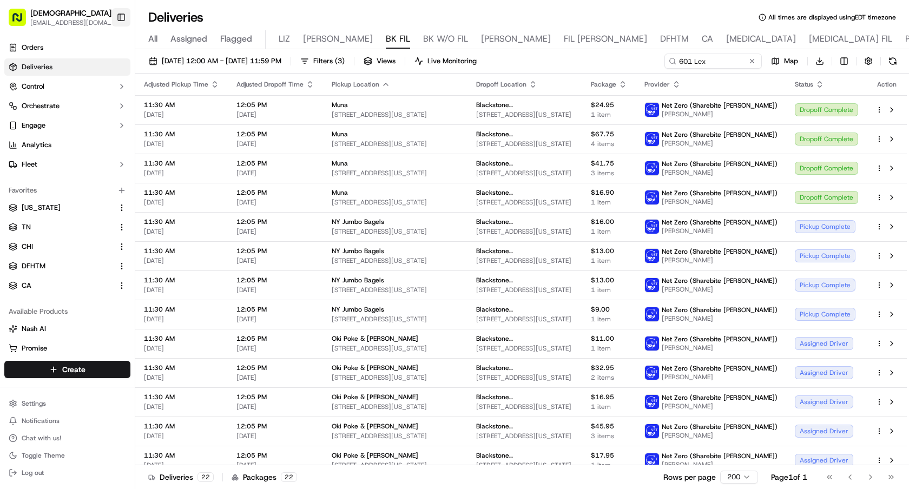
click at [120, 22] on button "Toggle Sidebar" at bounding box center [121, 17] width 18 height 18
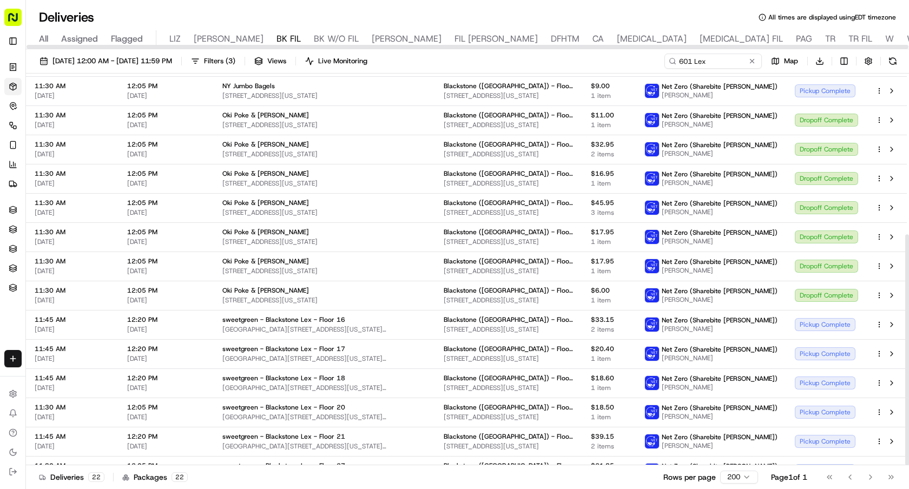
scroll to position [273, 0]
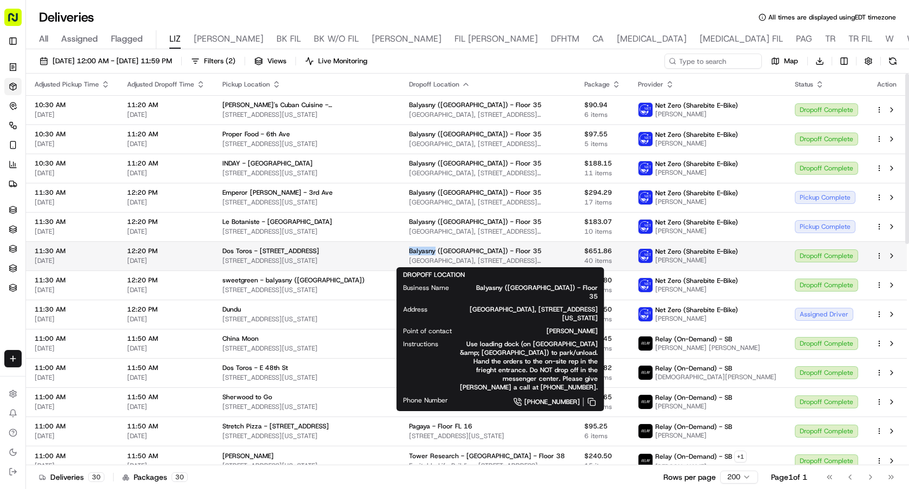
drag, startPoint x: 409, startPoint y: 251, endPoint x: 439, endPoint y: 251, distance: 30.3
click at [439, 251] on td "Balyasny (USA) - Floor 35 General Motors Building, 767 5th Ave, New York, NY 10…" at bounding box center [487, 255] width 175 height 29
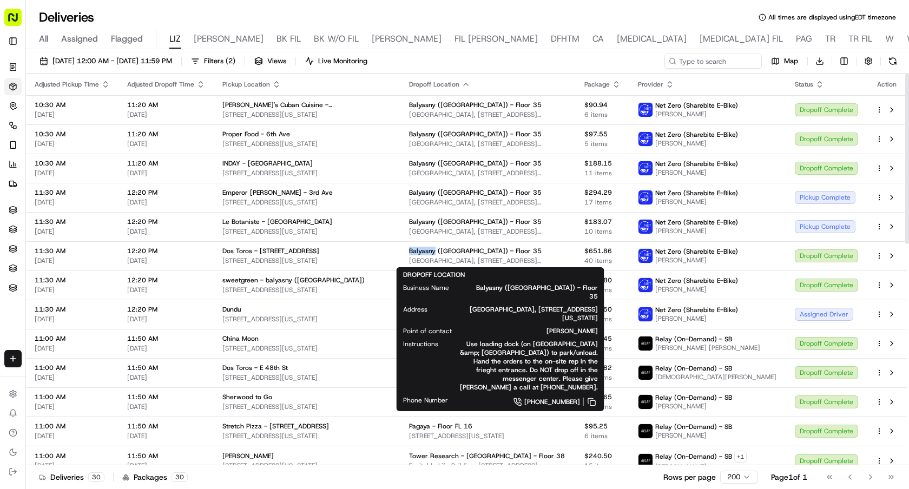
copy span "Balyasny"
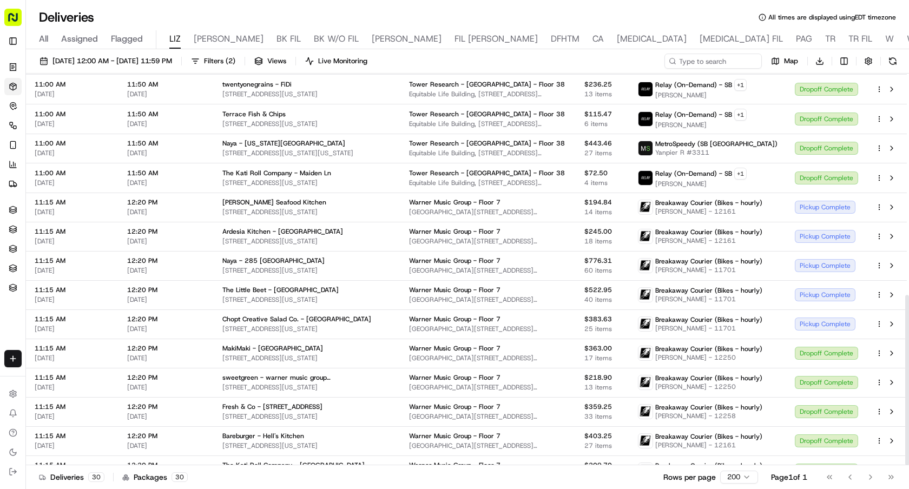
scroll to position [509, 0]
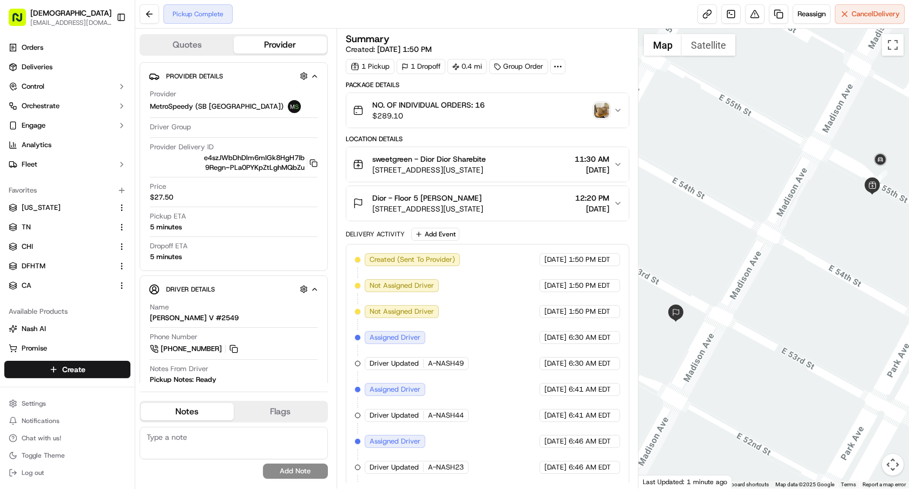
click at [601, 108] on img "button" at bounding box center [601, 110] width 15 height 15
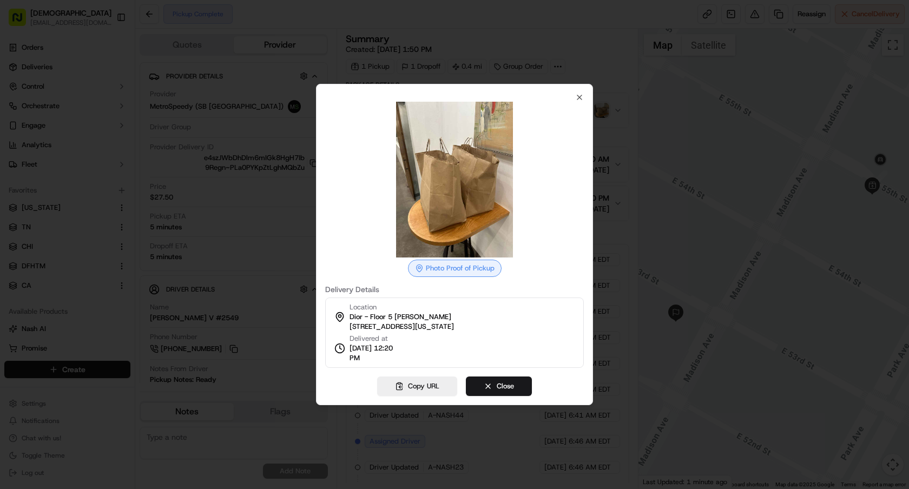
click at [439, 208] on img at bounding box center [455, 180] width 156 height 156
click at [498, 388] on button "Close" at bounding box center [499, 386] width 66 height 19
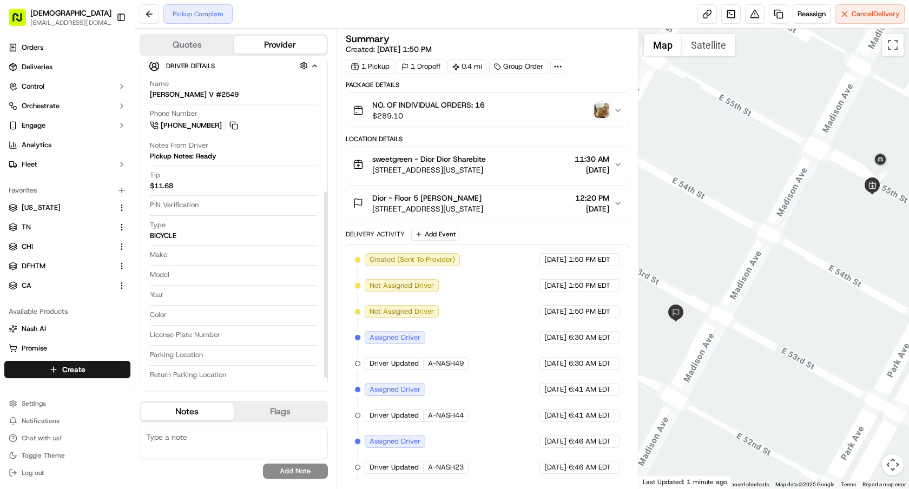
scroll to position [223, 0]
click at [593, 109] on div "NO. OF INDIVIDUAL ORDERS: 16 $289.10" at bounding box center [483, 111] width 261 height 22
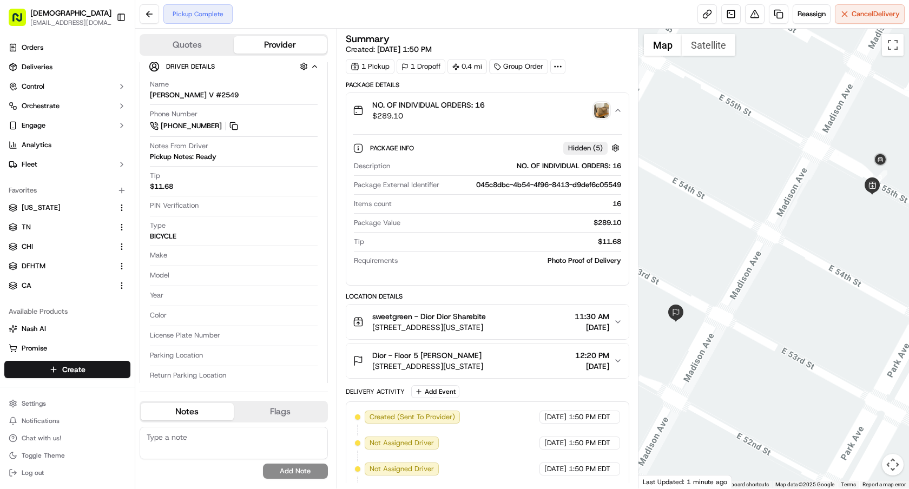
click at [596, 110] on img "button" at bounding box center [601, 110] width 15 height 15
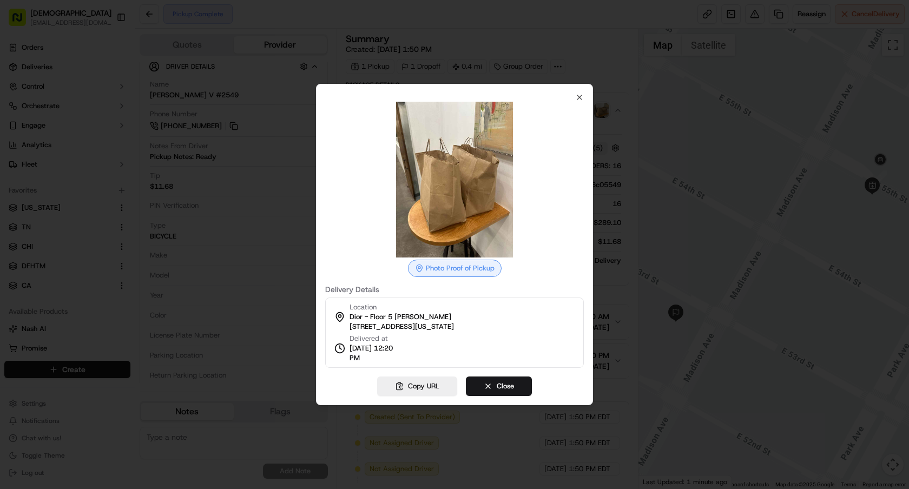
click at [584, 94] on div "Photo Proof of Pickup Delivery Details Location Dior - Floor 5 Shana Dolcy 510 …" at bounding box center [454, 244] width 277 height 321
click at [578, 96] on icon "button" at bounding box center [579, 97] width 9 height 9
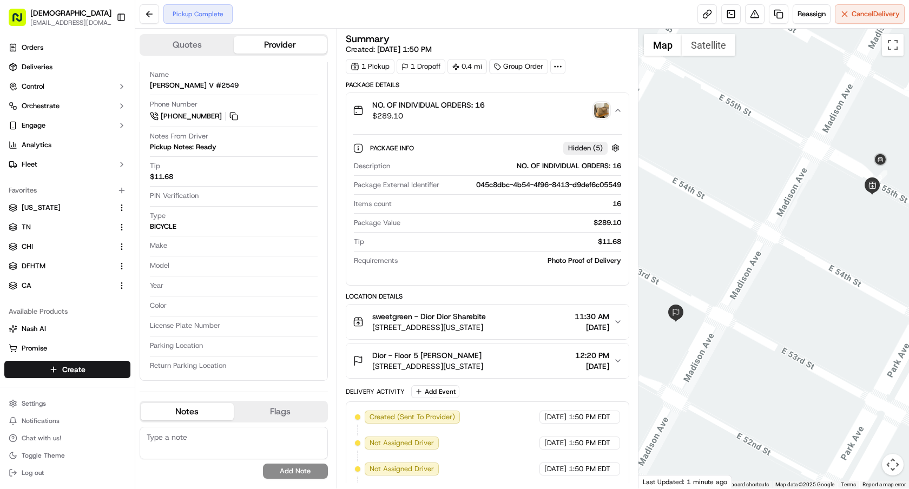
scroll to position [213, 0]
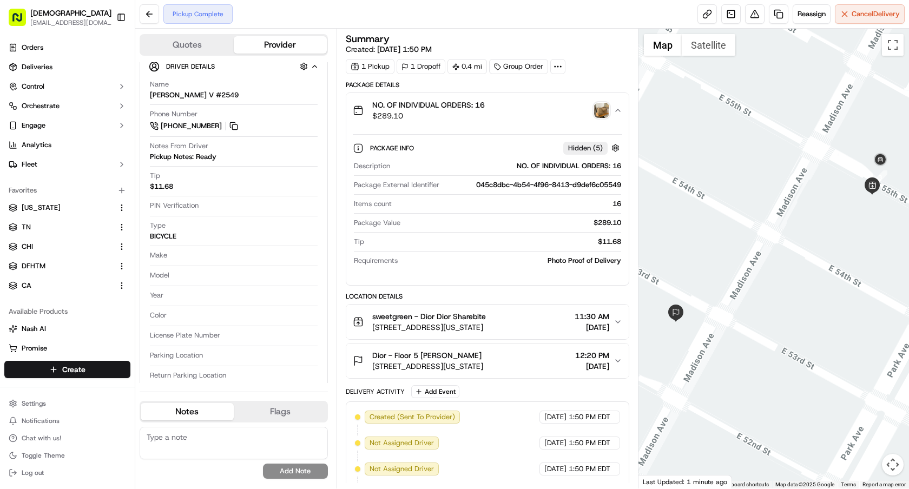
click at [597, 117] on img "button" at bounding box center [601, 110] width 15 height 15
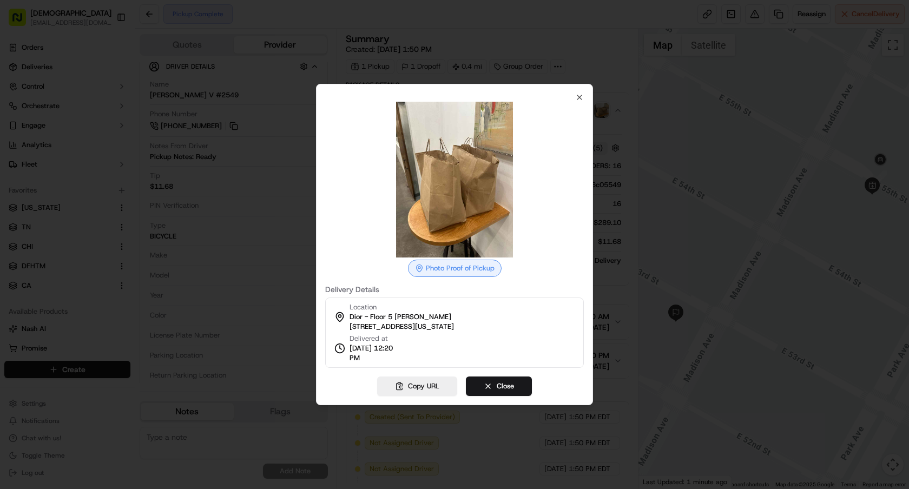
click at [578, 91] on div "Photo Proof of Pickup Delivery Details Location Dior - Floor 5 Shana Dolcy 510 …" at bounding box center [454, 244] width 277 height 321
click at [580, 98] on icon "button" at bounding box center [579, 97] width 9 height 9
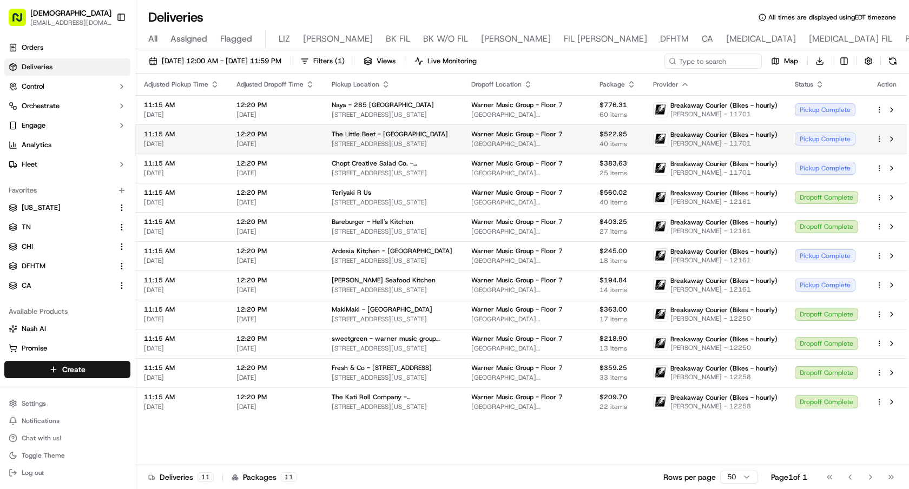
click at [808, 135] on div "Pickup Complete" at bounding box center [826, 139] width 63 height 13
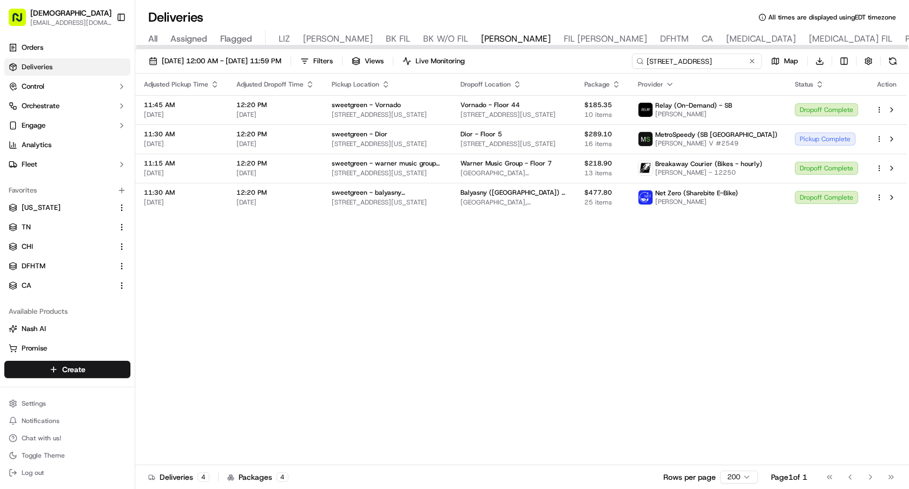
drag, startPoint x: 733, startPoint y: 63, endPoint x: 521, endPoint y: 58, distance: 212.7
click at [522, 58] on div "09/16/2025 12:00 AM - 09/16/2025 11:59 PM Filters Views Live Monitoring 66 E 55…" at bounding box center [522, 64] width 774 height 20
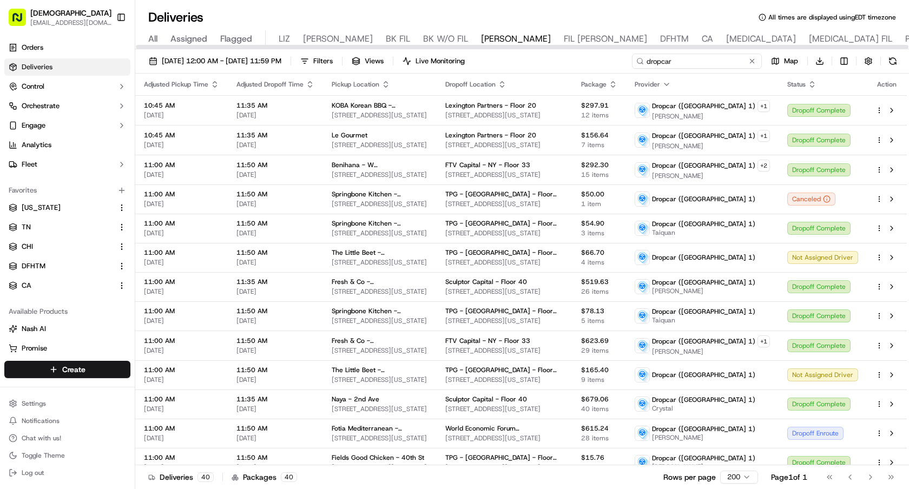
drag, startPoint x: 659, startPoint y: 63, endPoint x: 566, endPoint y: 63, distance: 93.1
click at [569, 63] on div "09/16/2025 12:00 AM - 09/16/2025 11:59 PM Filters Views Live Monitoring dropcar…" at bounding box center [522, 64] width 774 height 20
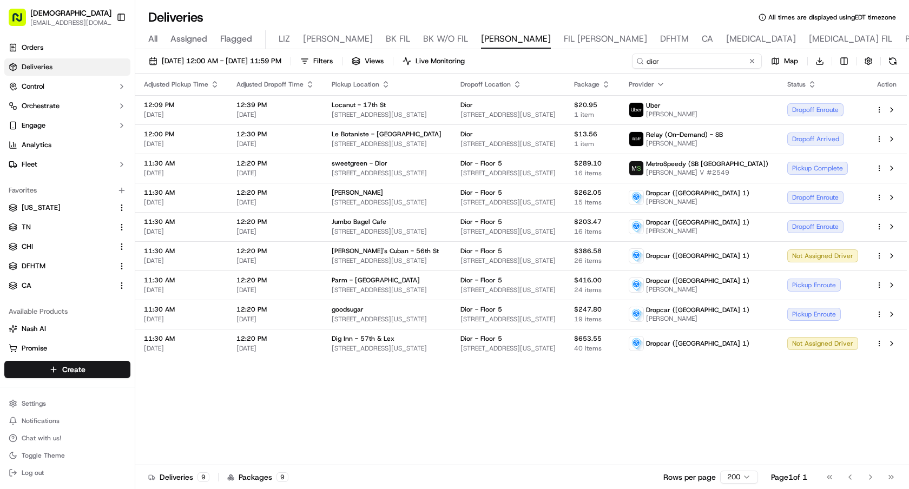
type input "dior"
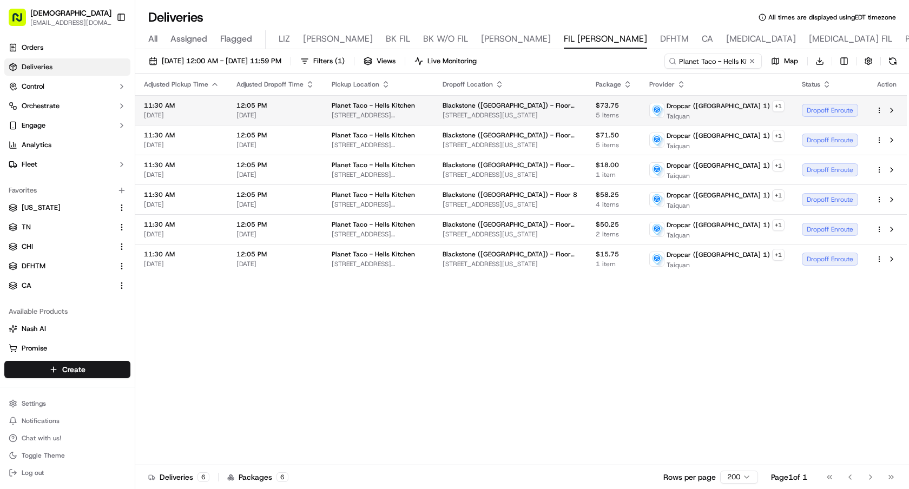
click at [821, 112] on div "Dropoff Enroute" at bounding box center [830, 110] width 56 height 13
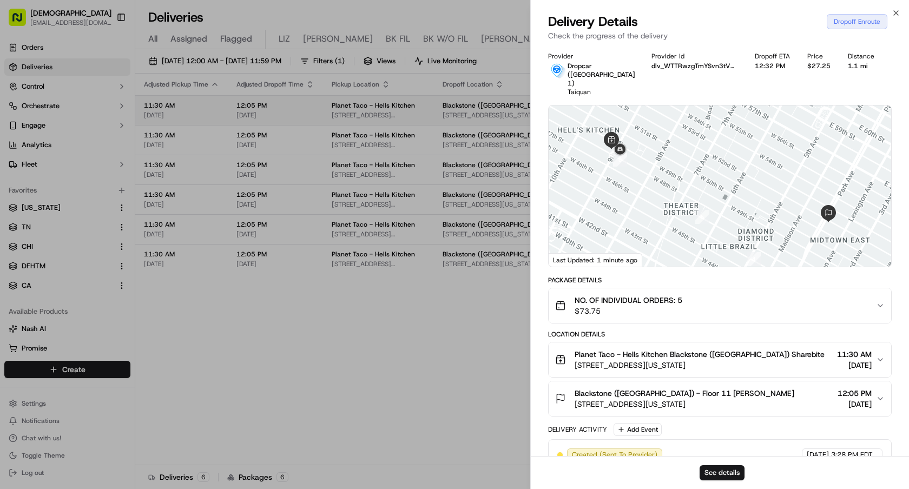
scroll to position [186, 0]
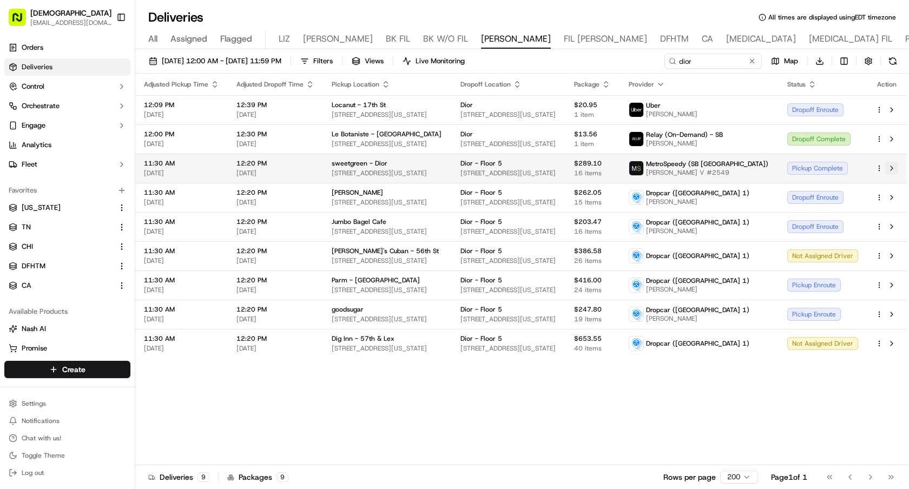
click at [892, 168] on button at bounding box center [891, 168] width 13 height 13
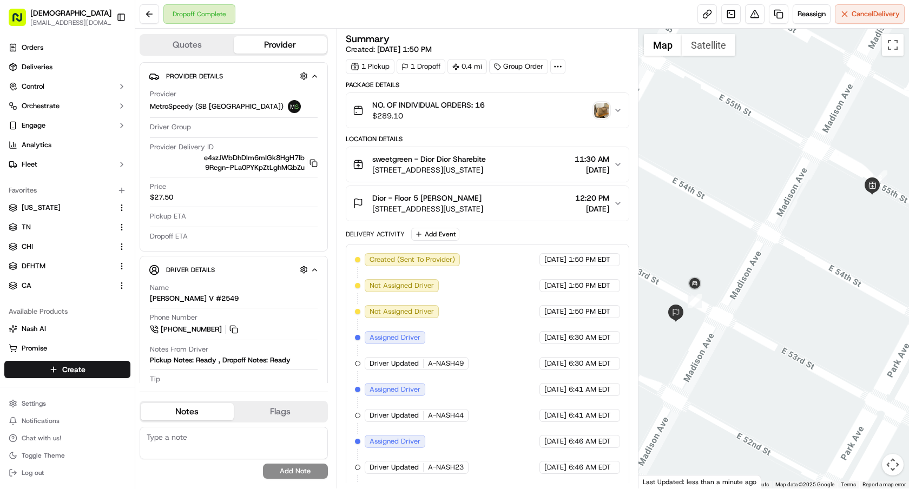
click at [598, 109] on img "button" at bounding box center [601, 110] width 15 height 15
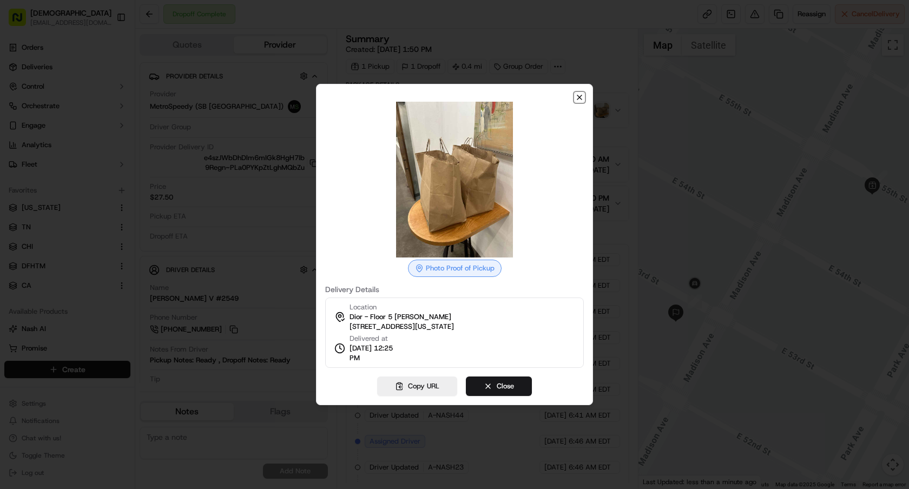
click at [580, 96] on icon "button" at bounding box center [579, 97] width 4 height 4
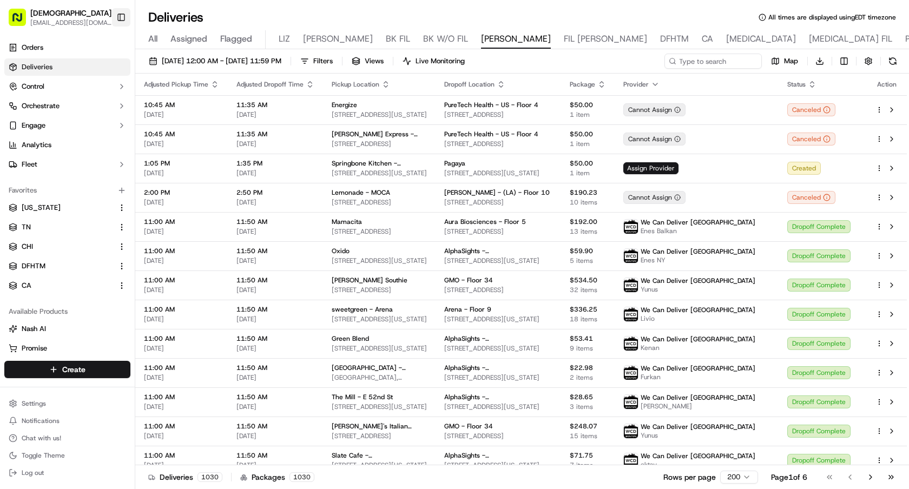
click at [123, 21] on button "Toggle Sidebar" at bounding box center [121, 17] width 18 height 18
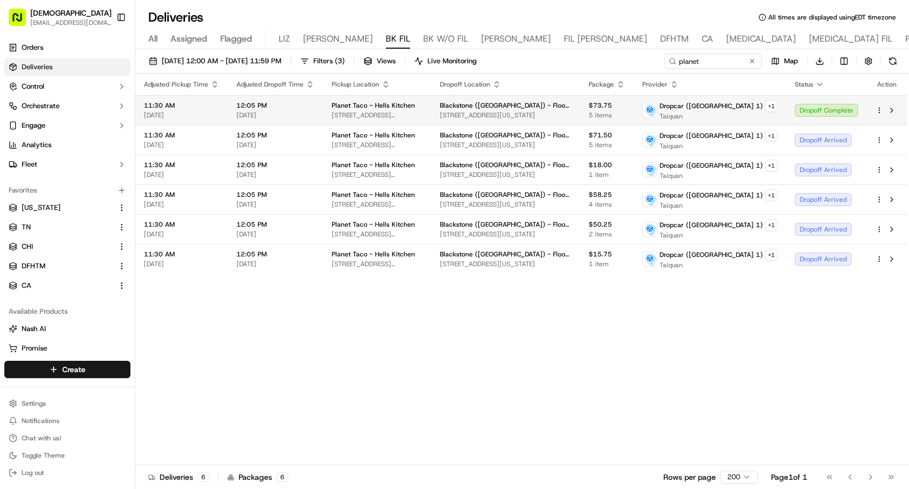
click at [804, 110] on div "Dropoff Complete" at bounding box center [826, 110] width 63 height 13
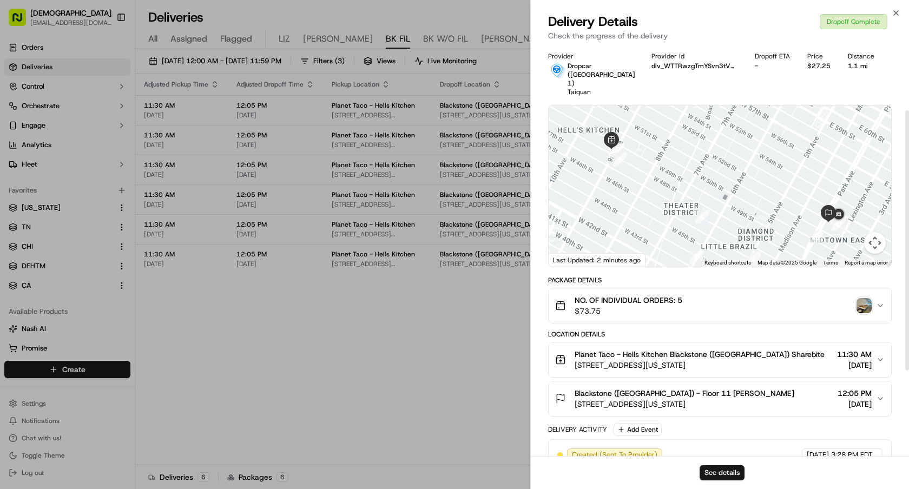
scroll to position [238, 0]
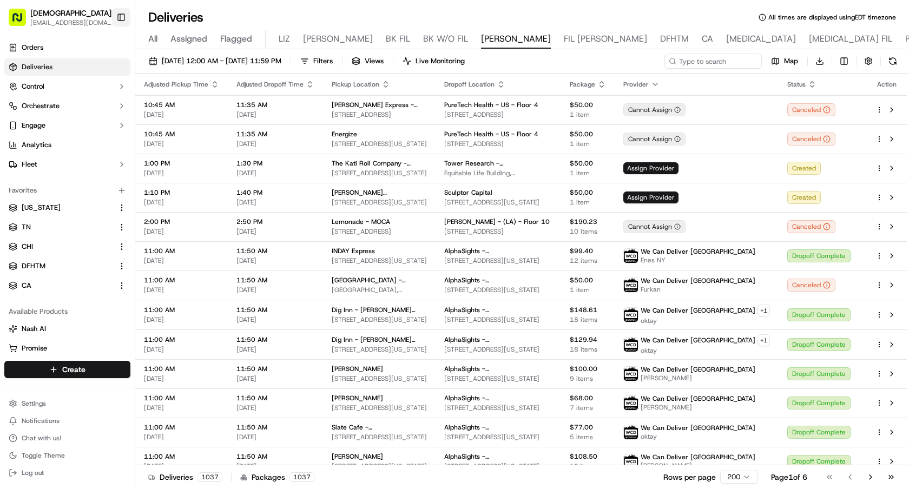
click at [124, 18] on button "Toggle Sidebar" at bounding box center [121, 17] width 18 height 18
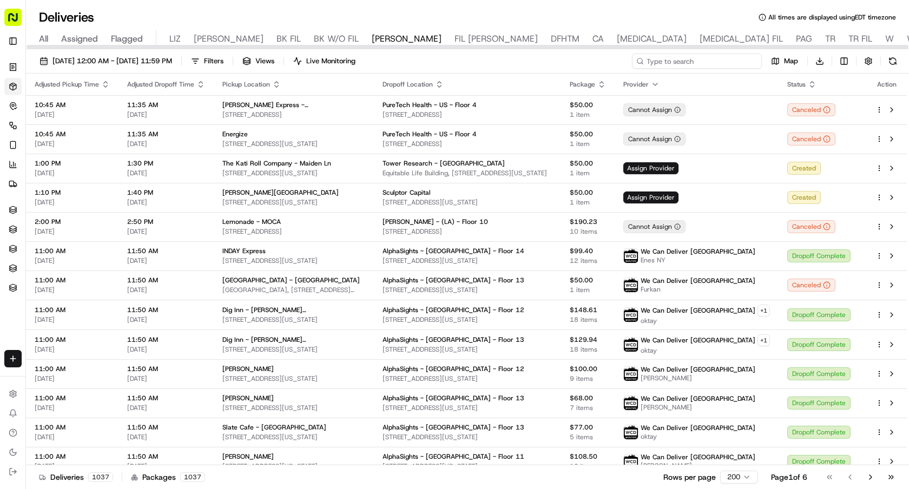
click at [741, 57] on input at bounding box center [697, 61] width 130 height 15
type input "baly"
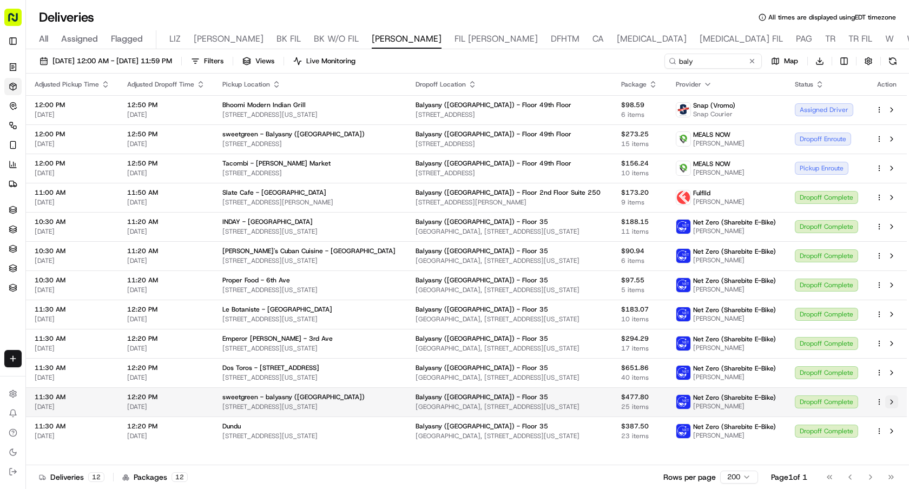
click at [892, 403] on button at bounding box center [891, 402] width 13 height 13
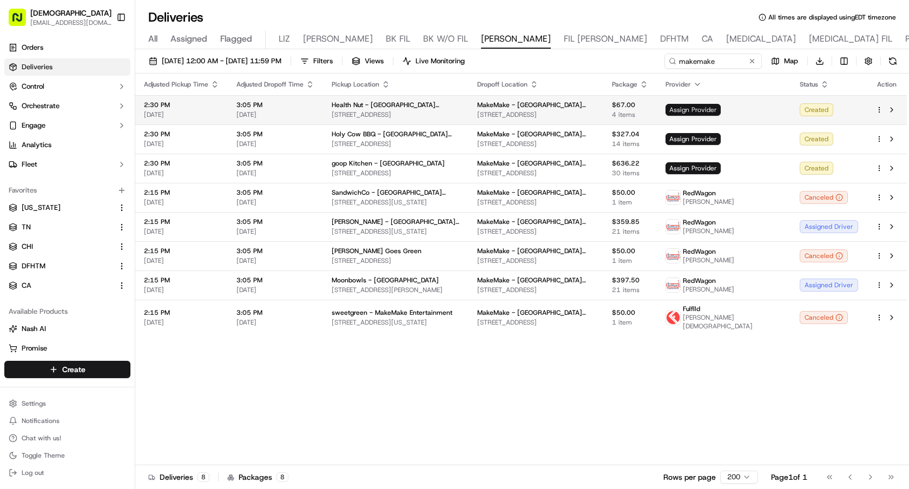
click at [721, 112] on span "Assign Provider" at bounding box center [693, 110] width 55 height 12
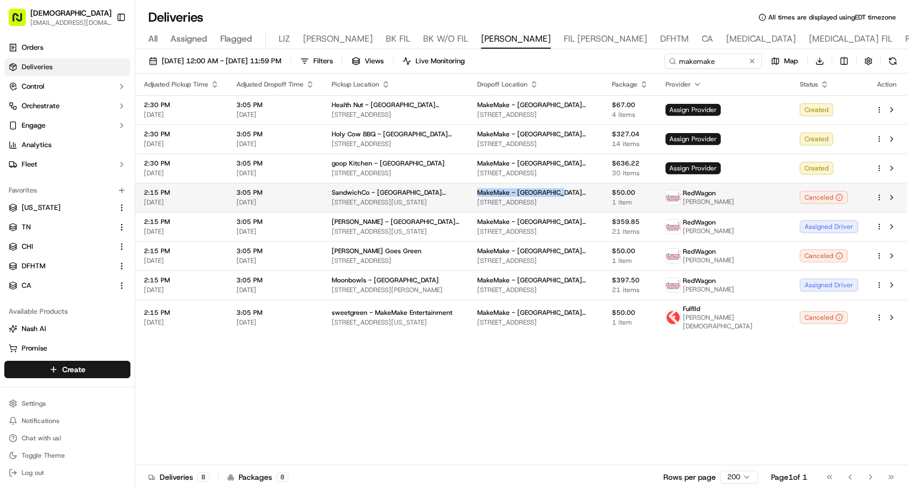
drag, startPoint x: 501, startPoint y: 195, endPoint x: 583, endPoint y: 195, distance: 82.3
click at [583, 195] on td "MakeMake - Santa Monica 2308 Broadway, Santa Monica, CA 90404, USA" at bounding box center [536, 197] width 135 height 29
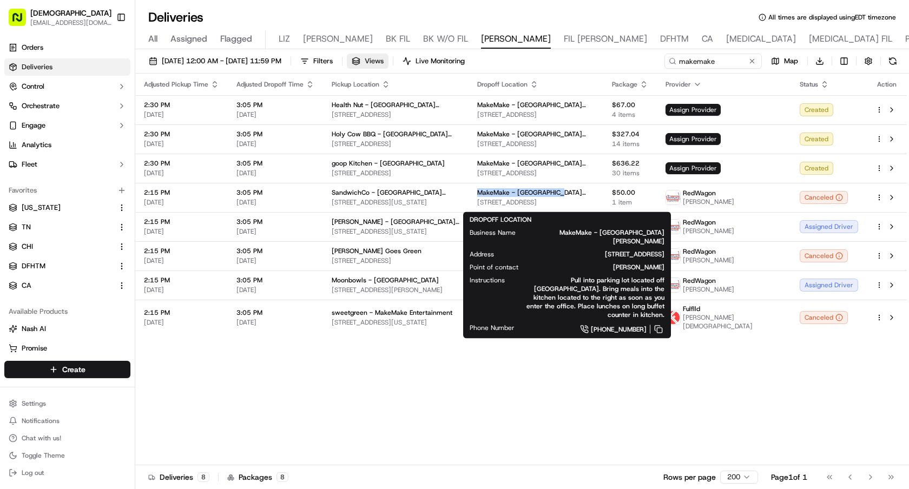
copy span "MakeMake - Santa Monica"
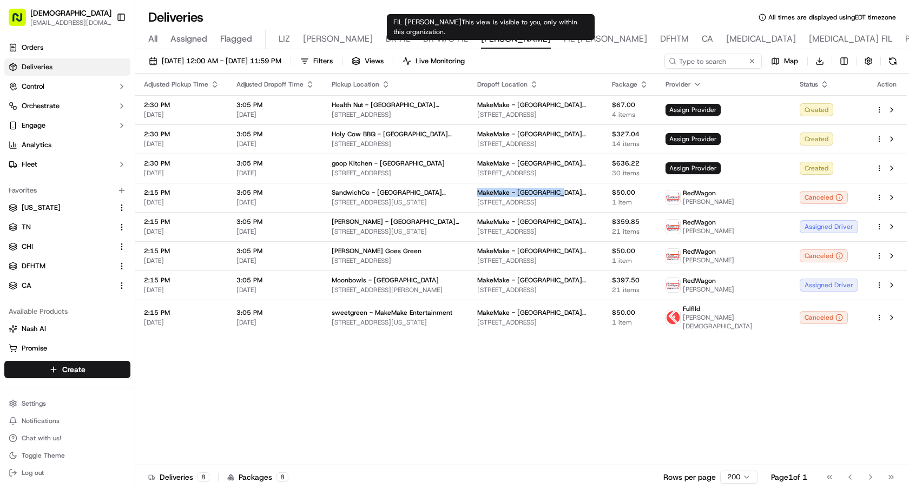
click at [564, 40] on span "FIL [PERSON_NAME]" at bounding box center [605, 38] width 83 height 13
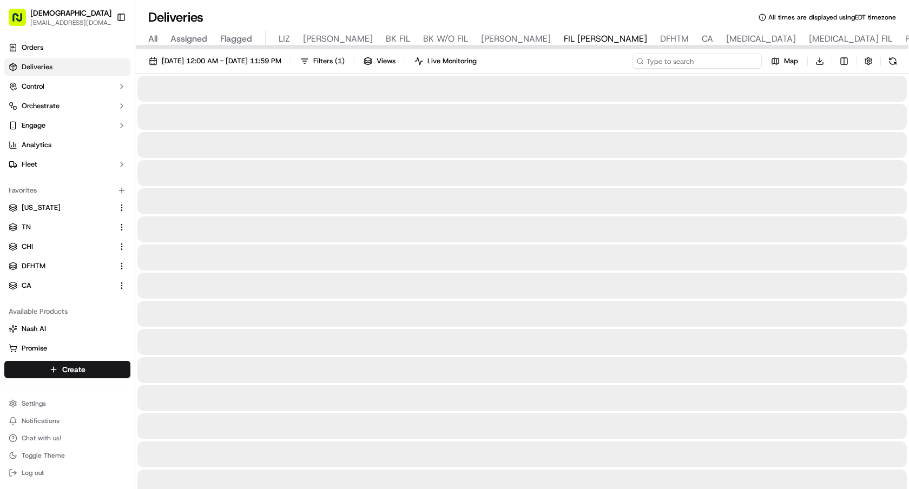
click at [724, 64] on input at bounding box center [697, 61] width 130 height 15
paste input "MakeMake - Santa Monica"
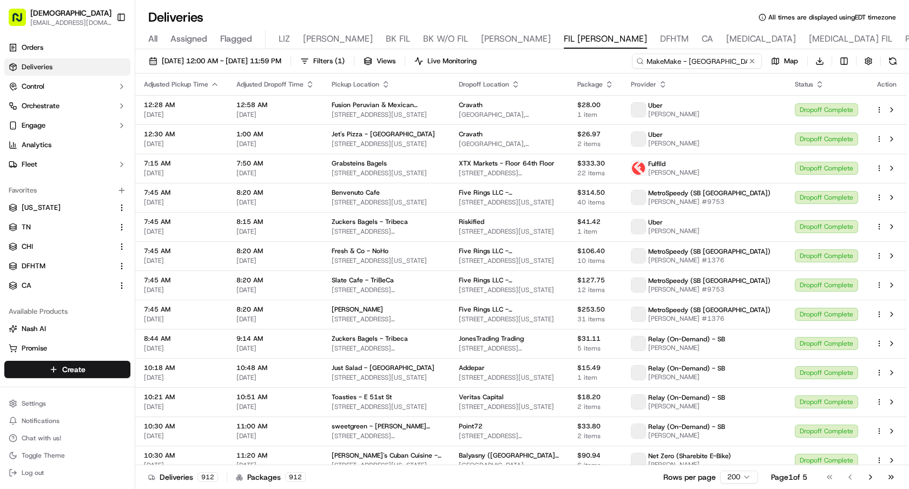
click at [732, 61] on input "MakeMake - Santa Monica" at bounding box center [697, 61] width 130 height 15
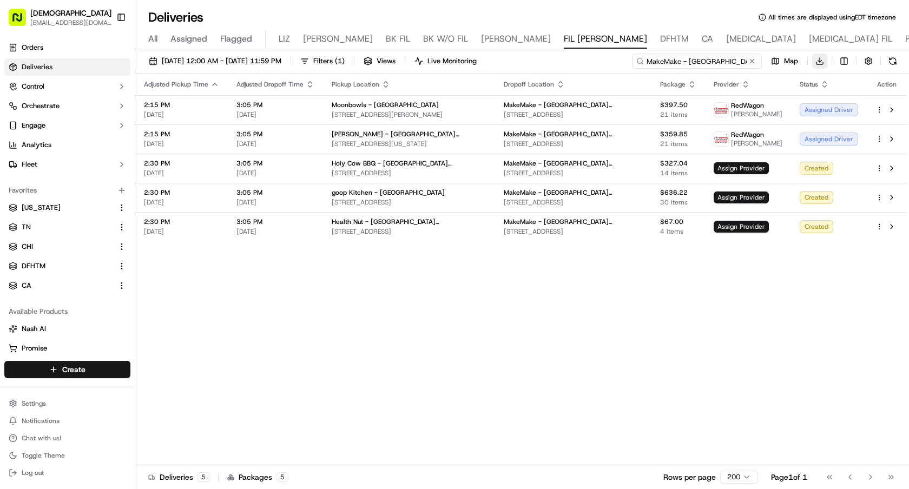
type input "MakeMake - Santa Monica"
click at [818, 61] on html "Sharebite e.park@sharebite.com Toggle Sidebar Orders Deliveries Control Orchest…" at bounding box center [454, 244] width 909 height 489
click at [804, 99] on span "Completed Report" at bounding box center [788, 101] width 54 height 9
click at [438, 293] on div "Adjusted Pickup Time Adjusted Dropoff Time Pickup Location Dropoff Location Pac…" at bounding box center [521, 270] width 772 height 392
click at [114, 19] on button "Toggle Sidebar" at bounding box center [121, 17] width 18 height 18
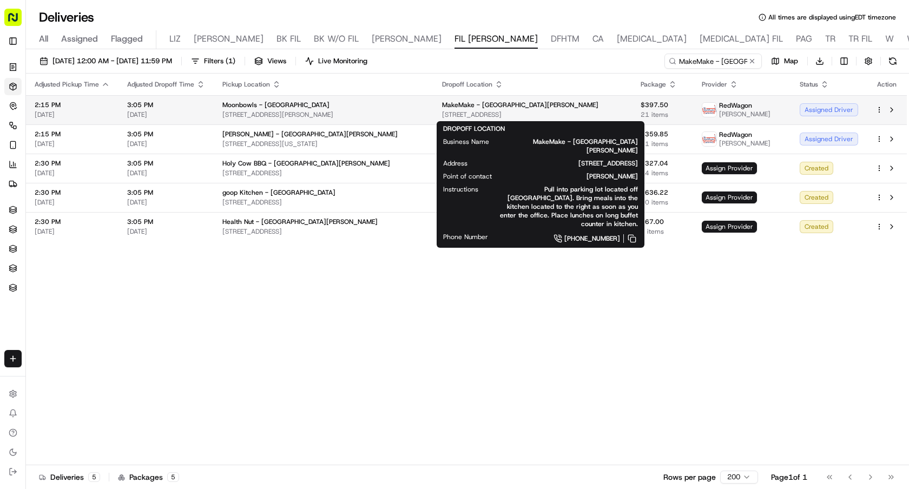
drag, startPoint x: 602, startPoint y: 115, endPoint x: 450, endPoint y: 116, distance: 152.1
click at [450, 116] on td "MakeMake - Santa Monica 2308 Broadway, Santa Monica, CA 90404, USA" at bounding box center [532, 109] width 198 height 29
copy span "2308 Broadway, Santa Monica, CA 90404, USA"
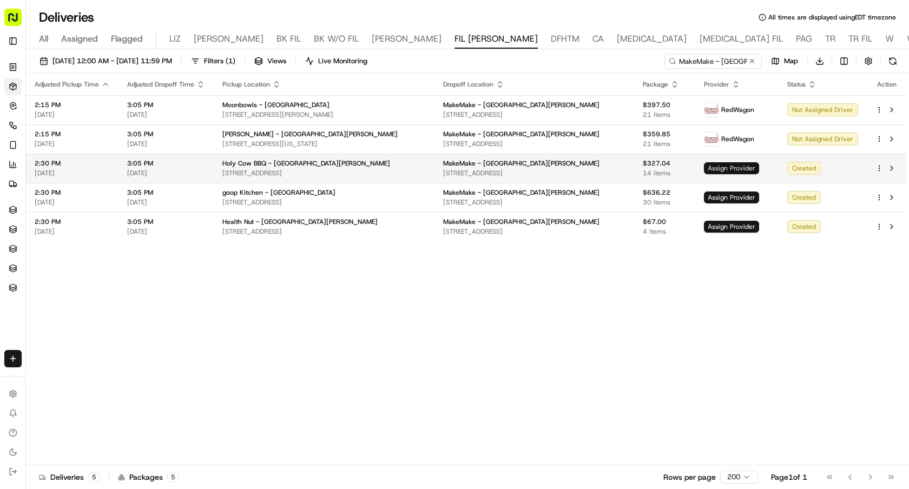
click at [725, 169] on span "Assign Provider" at bounding box center [731, 168] width 55 height 12
click at [891, 169] on button at bounding box center [891, 168] width 13 height 13
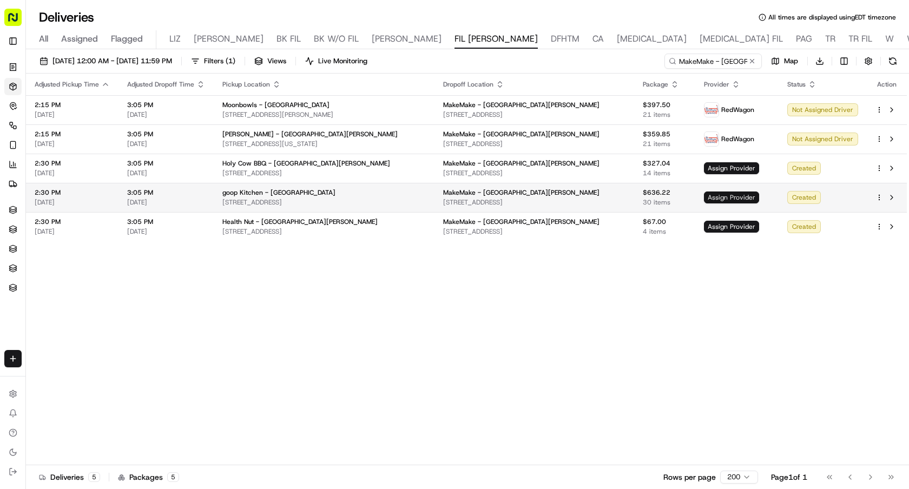
click at [748, 195] on span "Assign Provider" at bounding box center [731, 198] width 55 height 12
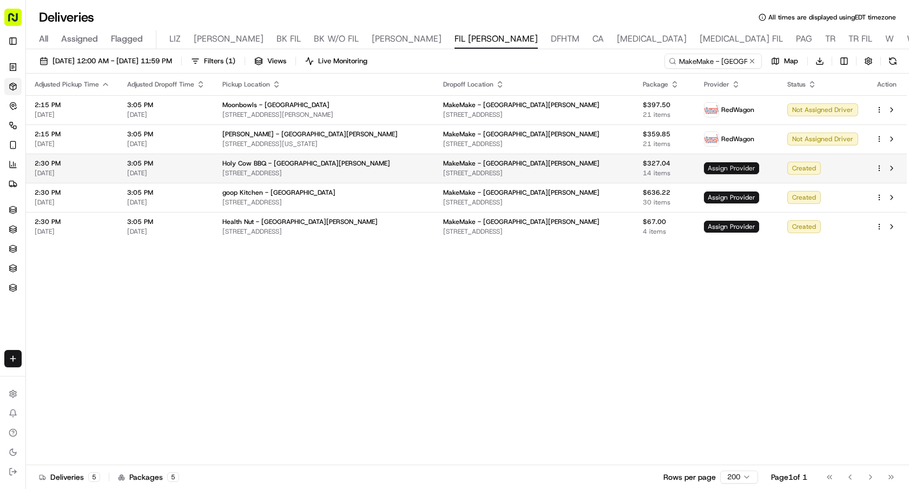
click at [722, 169] on span "Assign Provider" at bounding box center [731, 168] width 55 height 12
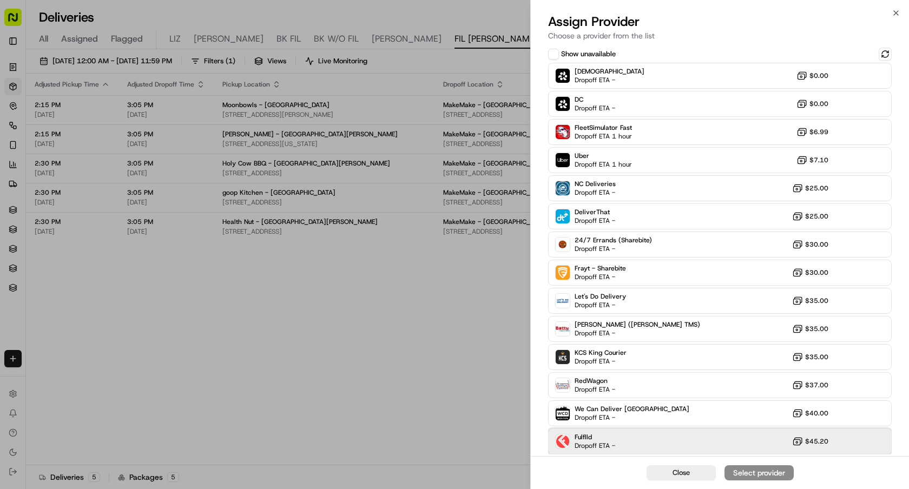
click at [716, 433] on div "Fulflld Dropoff ETA - $45.20" at bounding box center [720, 442] width 344 height 26
click at [737, 471] on div "Assign Provider" at bounding box center [759, 473] width 53 height 11
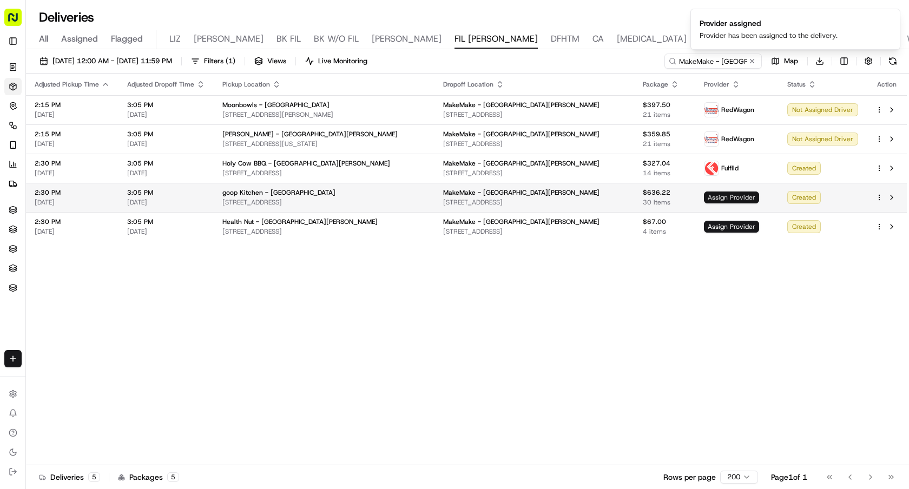
click at [711, 193] on span "Assign Provider" at bounding box center [731, 198] width 55 height 12
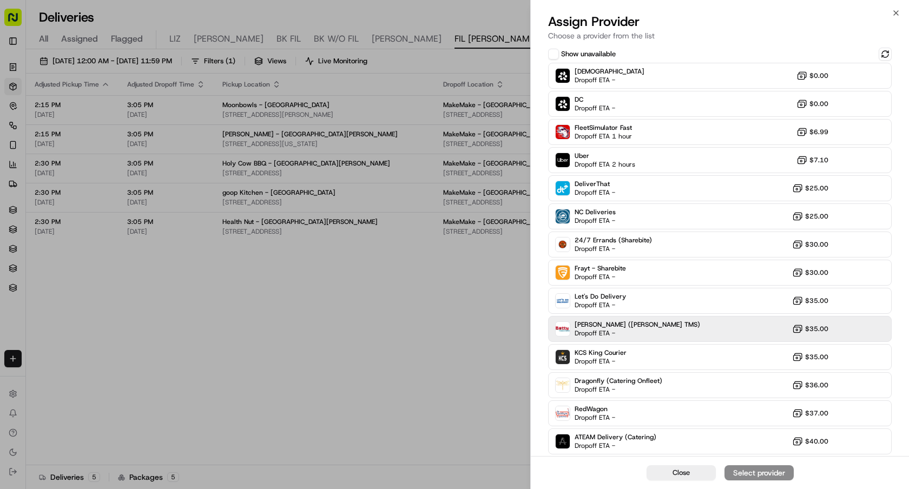
scroll to position [57, 0]
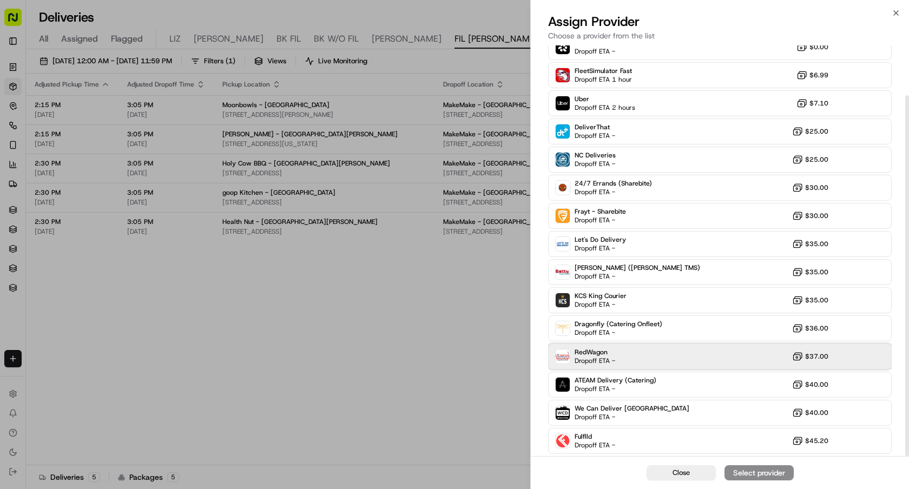
click at [607, 349] on span "RedWagon" at bounding box center [595, 352] width 41 height 9
click at [736, 469] on div "Assign Provider" at bounding box center [759, 473] width 53 height 11
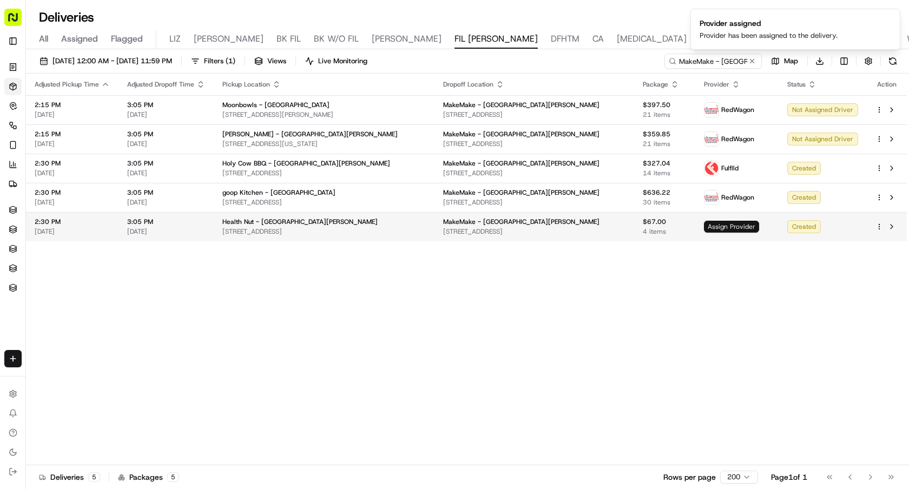
click at [726, 223] on span "Assign Provider" at bounding box center [731, 227] width 55 height 12
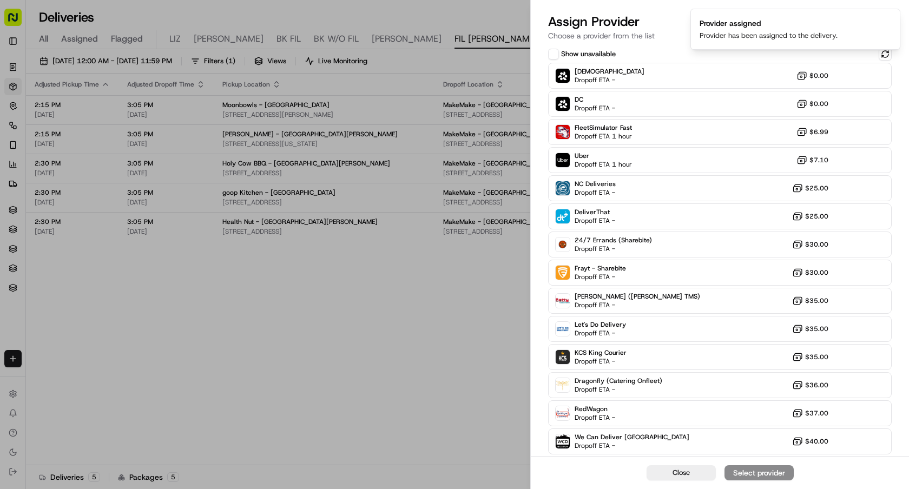
scroll to position [29, 0]
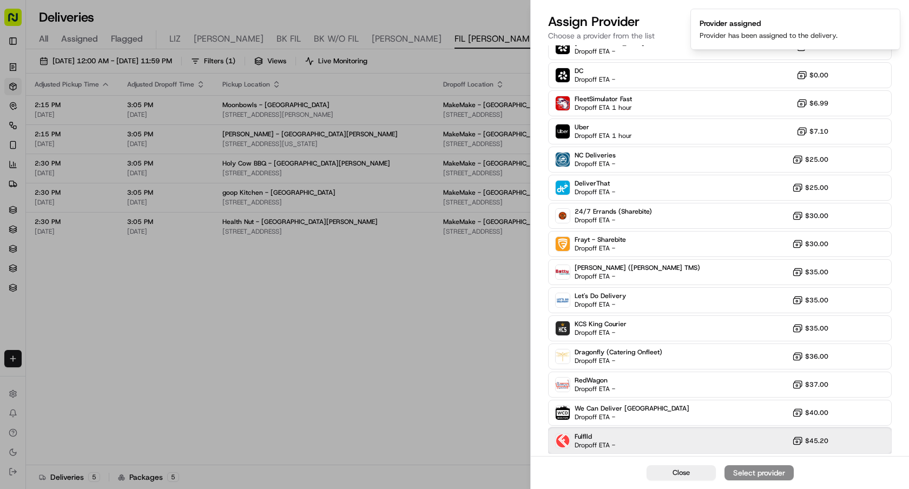
click at [681, 431] on div "Fulflld Dropoff ETA - $45.20" at bounding box center [720, 441] width 344 height 26
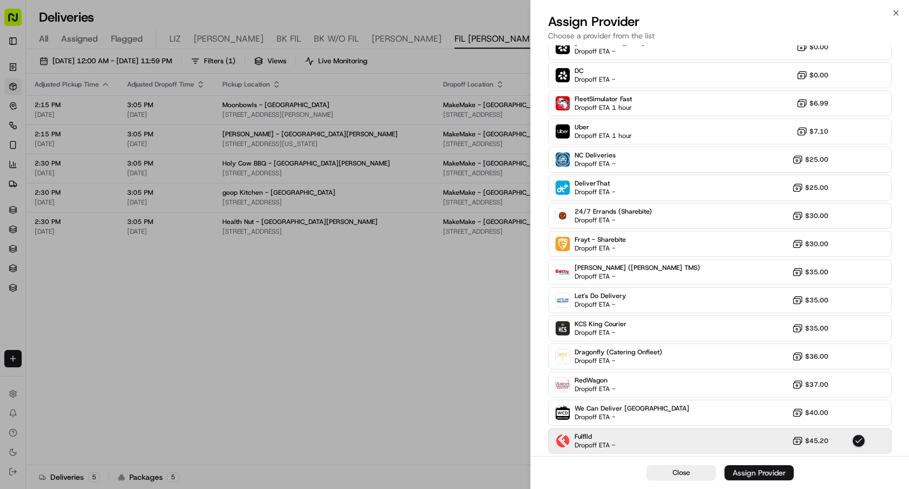
click at [739, 470] on div "Assign Provider" at bounding box center [759, 473] width 53 height 11
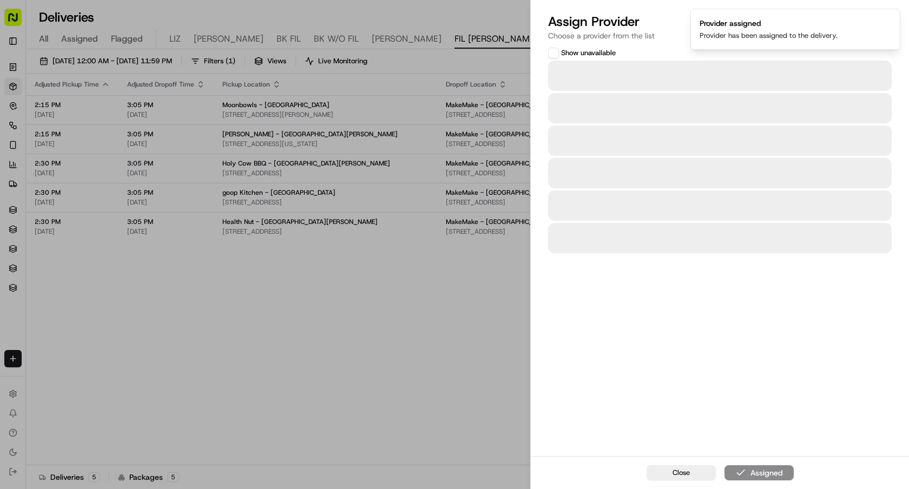
scroll to position [0, 0]
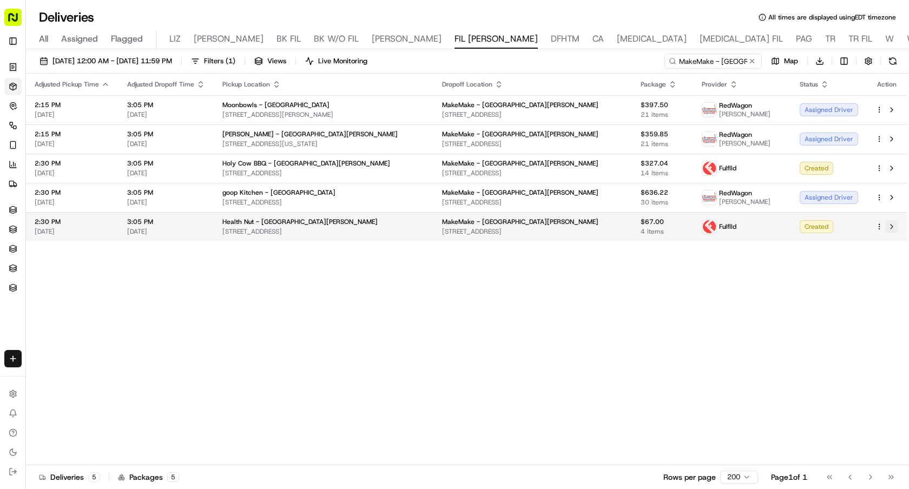
click at [895, 226] on button at bounding box center [891, 226] width 13 height 13
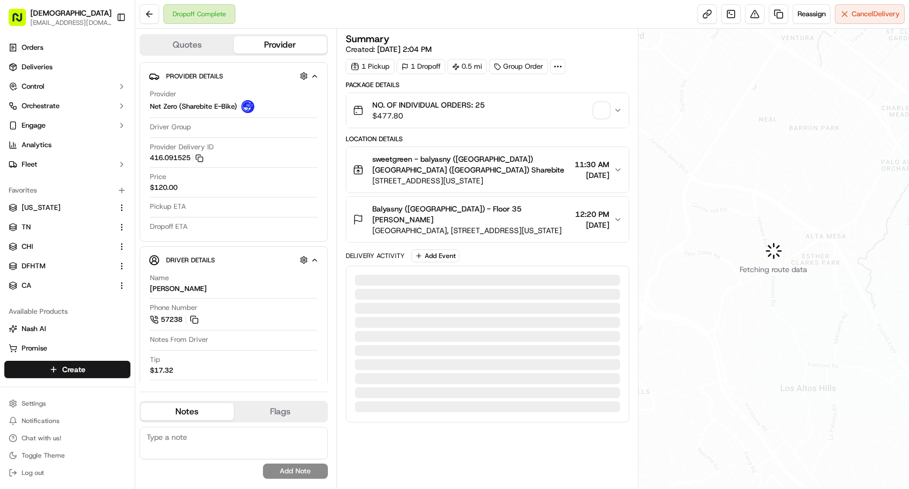
click at [188, 444] on textarea at bounding box center [234, 443] width 188 height 32
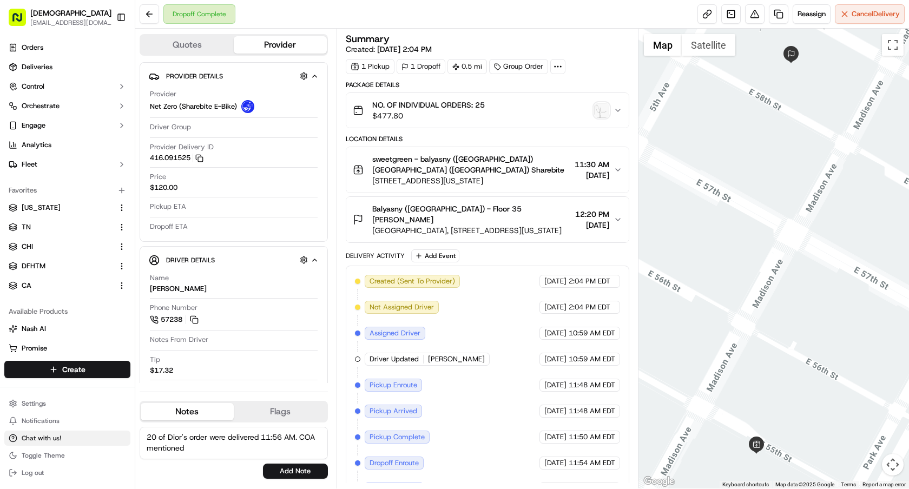
drag, startPoint x: 167, startPoint y: 436, endPoint x: 113, endPoint y: 436, distance: 54.7
click at [113, 436] on div "Sharebite e.park@sharebite.com Toggle Sidebar Orders Deliveries Control Orchest…" at bounding box center [454, 244] width 909 height 489
click at [289, 451] on textarea "Dior's order were delivered 11:56 AM. COA mentioned" at bounding box center [234, 443] width 188 height 32
click at [287, 456] on textarea "Dior's order were delivered 11:56 AM. COA mentioned 20 orders were delivered. C…" at bounding box center [234, 443] width 188 height 32
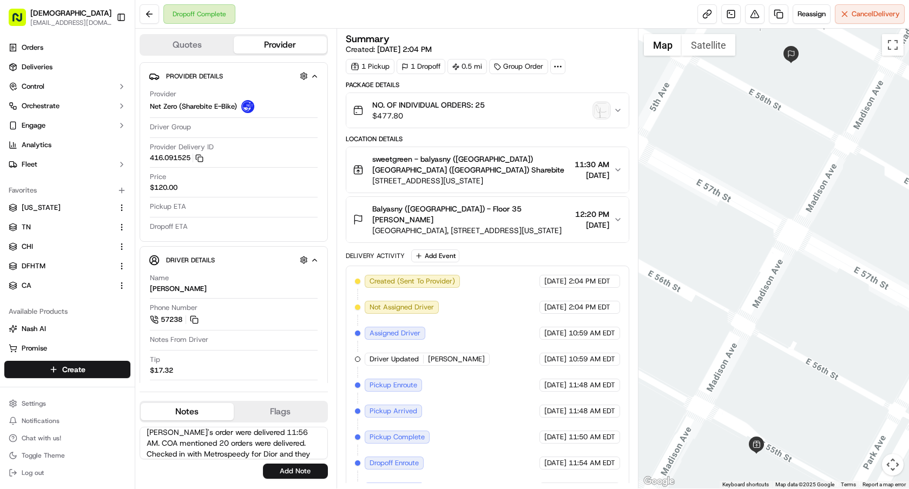
click at [262, 452] on textarea "Dior's order were delivered 11:56 AM. COA mentioned 20 orders were delivered. C…" at bounding box center [234, 443] width 188 height 32
click at [255, 452] on textarea "Dior's order were delivered 11:56 AM. COA mentioned 20 orders were delivered. C…" at bounding box center [234, 443] width 188 height 32
drag, startPoint x: 255, startPoint y: 452, endPoint x: 343, endPoint y: 471, distance: 89.6
click at [343, 471] on div "Quotes Provider Provider Details Hidden ( 1 ) Provider Net Zero (Sharebite E-Bi…" at bounding box center [386, 259] width 503 height 460
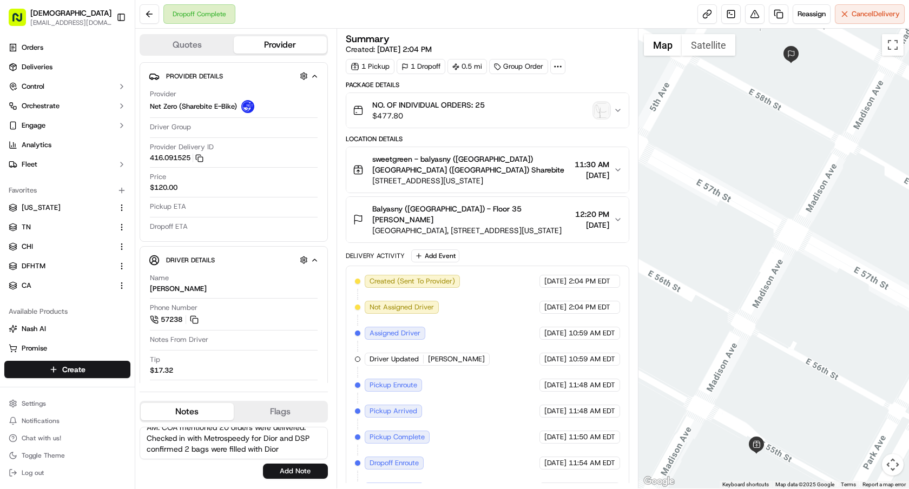
scroll to position [21, 0]
type textarea "Dior's order were delivered 11:56 AM. COA mentioned 20 orders were delivered. C…"
click at [320, 469] on button "Add Note" at bounding box center [295, 471] width 65 height 15
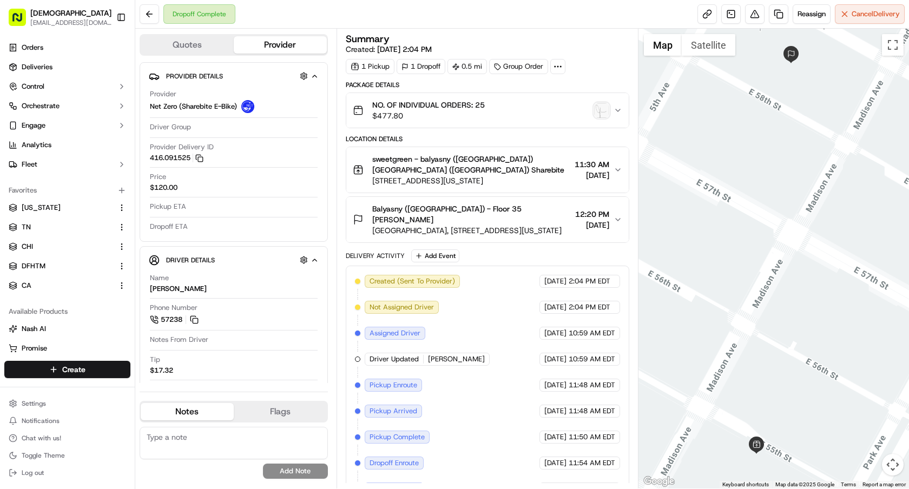
scroll to position [0, 0]
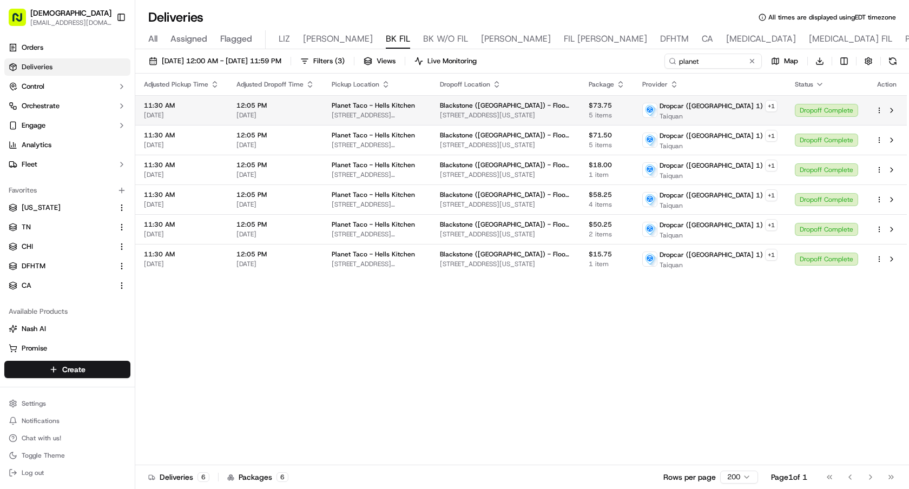
click at [814, 106] on div "Dropoff Complete" at bounding box center [826, 110] width 63 height 13
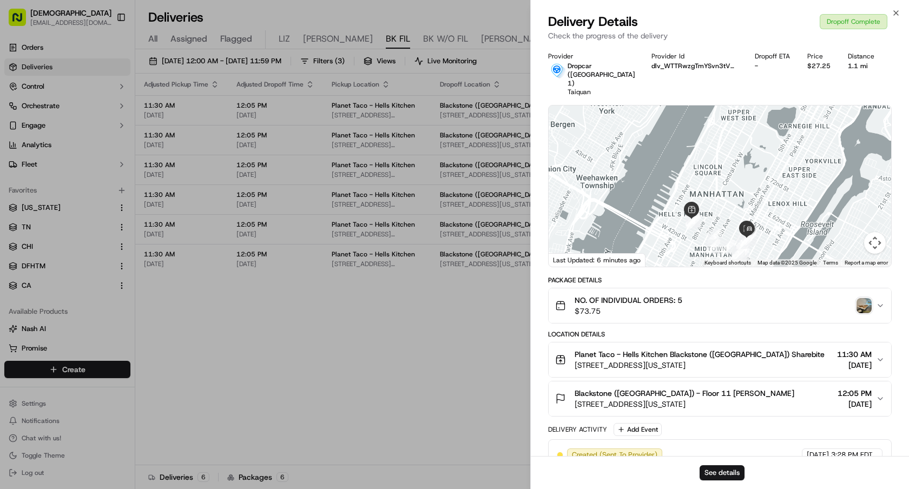
scroll to position [238, 0]
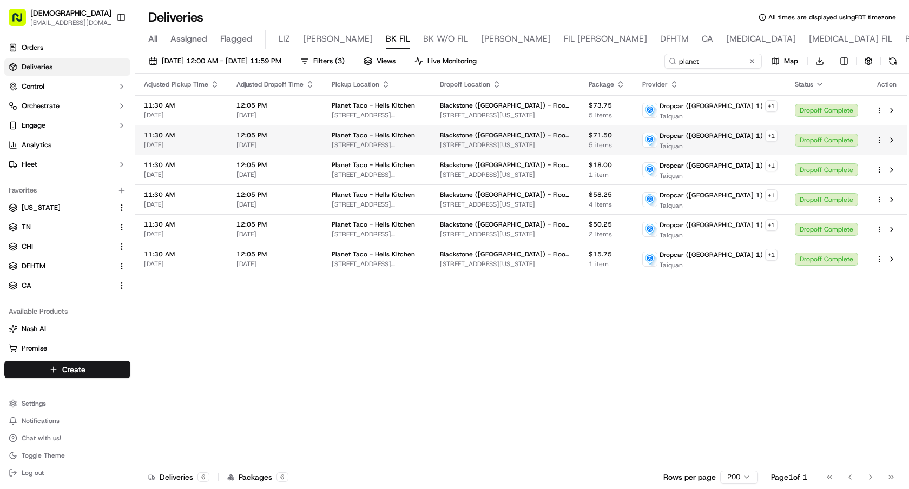
click at [820, 143] on div "Dropoff Complete" at bounding box center [826, 140] width 63 height 13
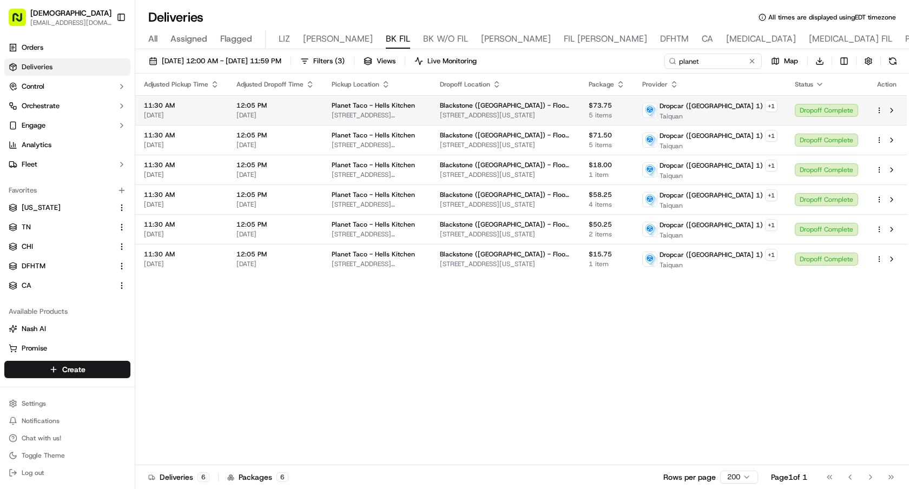
click at [831, 110] on div "Dropoff Complete" at bounding box center [826, 110] width 63 height 13
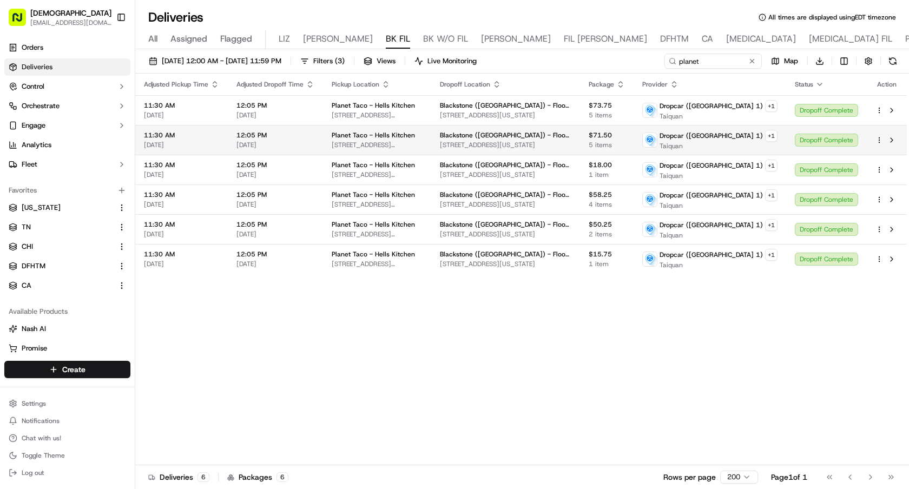
click at [850, 138] on div "Dropoff Complete" at bounding box center [826, 140] width 63 height 13
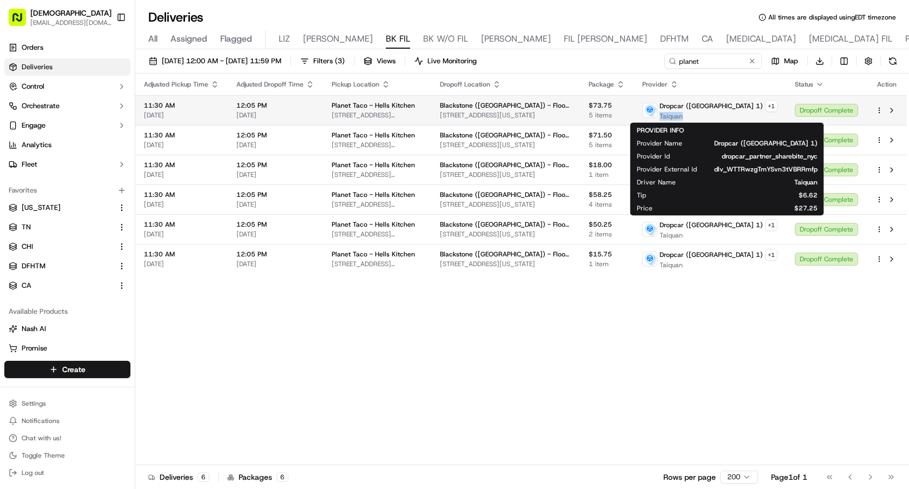
drag, startPoint x: 726, startPoint y: 121, endPoint x: 702, endPoint y: 119, distance: 24.5
click at [702, 119] on td "Dropcar (NYC 1) + 1 Taiquan" at bounding box center [710, 110] width 153 height 30
copy span "Taiquan"
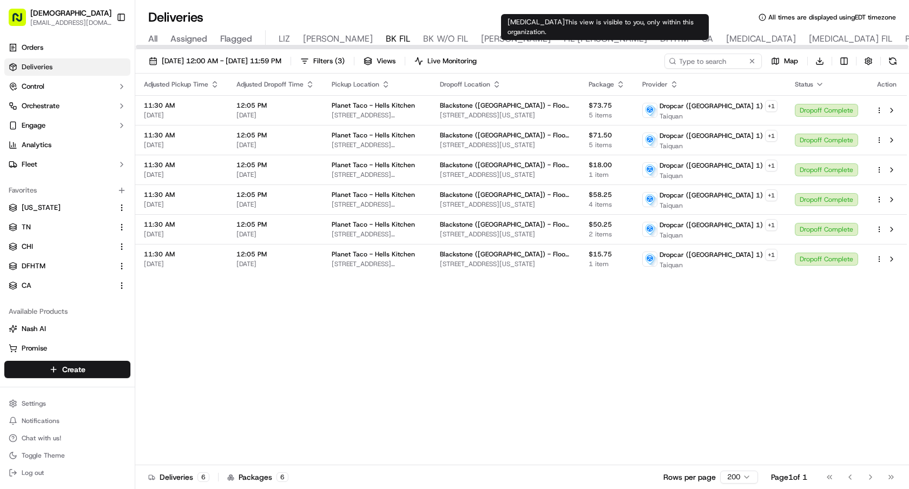
click at [726, 37] on span "[MEDICAL_DATA]" at bounding box center [761, 38] width 70 height 13
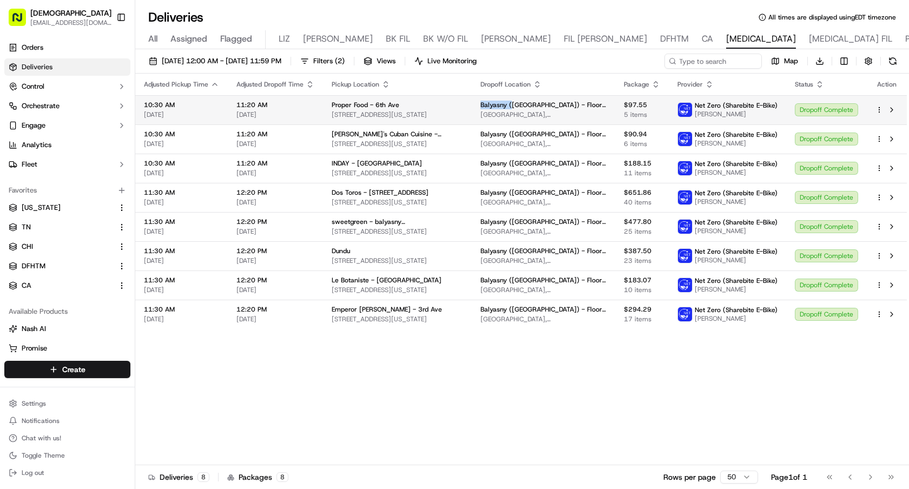
drag, startPoint x: 464, startPoint y: 100, endPoint x: 494, endPoint y: 102, distance: 30.4
click at [495, 103] on td "Balyasny ([GEOGRAPHIC_DATA]) - Floor 35 General Motors Building, [STREET_ADDRES…" at bounding box center [543, 109] width 143 height 29
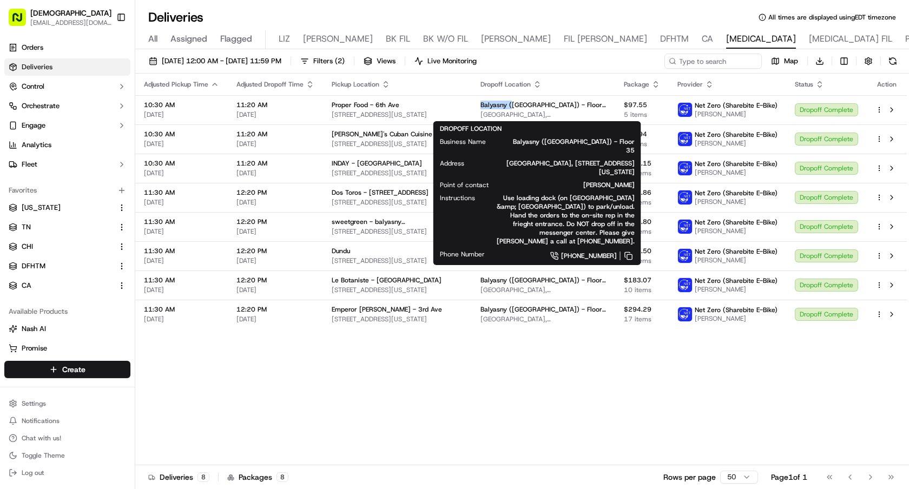
copy span "Balyasny ("
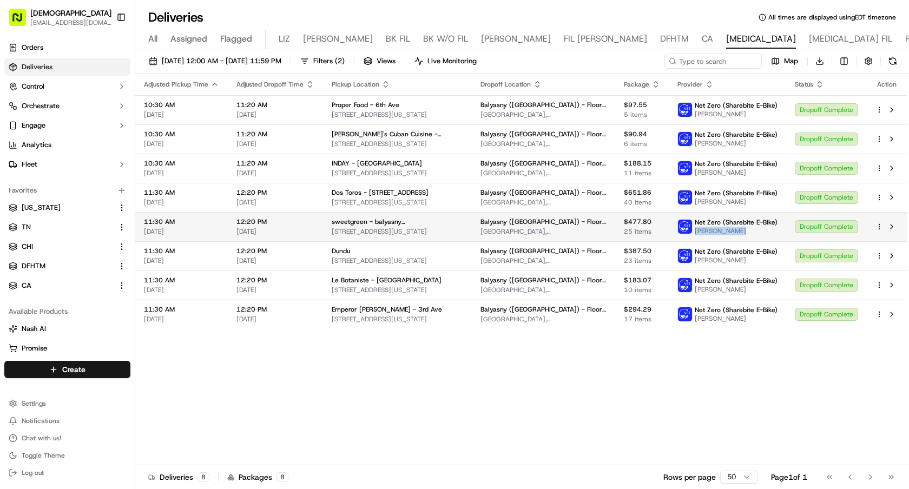
drag, startPoint x: 737, startPoint y: 231, endPoint x: 698, endPoint y: 231, distance: 39.0
click at [698, 231] on span "Charlie Ortiz" at bounding box center [736, 231] width 83 height 9
copy span "Charlie Ortiz"
click at [120, 18] on button "Toggle Sidebar" at bounding box center [121, 17] width 18 height 18
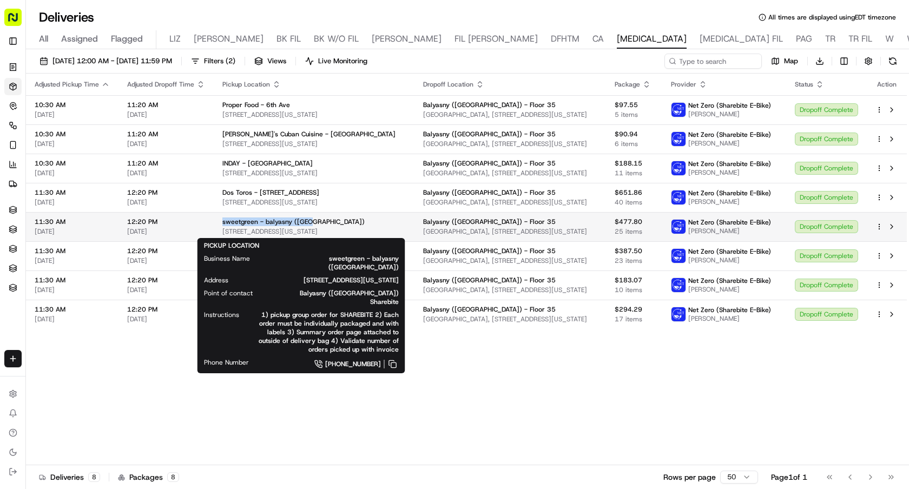
drag, startPoint x: 321, startPoint y: 221, endPoint x: 220, endPoint y: 224, distance: 101.2
click at [220, 224] on td "sweetgreen - balyasny (NYC) 66 E 55th St, New York, NY 10022, USA" at bounding box center [314, 226] width 201 height 29
copy span "sweetgreen - balyasny (NYC)"
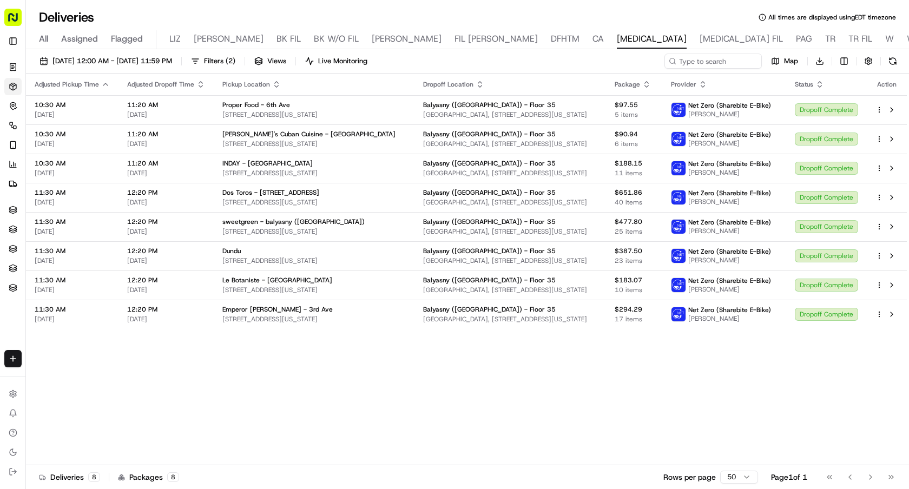
click at [443, 374] on div "Adjusted Pickup Time Adjusted Dropoff Time Pickup Location Dropoff Location Pac…" at bounding box center [466, 270] width 881 height 392
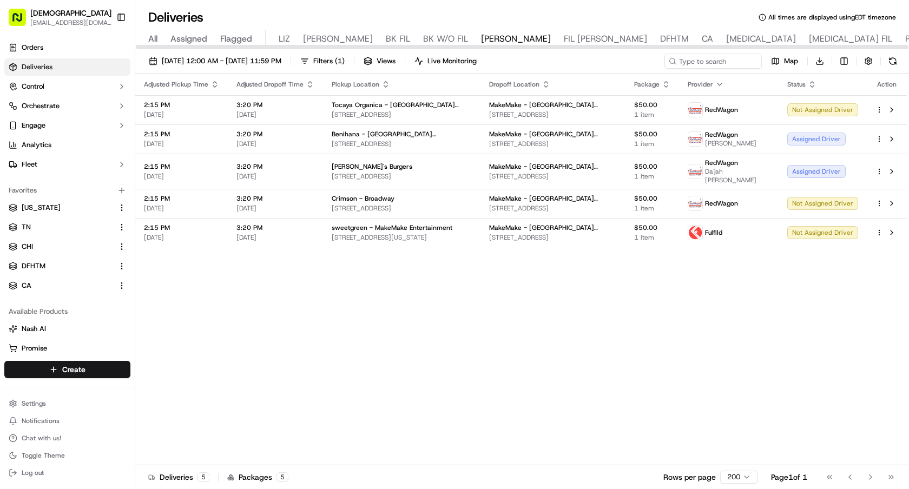
click at [192, 52] on div "[DATE] 12:00 AM - [DATE] 11:59 PM Filters ( 1 ) Views Live Monitoring Map Downl…" at bounding box center [522, 270] width 774 height 442
click at [193, 57] on span "[DATE] 12:00 AM - [DATE] 11:59 PM" at bounding box center [222, 61] width 120 height 10
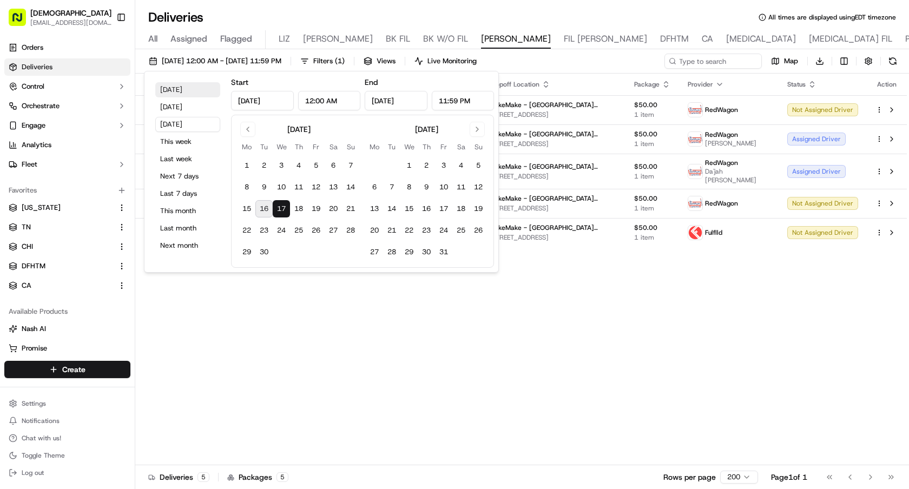
click at [181, 88] on button "Today" at bounding box center [187, 89] width 65 height 15
type input "Sep 16, 2025"
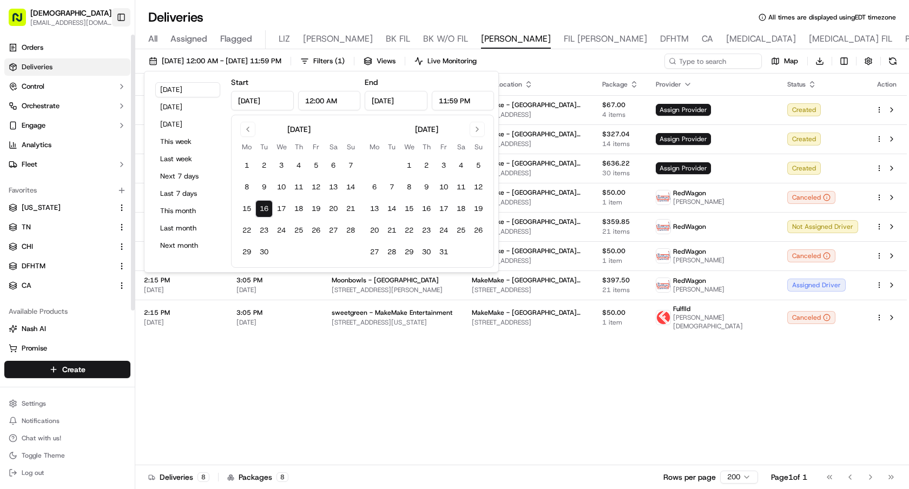
click at [116, 15] on button "Toggle Sidebar" at bounding box center [121, 17] width 18 height 18
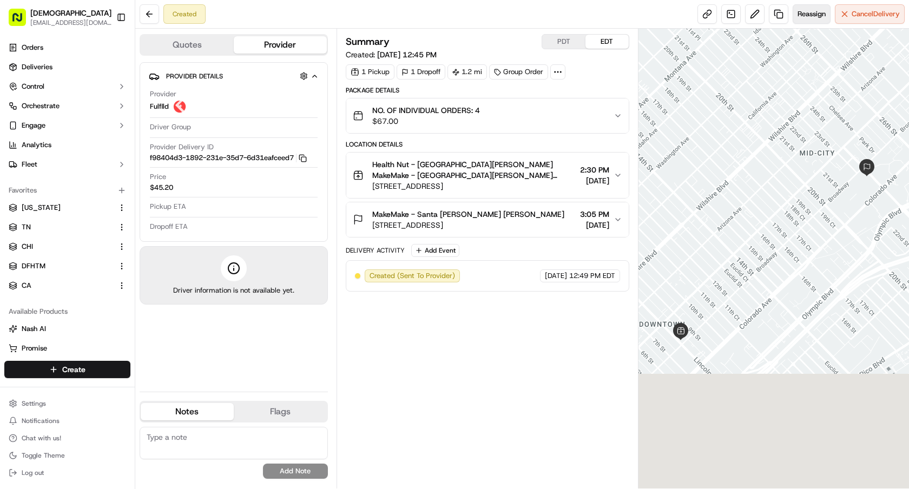
click at [804, 18] on span "Reassign" at bounding box center [812, 14] width 28 height 10
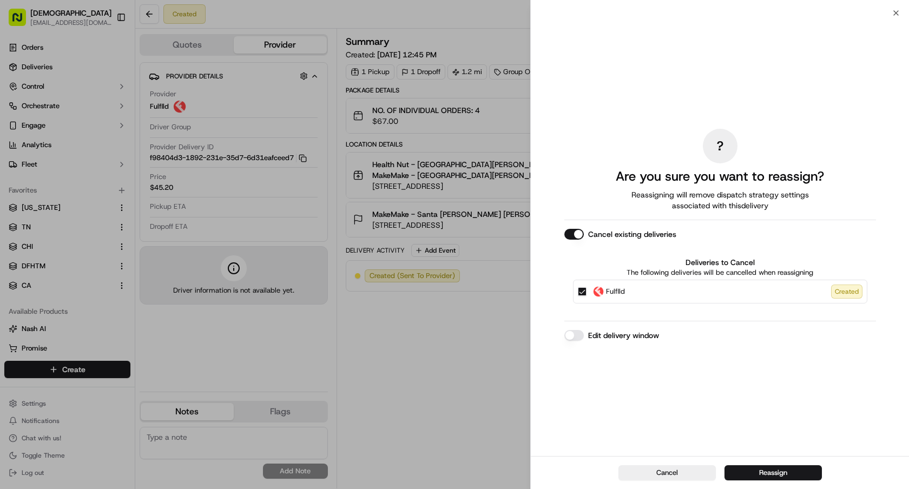
click at [747, 474] on button "Reassign" at bounding box center [773, 472] width 97 height 15
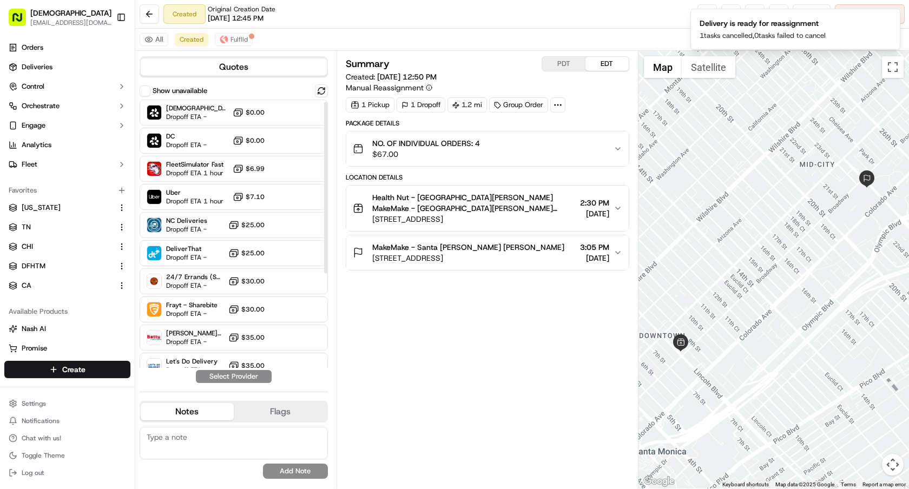
scroll to position [152, 0]
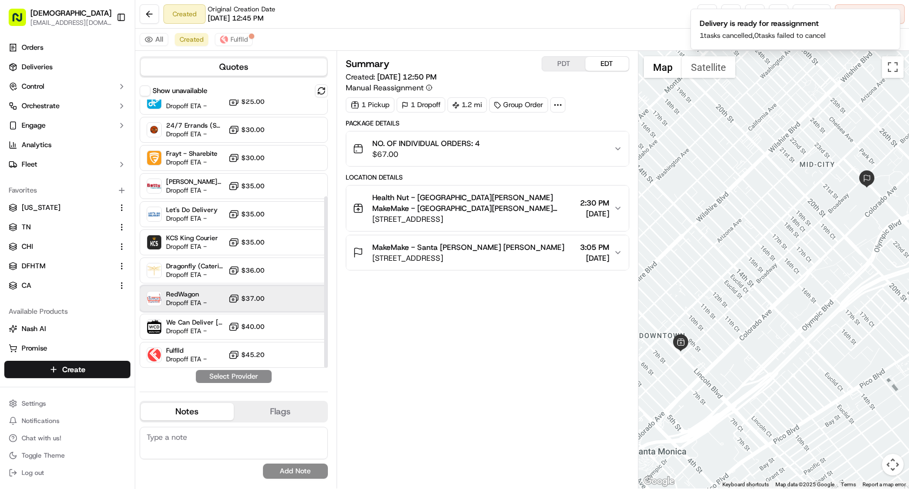
click at [209, 304] on div "RedWagon Dropoff ETA - $37.00" at bounding box center [234, 299] width 188 height 26
click at [229, 376] on button "Assign Provider" at bounding box center [233, 376] width 77 height 13
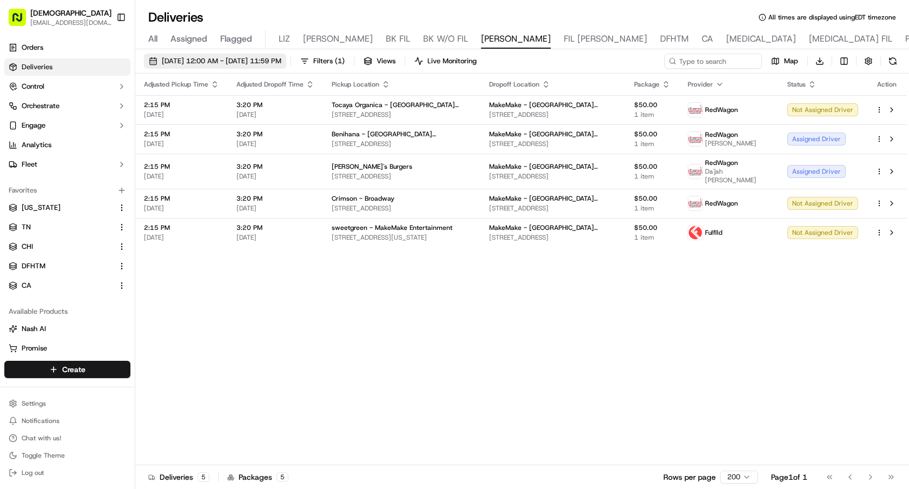
click at [201, 66] on button "09/17/2025 12:00 AM - 09/17/2025 11:59 PM" at bounding box center [215, 61] width 142 height 15
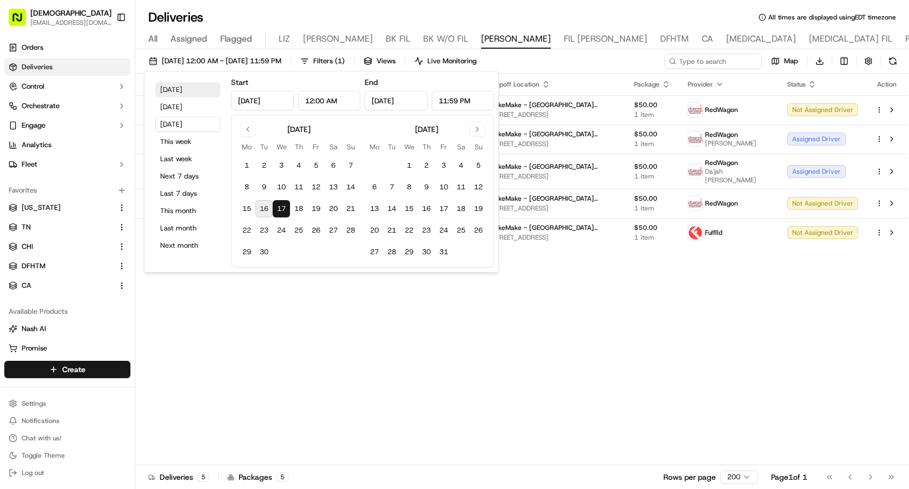
click at [178, 88] on button "Today" at bounding box center [187, 89] width 65 height 15
type input "Sep 16, 2025"
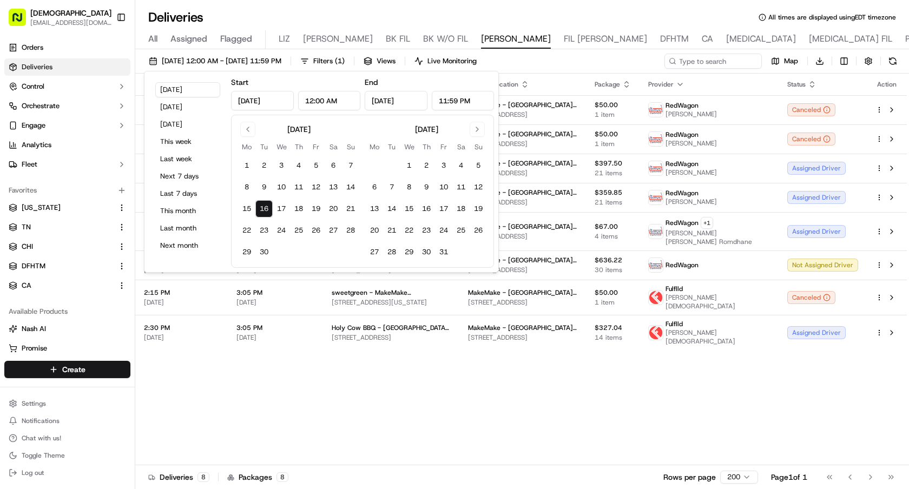
click at [521, 400] on div "Adjusted Pickup Time Adjusted Dropoff Time Pickup Location Dropoff Location Pac…" at bounding box center [521, 270] width 772 height 392
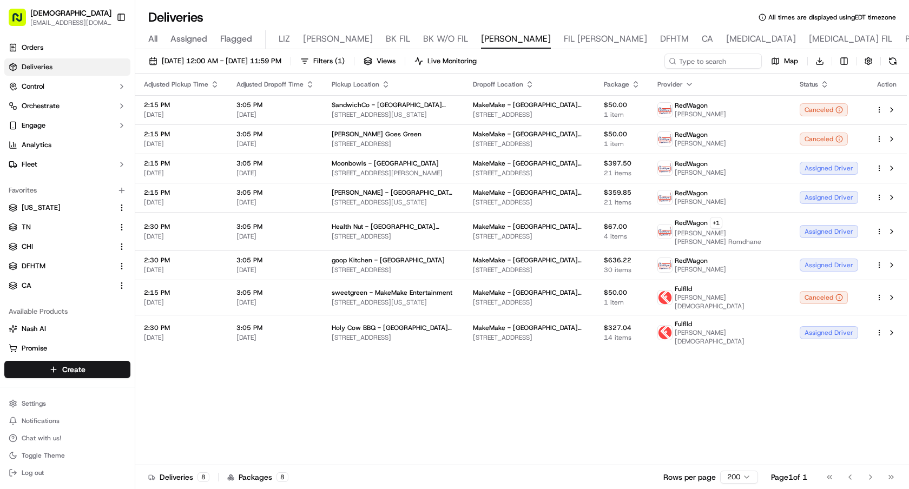
click at [692, 83] on icon "button" at bounding box center [689, 84] width 4 height 2
click at [741, 127] on button "Courier Name (A-Z)" at bounding box center [733, 128] width 74 height 13
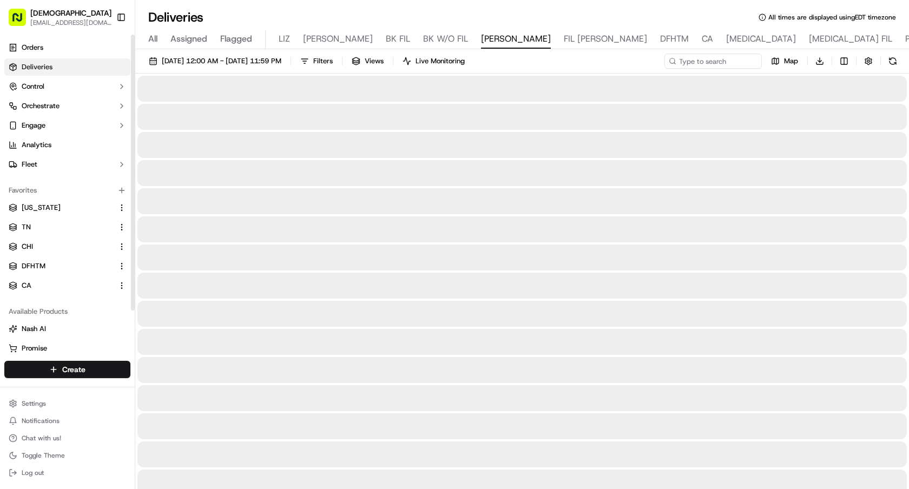
click at [121, 14] on button "Toggle Sidebar" at bounding box center [121, 17] width 18 height 18
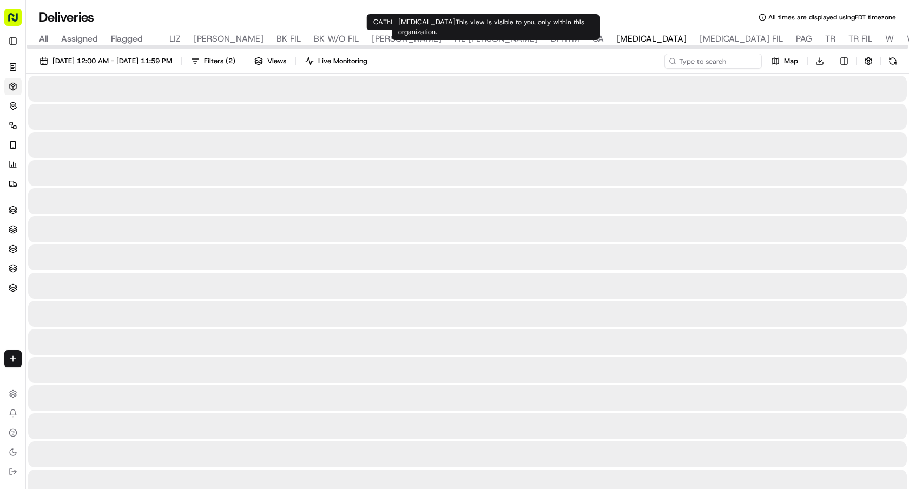
click at [617, 38] on span "[MEDICAL_DATA]" at bounding box center [652, 38] width 70 height 13
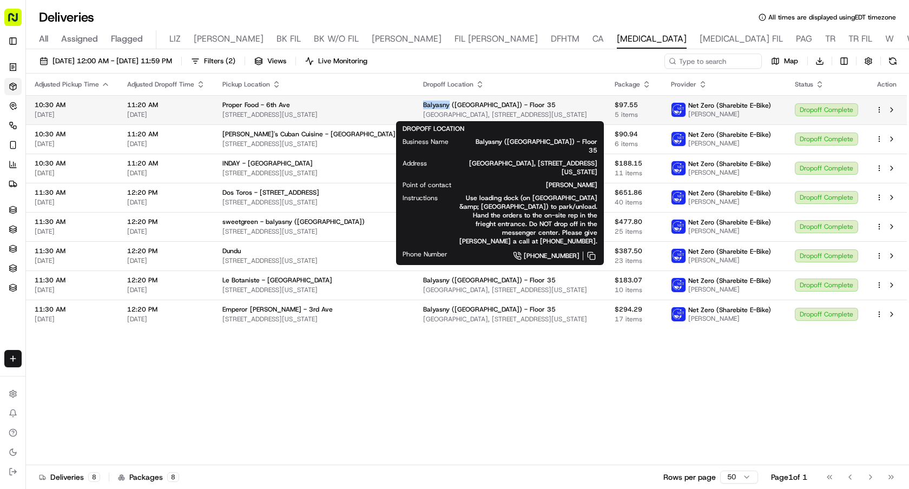
drag, startPoint x: 393, startPoint y: 107, endPoint x: 424, endPoint y: 108, distance: 30.9
click at [424, 108] on td "Balyasny ([GEOGRAPHIC_DATA]) - Floor 35 General Motors Building, [STREET_ADDRES…" at bounding box center [510, 109] width 191 height 29
copy span "Balyasny"
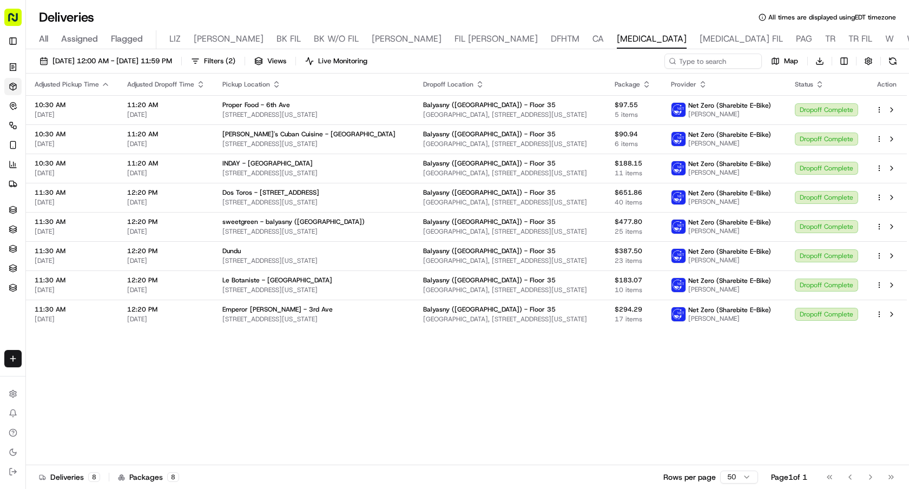
click at [379, 365] on div "Adjusted Pickup Time Adjusted Dropoff Time Pickup Location Dropoff Location Pac…" at bounding box center [466, 270] width 881 height 392
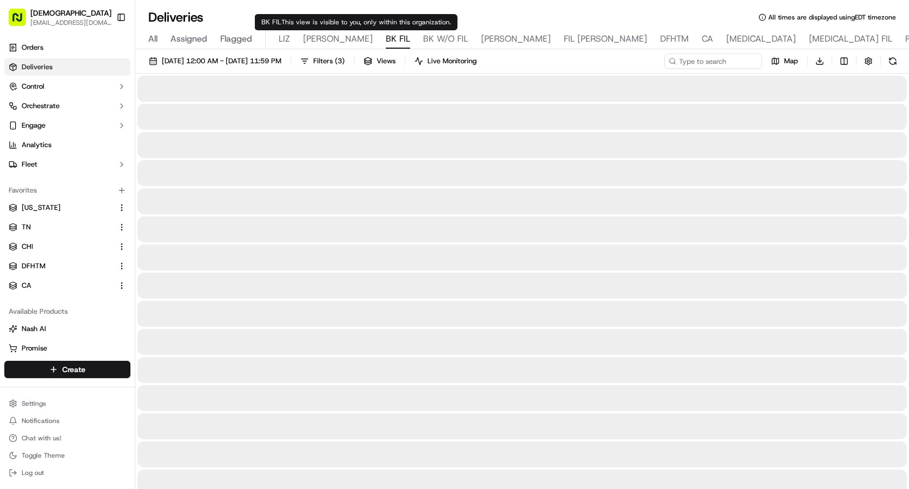
click at [386, 38] on span "BK FIL" at bounding box center [398, 38] width 24 height 13
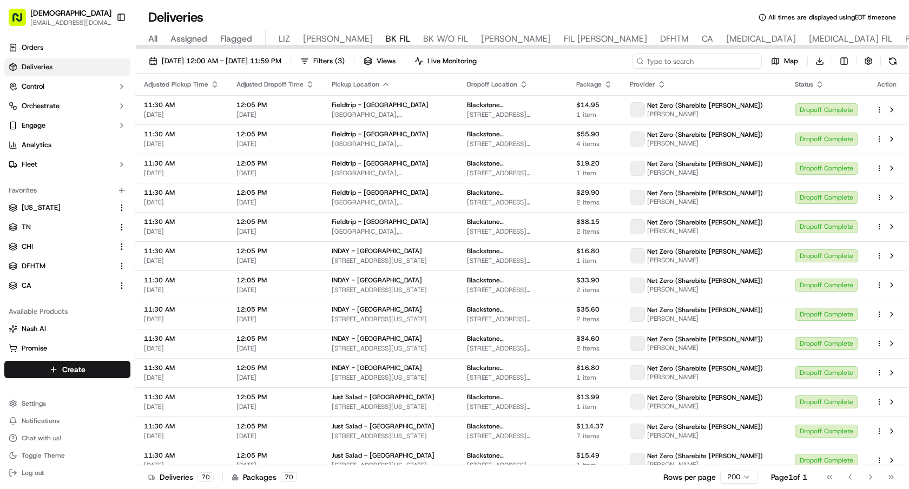
click at [725, 65] on input at bounding box center [697, 61] width 130 height 15
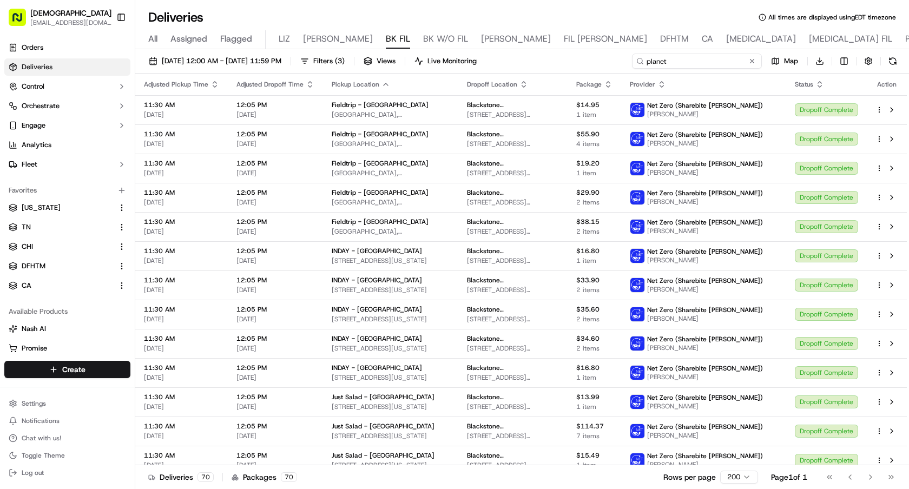
type input "planet"
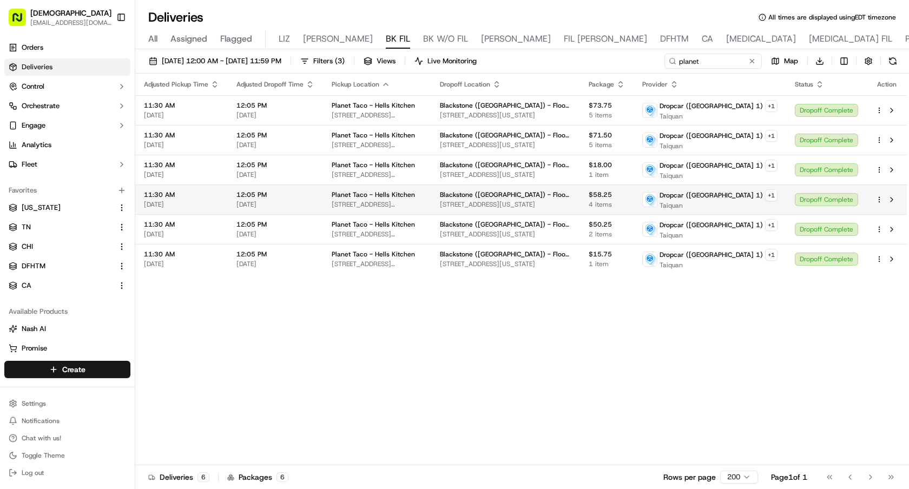
click at [881, 199] on html "Sharebite e.park@sharebite.com Toggle Sidebar Orders Deliveries Control Orchest…" at bounding box center [454, 244] width 909 height 489
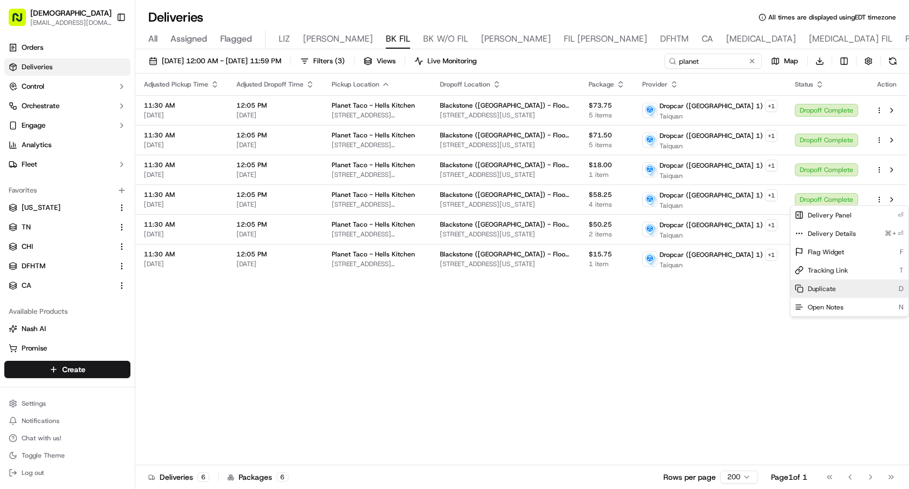
click at [837, 286] on div "Duplicate D" at bounding box center [850, 289] width 118 height 18
click at [453, 315] on html "Sharebite e.park@sharebite.com Toggle Sidebar Orders Deliveries Control Orchest…" at bounding box center [454, 244] width 909 height 489
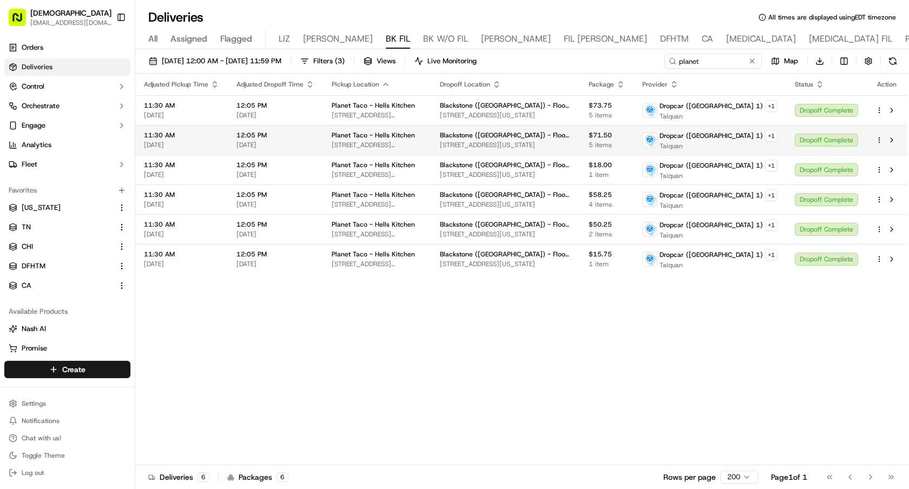
click at [880, 140] on html "Sharebite e.park@sharebite.com Toggle Sidebar Orders Deliveries Control Orchest…" at bounding box center [454, 244] width 909 height 489
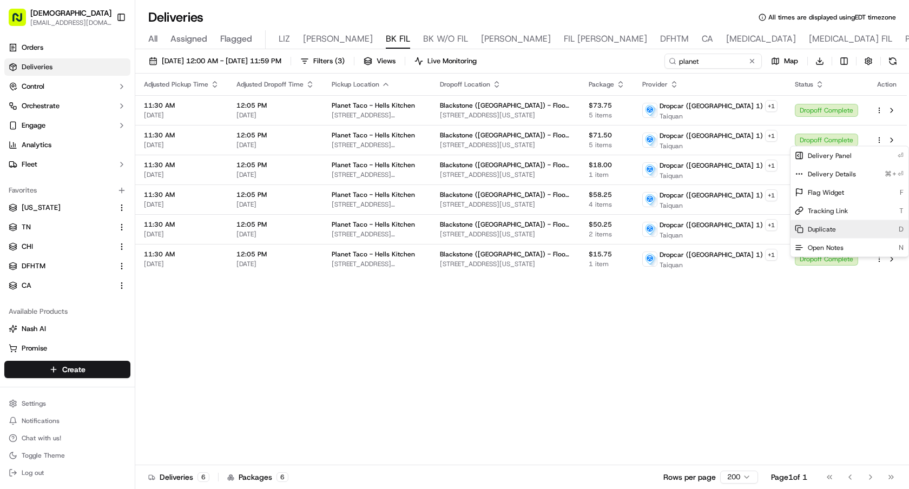
click at [843, 234] on div "Duplicate D" at bounding box center [850, 229] width 118 height 18
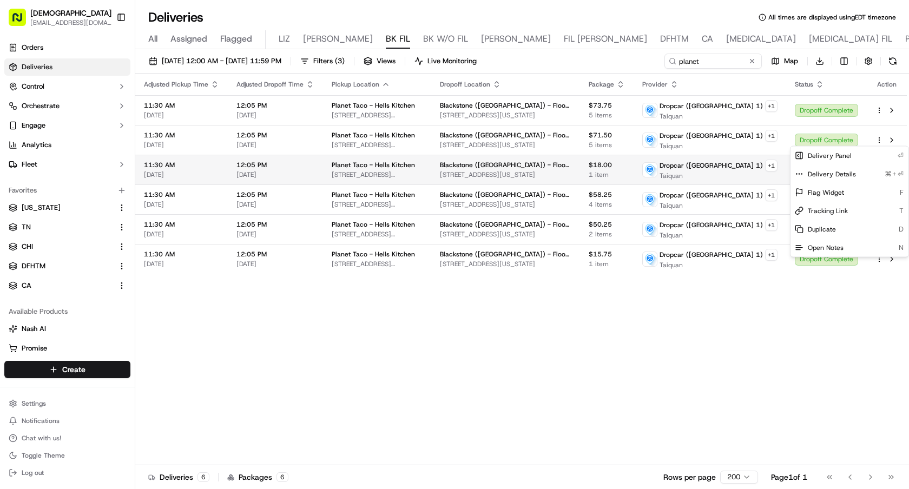
click at [754, 159] on html "Sharebite e.park@sharebite.com Toggle Sidebar Orders Deliveries Control Orchest…" at bounding box center [454, 244] width 909 height 489
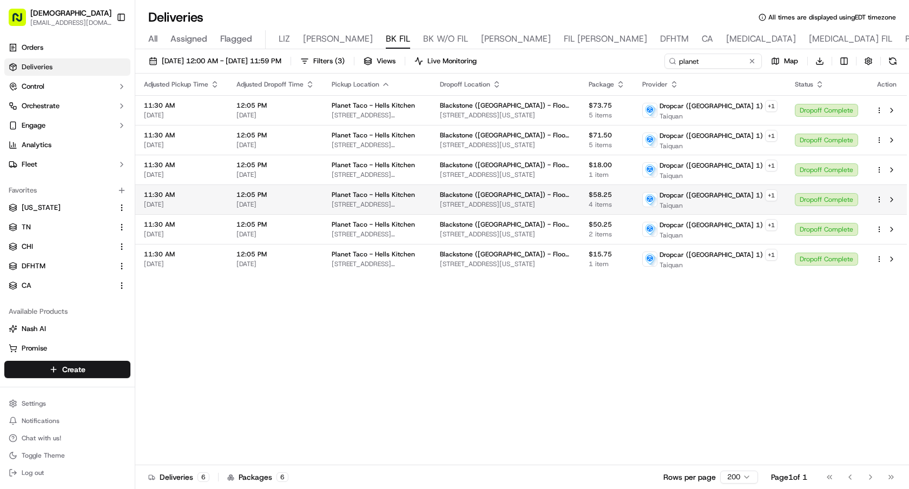
click at [880, 198] on html "Sharebite e.park@sharebite.com Toggle Sidebar Orders Deliveries Control Orchest…" at bounding box center [454, 244] width 909 height 489
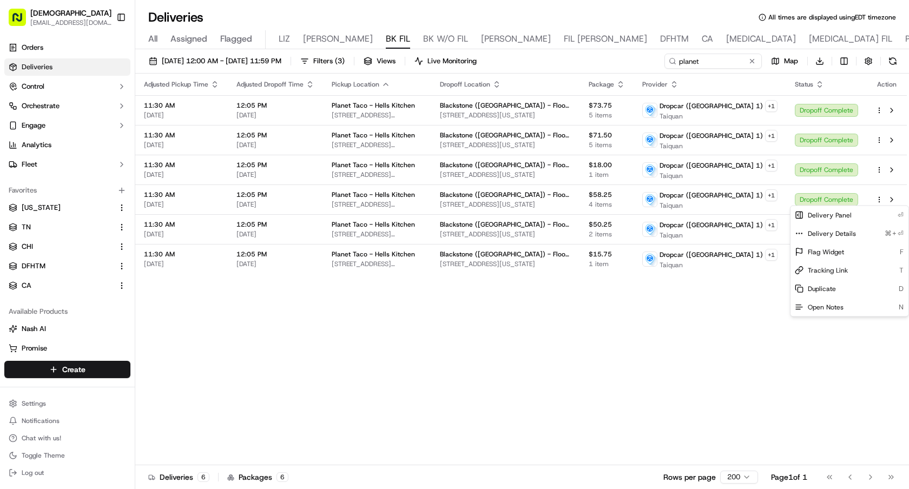
click at [897, 192] on html "Sharebite e.park@sharebite.com Toggle Sidebar Orders Deliveries Control Orchest…" at bounding box center [454, 244] width 909 height 489
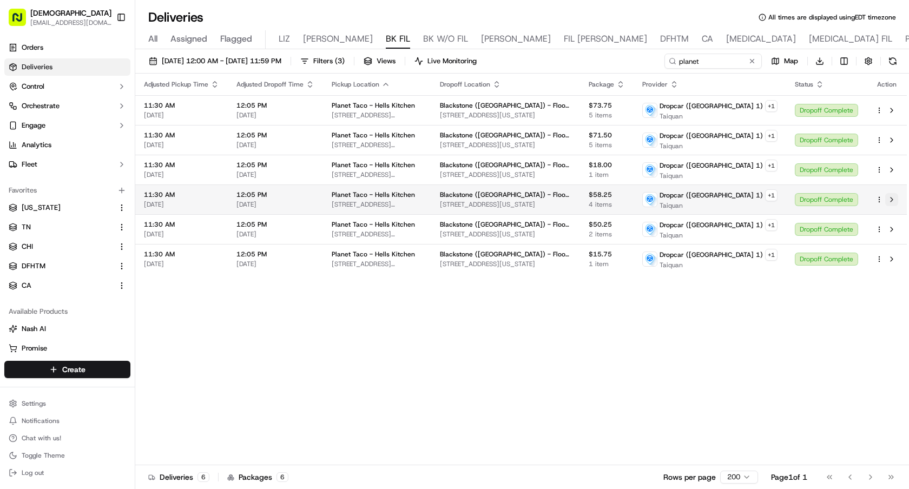
click at [895, 196] on button at bounding box center [891, 199] width 13 height 13
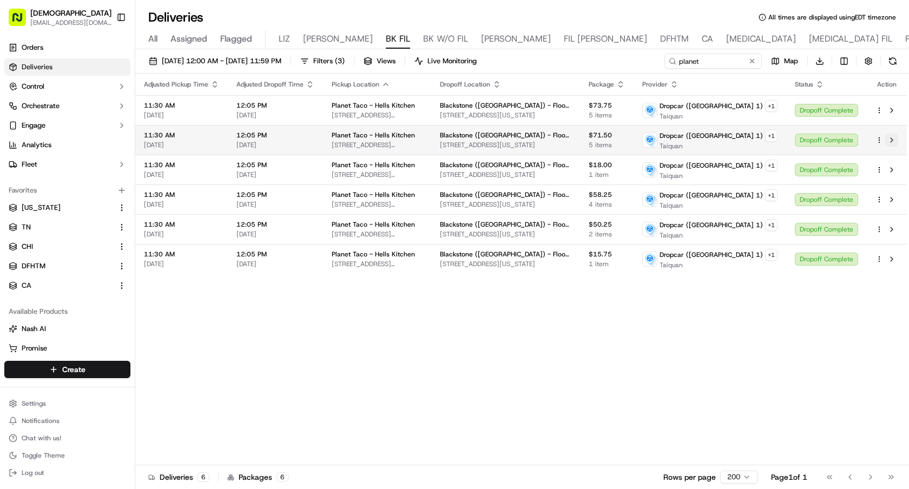
click at [891, 137] on button at bounding box center [891, 140] width 13 height 13
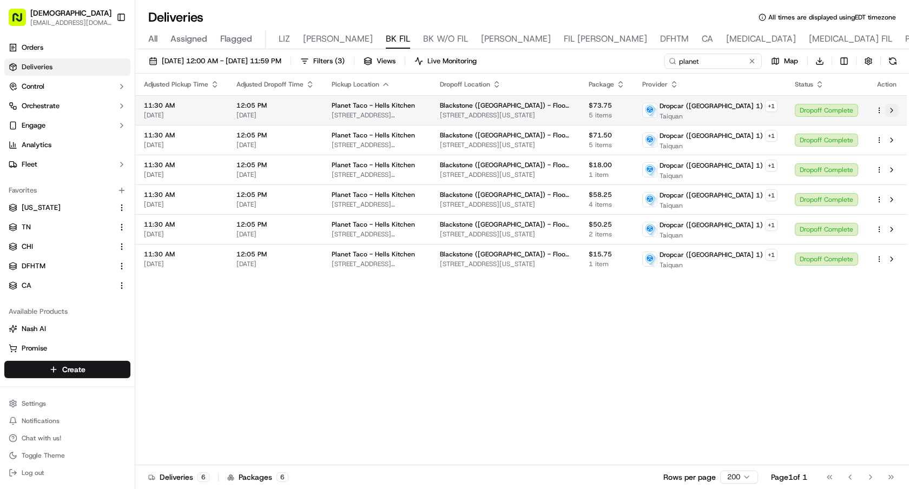
click at [890, 110] on button at bounding box center [891, 110] width 13 height 13
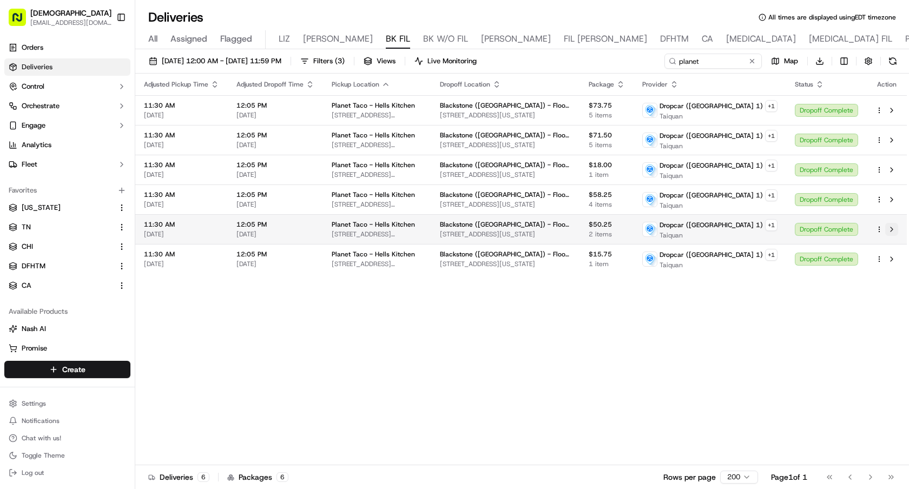
click at [894, 228] on button at bounding box center [891, 229] width 13 height 13
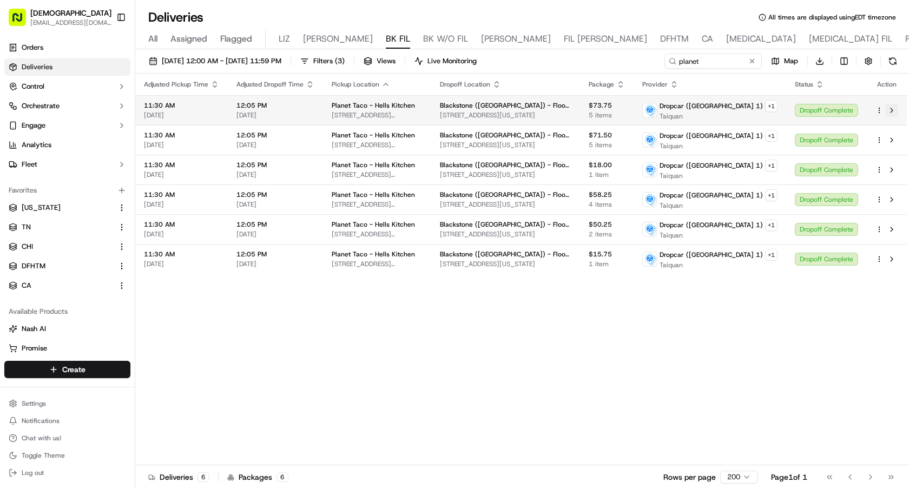
click at [895, 111] on button at bounding box center [891, 110] width 13 height 13
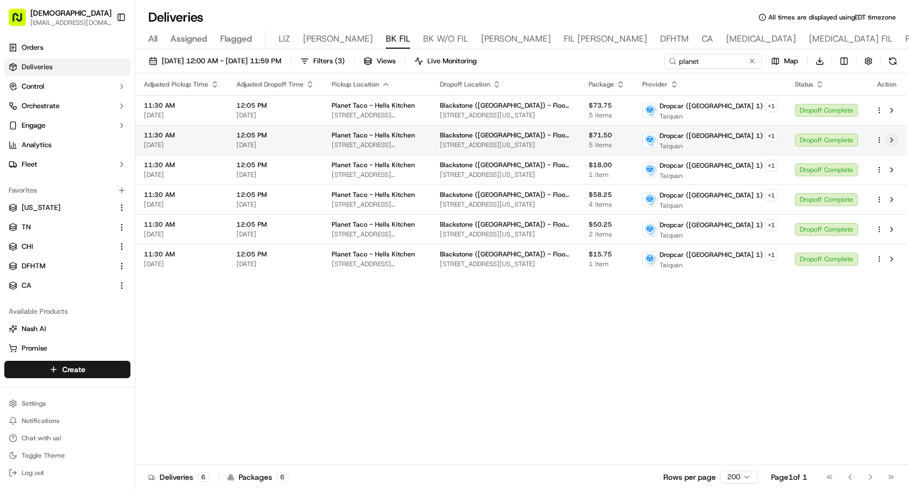
click at [892, 137] on button at bounding box center [891, 140] width 13 height 13
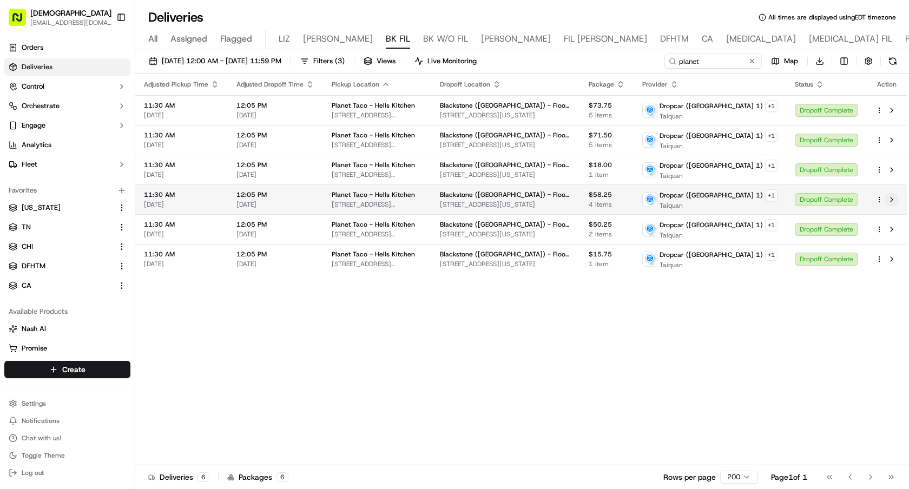
click at [895, 200] on button at bounding box center [891, 199] width 13 height 13
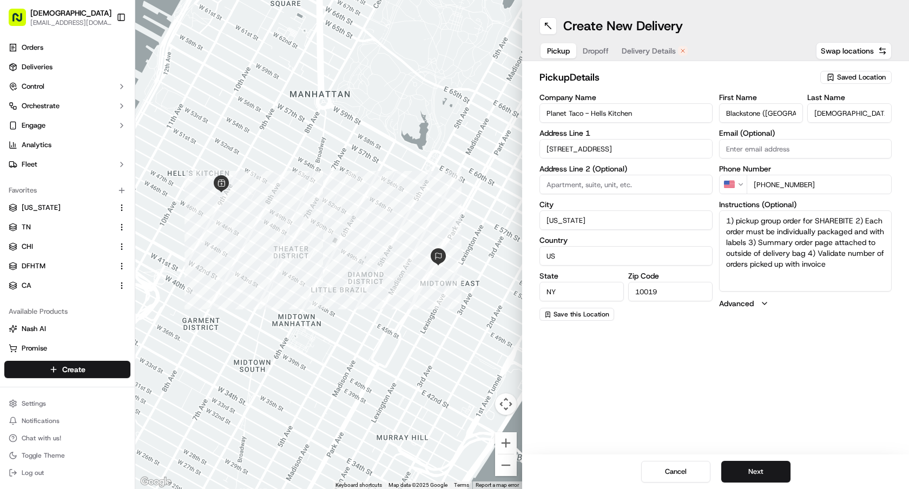
click at [591, 49] on span "Dropoff" at bounding box center [596, 50] width 26 height 11
click at [638, 44] on button "Delivery Details" at bounding box center [654, 50] width 79 height 15
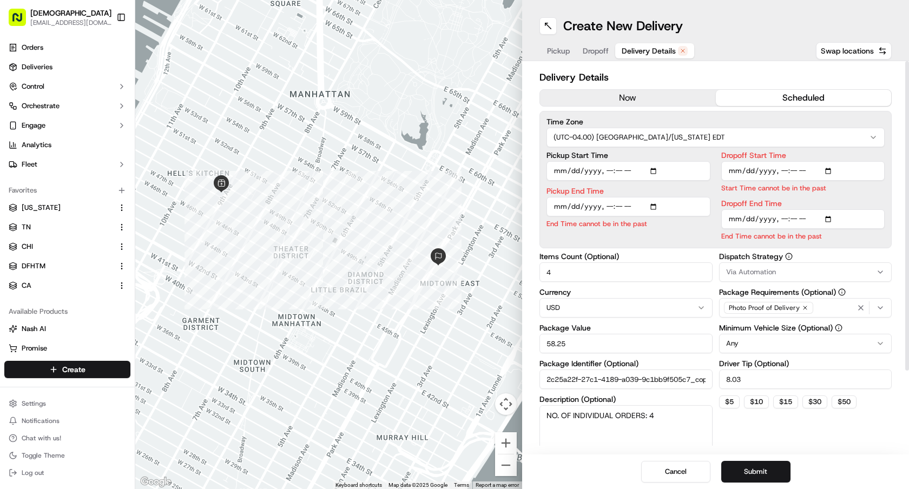
click at [617, 95] on button "now" at bounding box center [628, 98] width 176 height 16
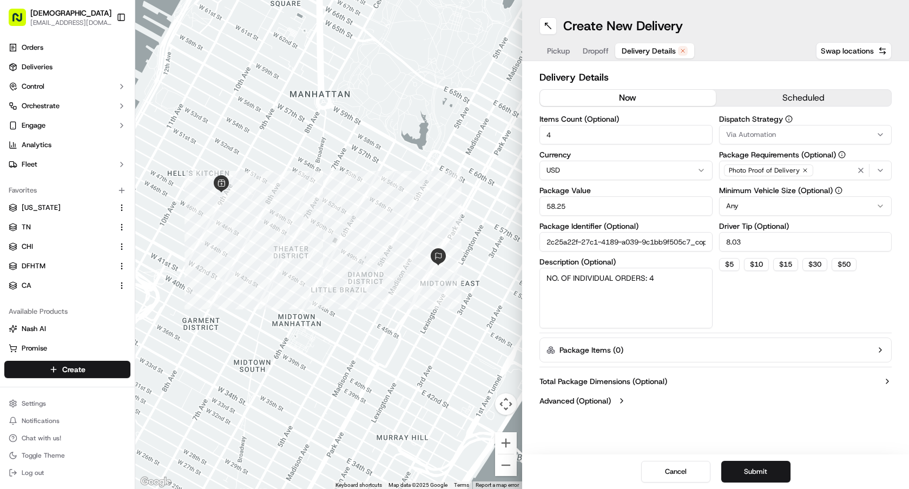
click at [668, 274] on textarea "NO. OF INDIVIDUAL ORDERS: 4" at bounding box center [626, 298] width 173 height 61
type textarea "NO. OF INDIVIDUAL ORDERS: 2"
drag, startPoint x: 603, startPoint y: 137, endPoint x: 443, endPoint y: 137, distance: 159.6
click at [443, 137] on div "← Move left → Move right ↑ Move up ↓ Move down + Zoom in - Zoom out Home Jump l…" at bounding box center [522, 244] width 774 height 489
type input "2"
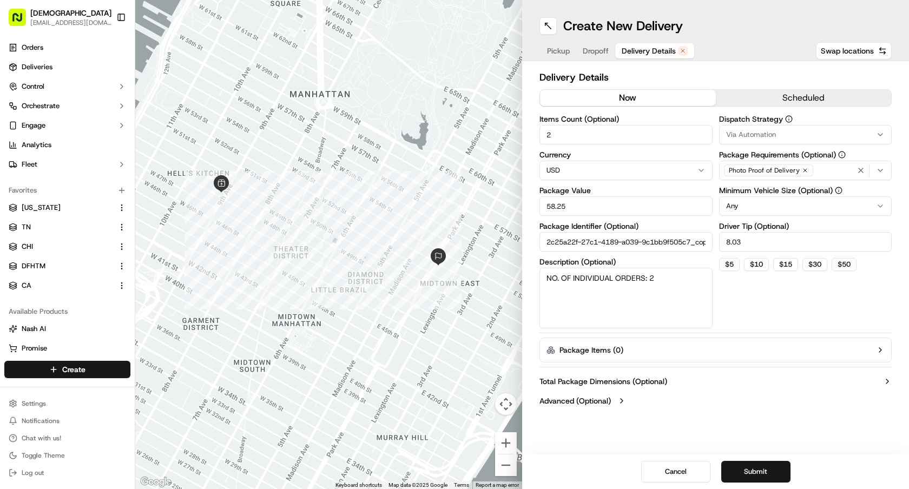
drag, startPoint x: 587, startPoint y: 208, endPoint x: 446, endPoint y: 208, distance: 140.7
click at [446, 208] on div "← Move left → Move right ↑ Move up ↓ Move down + Zoom in - Zoom out Home Jump l…" at bounding box center [522, 244] width 774 height 489
type input "20.75"
drag, startPoint x: 771, startPoint y: 236, endPoint x: 624, endPoint y: 237, distance: 147.2
click at [624, 237] on div "Items Count (Optional) 2 Currency USD Package Value 20.75 Package Identifier (O…" at bounding box center [716, 221] width 352 height 213
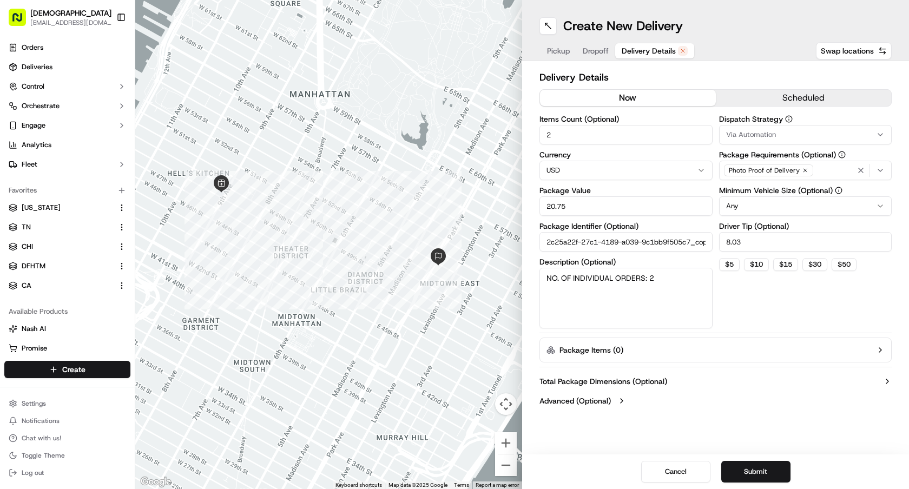
drag, startPoint x: 721, startPoint y: 238, endPoint x: 665, endPoint y: 238, distance: 56.3
click at [667, 238] on div "Items Count (Optional) 2 Currency USD Package Value 20.75 Package Identifier (O…" at bounding box center [716, 221] width 352 height 213
type input "3"
click at [752, 478] on button "Submit" at bounding box center [755, 472] width 69 height 22
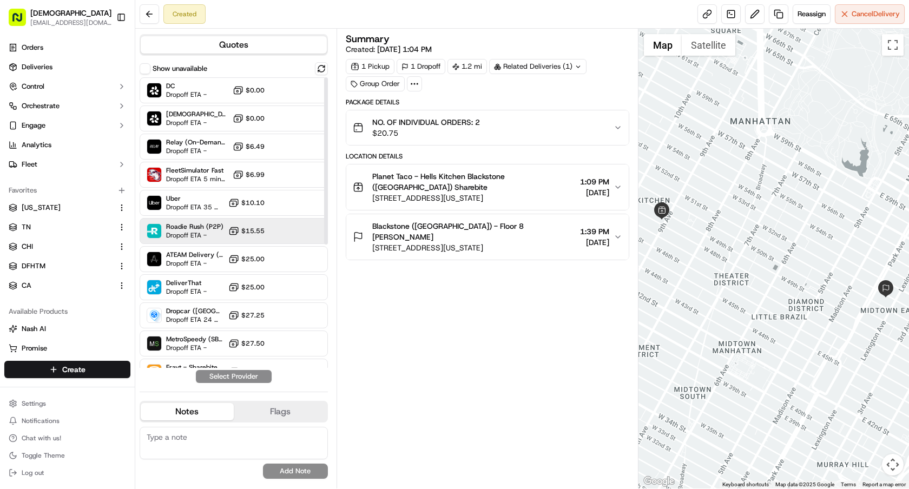
scroll to position [214, 0]
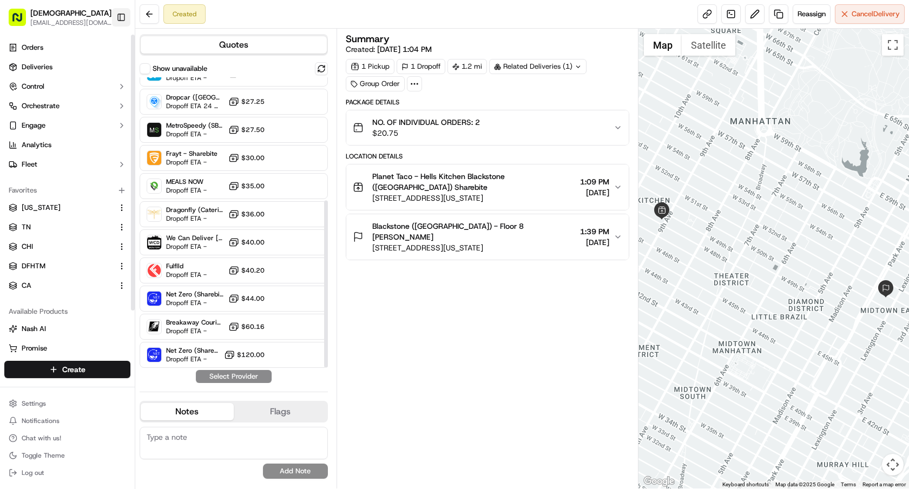
click at [122, 22] on button "Toggle Sidebar" at bounding box center [121, 17] width 18 height 18
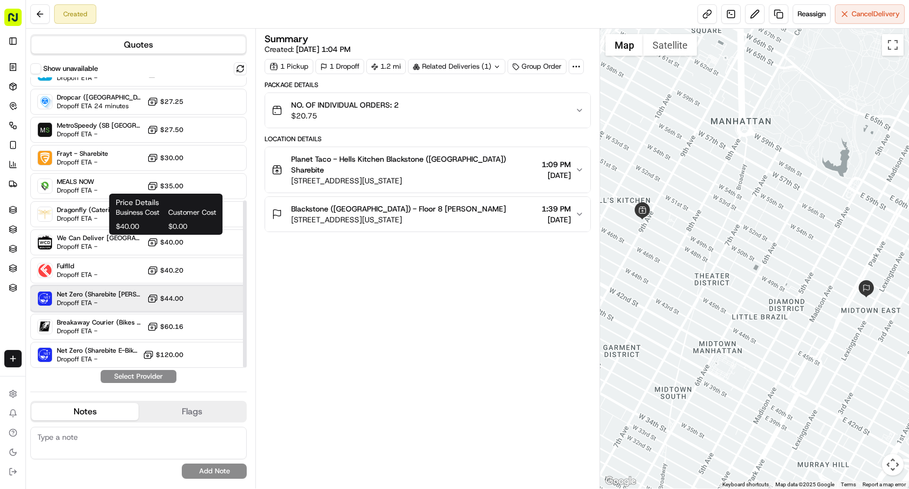
click at [133, 295] on span "Net Zero (Sharebite [PERSON_NAME])" at bounding box center [100, 294] width 86 height 9
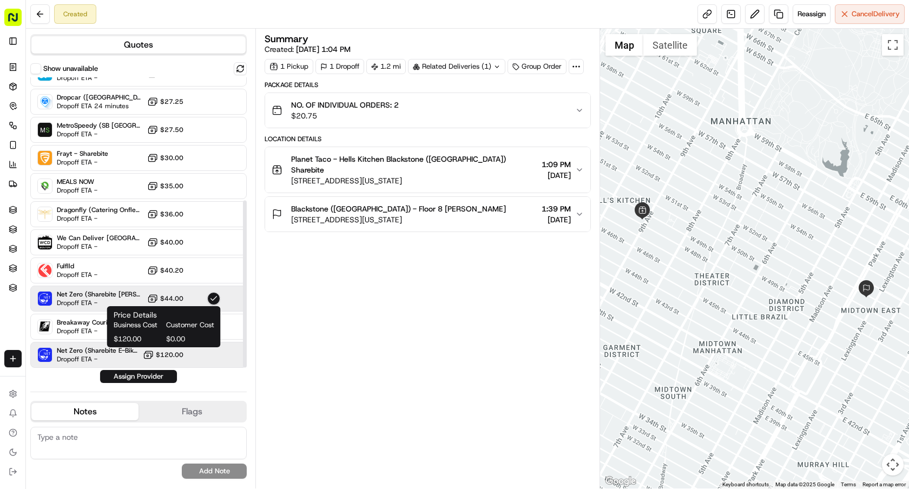
click at [150, 359] on icon at bounding box center [148, 355] width 11 height 11
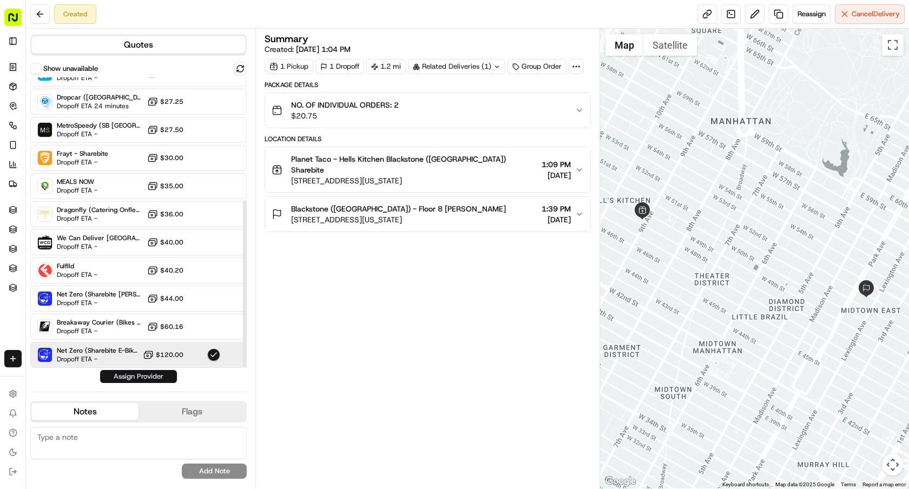
click at [153, 373] on button "Assign Provider" at bounding box center [138, 376] width 77 height 13
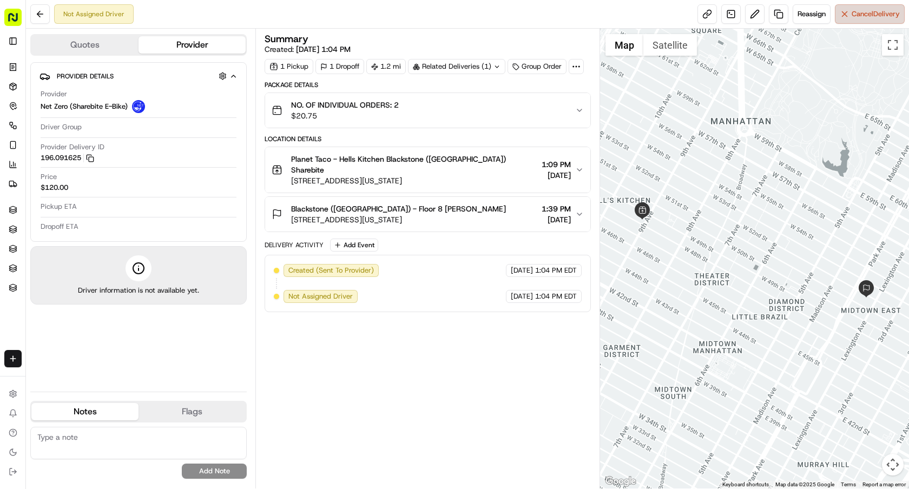
click at [858, 10] on span "Cancel Delivery" at bounding box center [876, 14] width 48 height 10
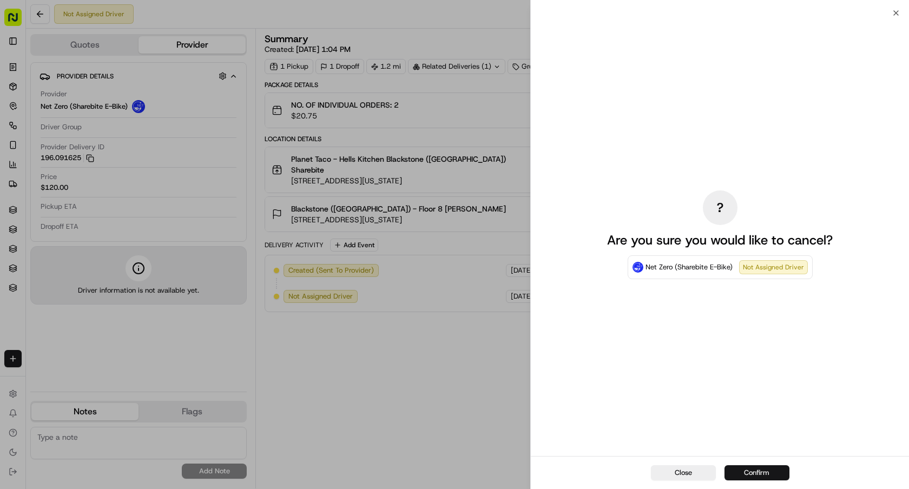
click at [767, 478] on button "Confirm" at bounding box center [757, 472] width 65 height 15
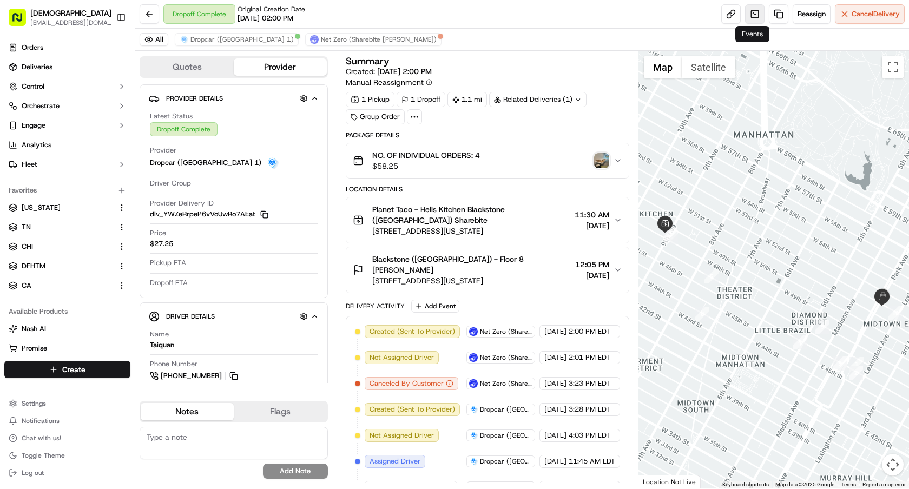
click at [758, 11] on link at bounding box center [754, 13] width 19 height 19
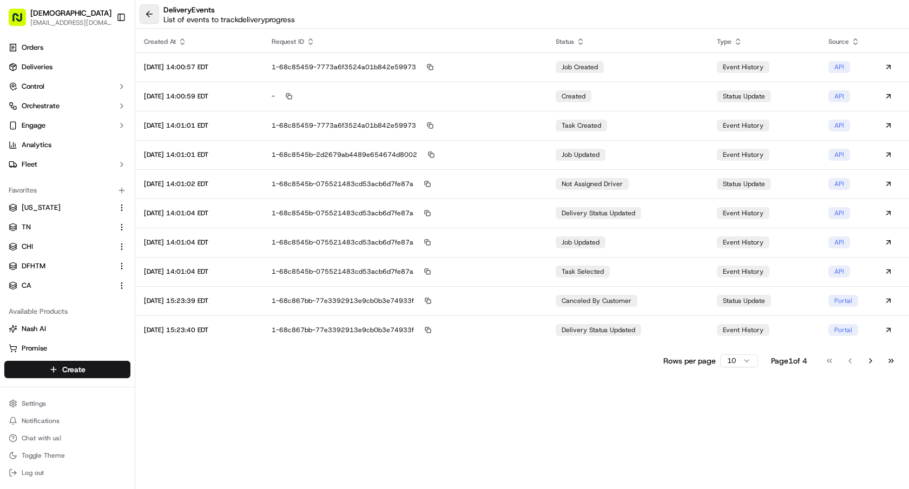
click at [149, 14] on button at bounding box center [149, 13] width 19 height 19
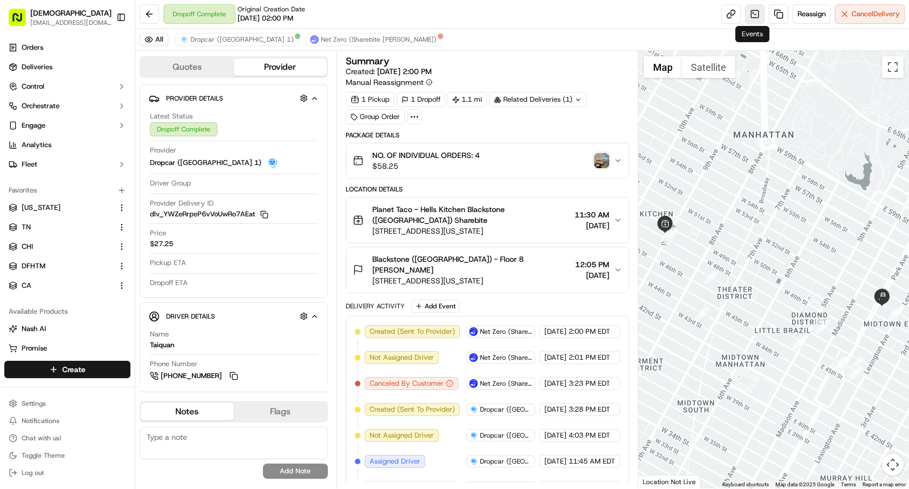
click at [750, 16] on link at bounding box center [754, 13] width 19 height 19
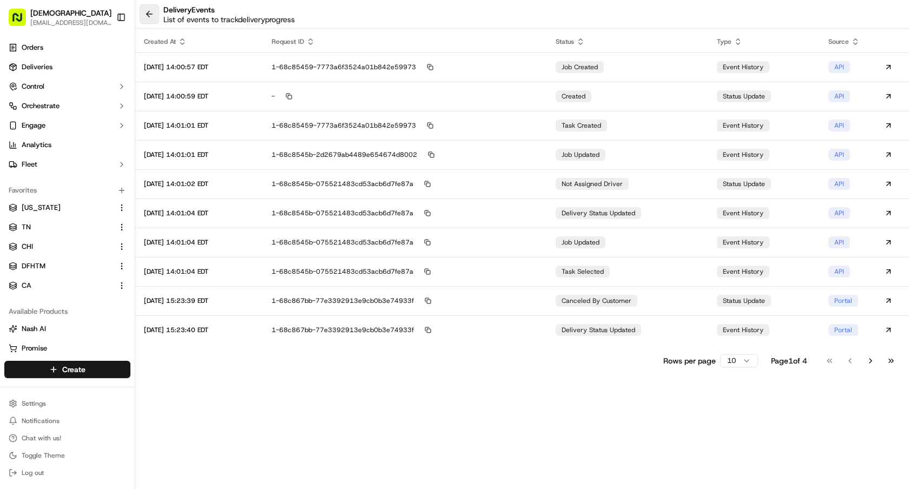
click at [140, 15] on button at bounding box center [149, 13] width 19 height 19
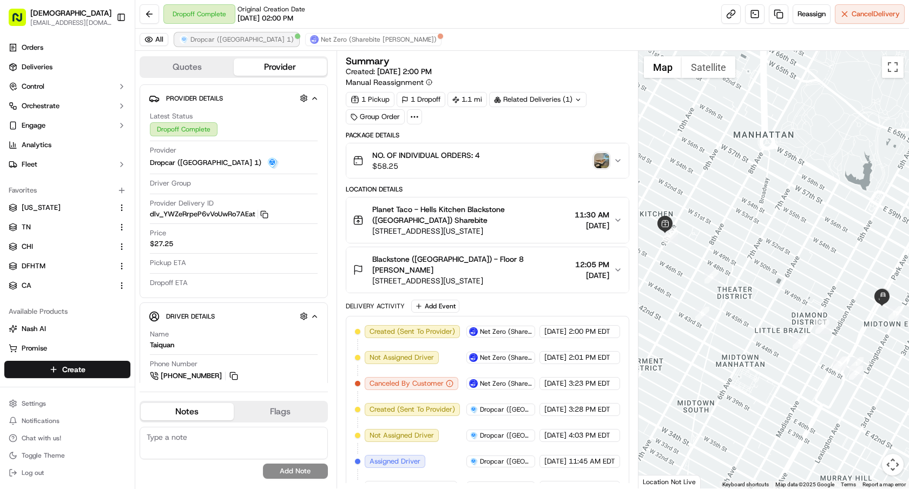
click at [233, 40] on span "Dropcar ([GEOGRAPHIC_DATA] 1)" at bounding box center [241, 39] width 103 height 9
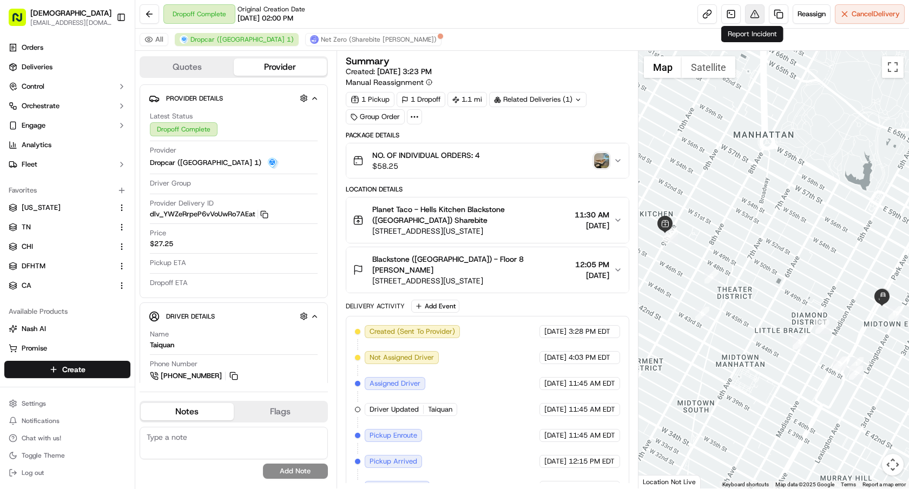
click at [752, 15] on button at bounding box center [754, 13] width 19 height 19
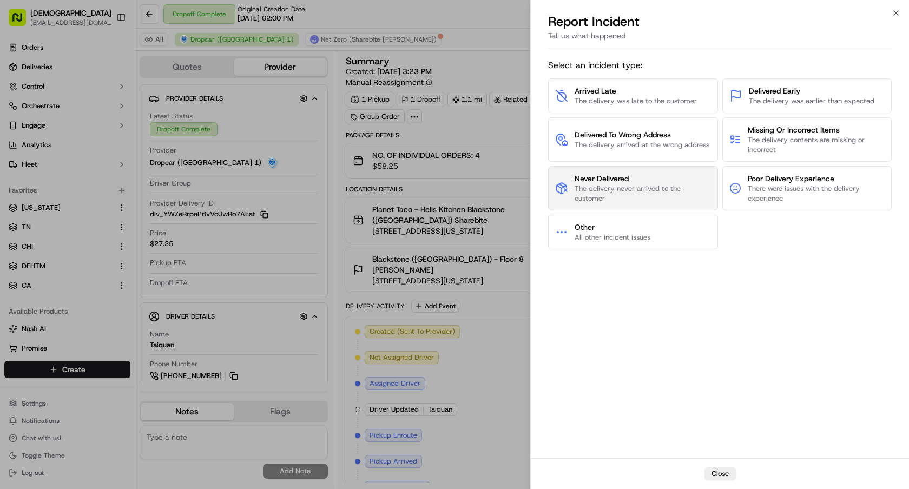
click at [639, 176] on span "Never Delivered" at bounding box center [643, 178] width 136 height 11
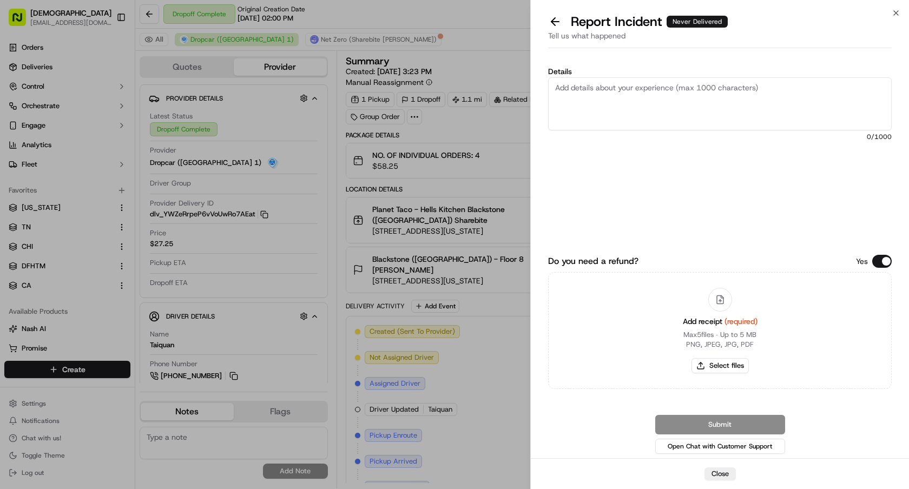
click at [622, 89] on textarea "Details" at bounding box center [720, 103] width 344 height 53
click at [830, 116] on textarea "Details" at bounding box center [720, 103] width 344 height 53
type textarea "@"
paste textarea "Gillian Tahajian"
paste textarea "Marc Calvary"
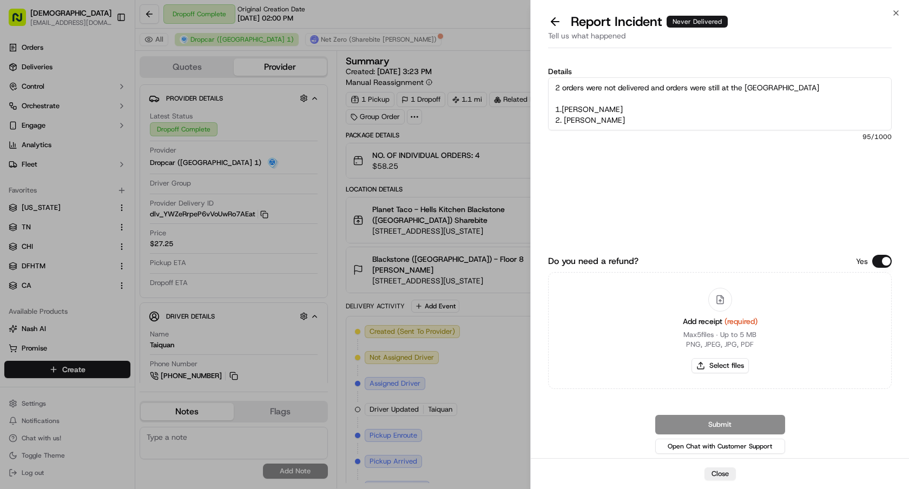
click at [563, 109] on textarea "2 orders were not delivered and orders were still at the RS 1.Gillian Tahajian …" at bounding box center [720, 103] width 344 height 53
type textarea "2 orders were not delivered and orders were still at the RS 1. Gillian Tahajian…"
click at [720, 361] on button "Select files" at bounding box center [720, 365] width 57 height 15
type input "C:\fakepath\receipt 8th fl.pdf"
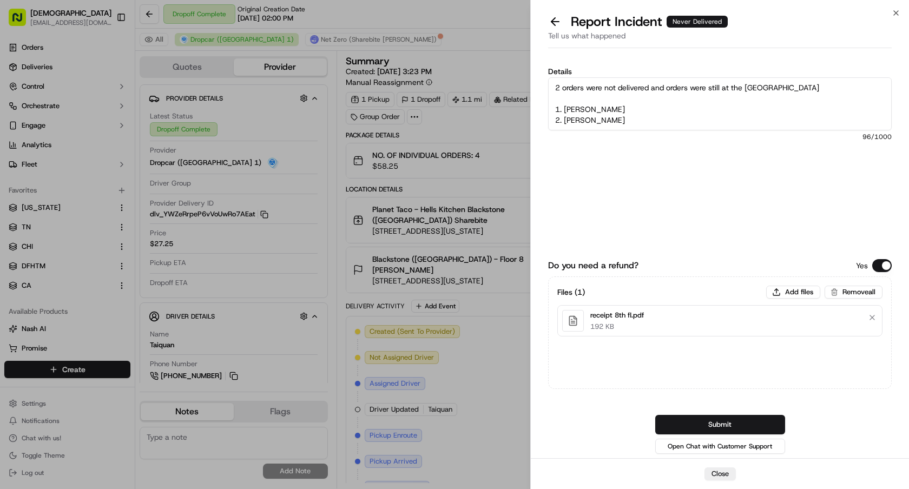
drag, startPoint x: 650, startPoint y: 86, endPoint x: 873, endPoint y: 86, distance: 222.4
click at [873, 86] on textarea "2 orders were not delivered and orders were still at the RS 1. Gillian Tahajian…" at bounding box center [720, 103] width 344 height 53
type textarea "2 orders were not delivered and missing 1. Gillian Tahajian 2. Marc Calvary"
click at [733, 432] on button "Submit" at bounding box center [720, 424] width 130 height 19
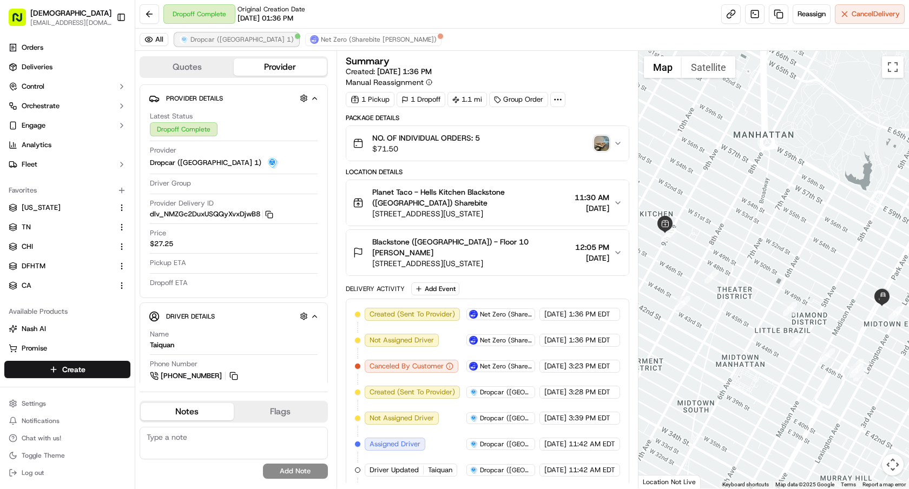
click at [226, 37] on span "Dropcar ([GEOGRAPHIC_DATA] 1)" at bounding box center [241, 39] width 103 height 9
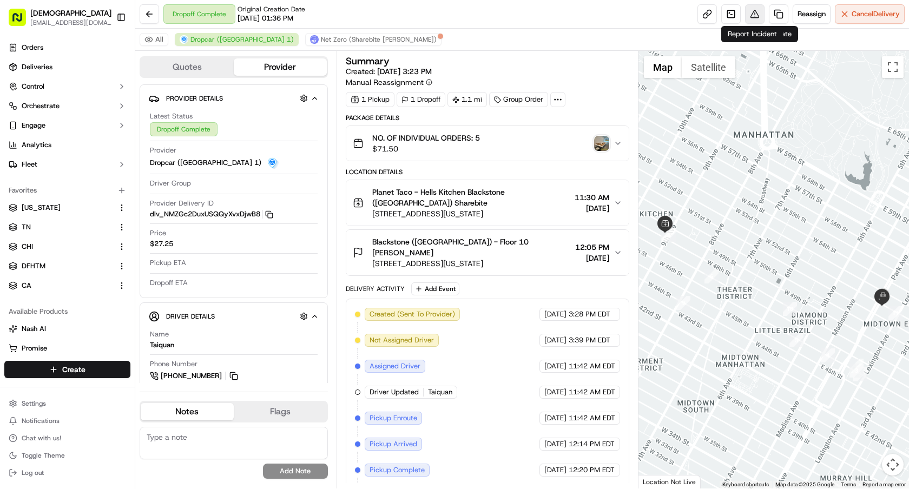
click at [752, 17] on button at bounding box center [754, 13] width 19 height 19
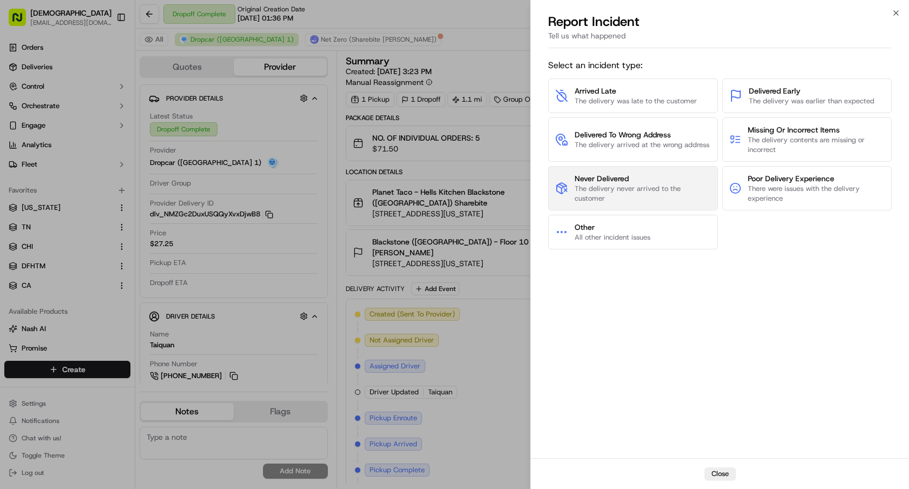
click at [627, 184] on span "The delivery never arrived to the customer" at bounding box center [643, 193] width 136 height 19
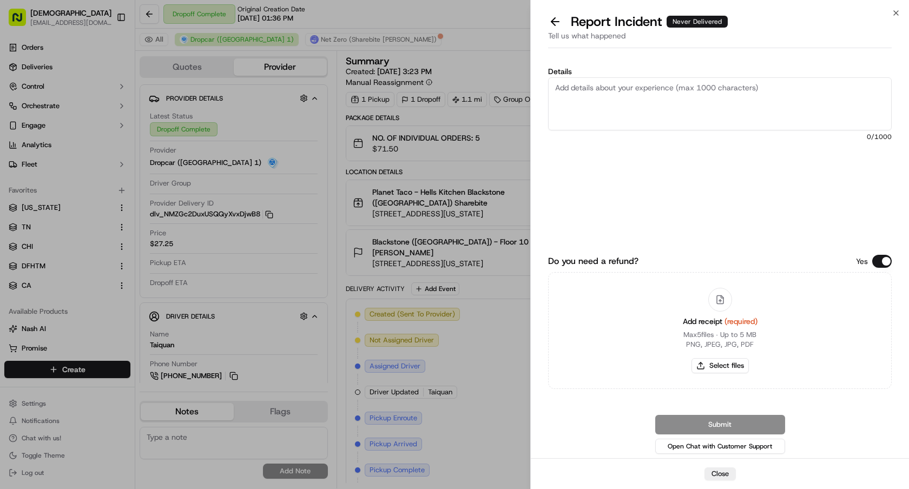
click at [611, 96] on textarea "Details" at bounding box center [720, 103] width 344 height 53
paste textarea "Dale Smith"
paste textarea "Aliyah Reid"
type textarea "2 orders were not delivered & missing 1. Dale Smith 2. Aliyah Reid"
click at [720, 362] on button "Select files" at bounding box center [720, 365] width 57 height 15
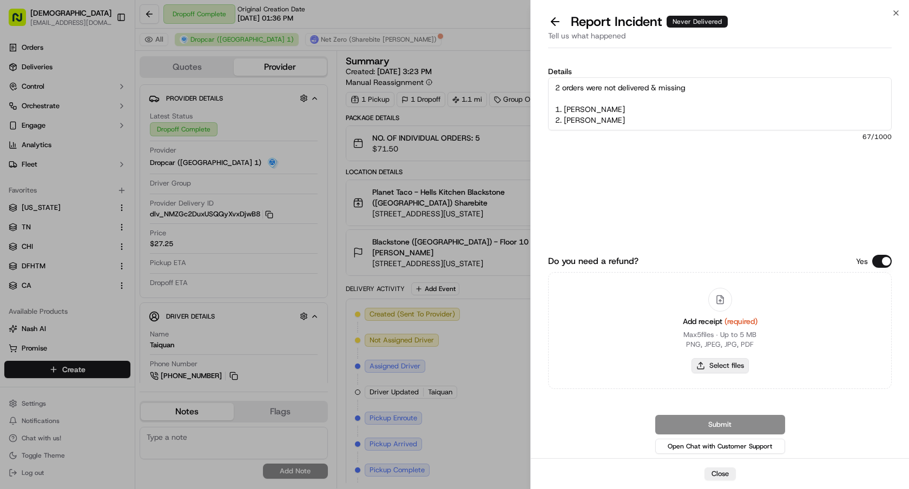
type input "C:\fakepath\receipt 8th fl.pdf"
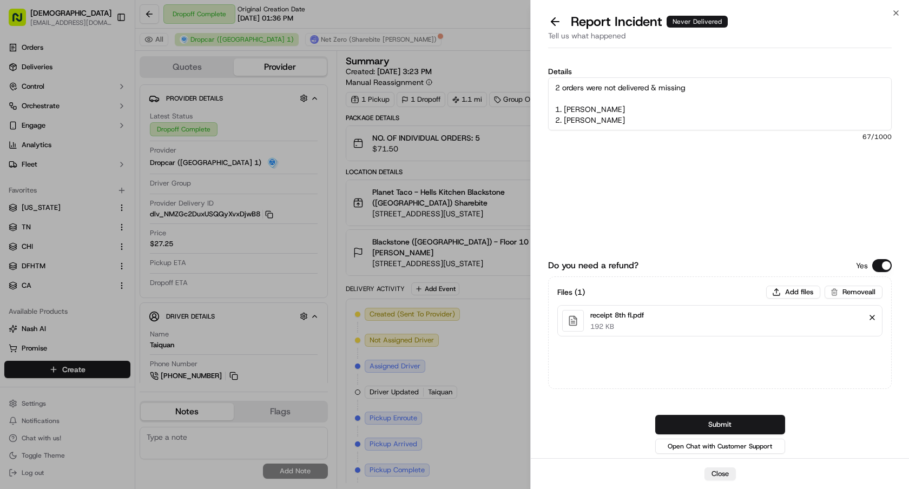
click at [874, 314] on button "Remove file" at bounding box center [872, 317] width 15 height 15
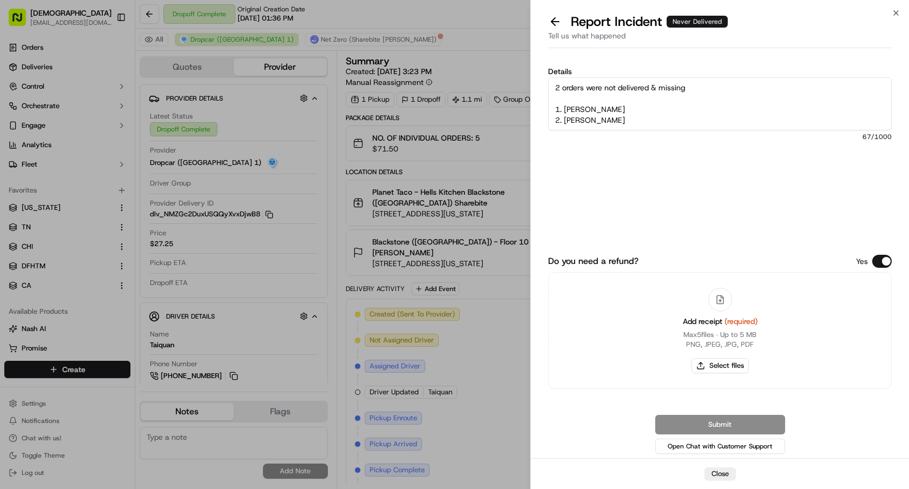
click at [721, 292] on div at bounding box center [720, 300] width 24 height 24
click at [722, 365] on button "Select files" at bounding box center [720, 365] width 57 height 15
type input "C:\fakepath\receipt 10th fl.pdf"
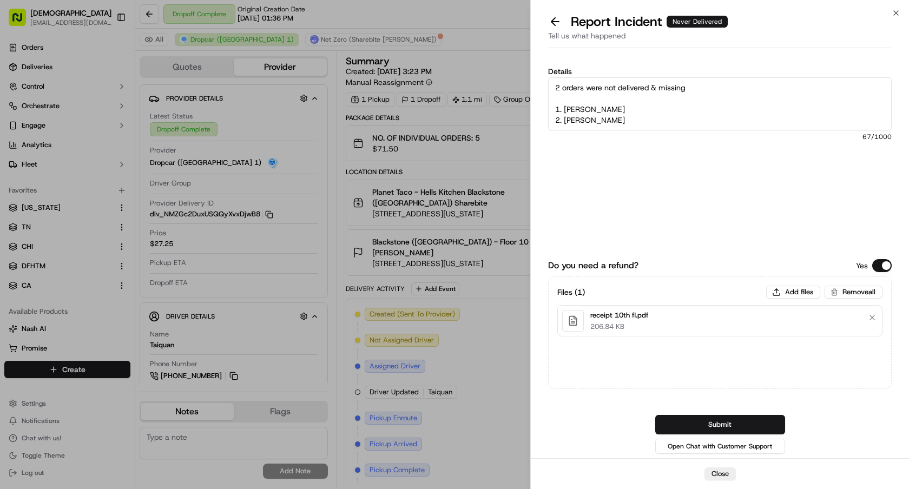
click at [723, 424] on button "Submit" at bounding box center [720, 424] width 130 height 19
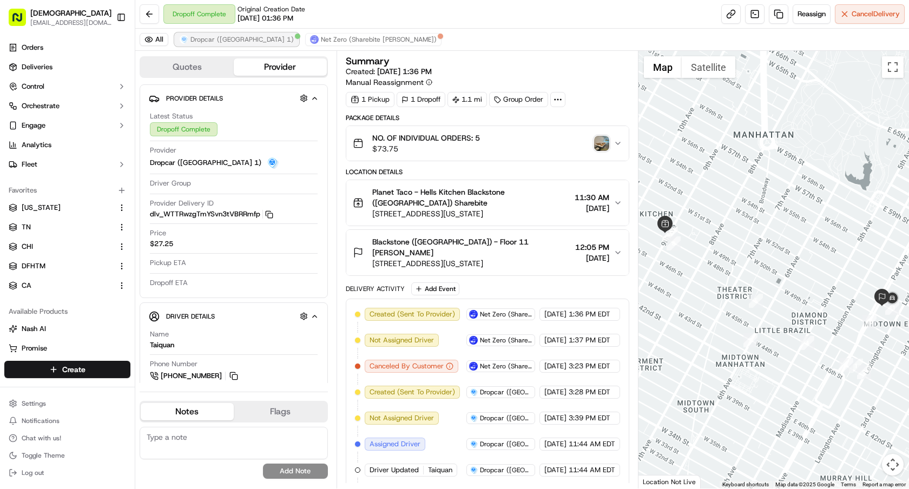
click at [219, 40] on span "Dropcar ([GEOGRAPHIC_DATA] 1)" at bounding box center [241, 39] width 103 height 9
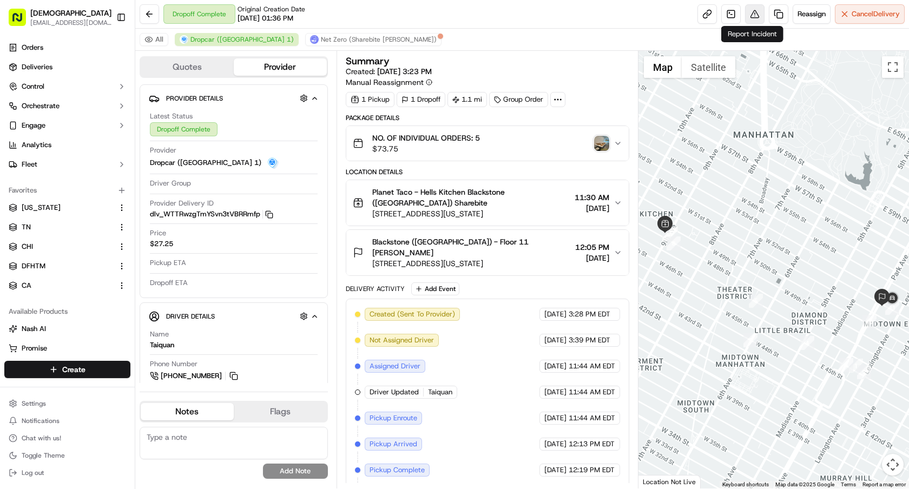
click at [750, 19] on button at bounding box center [754, 13] width 19 height 19
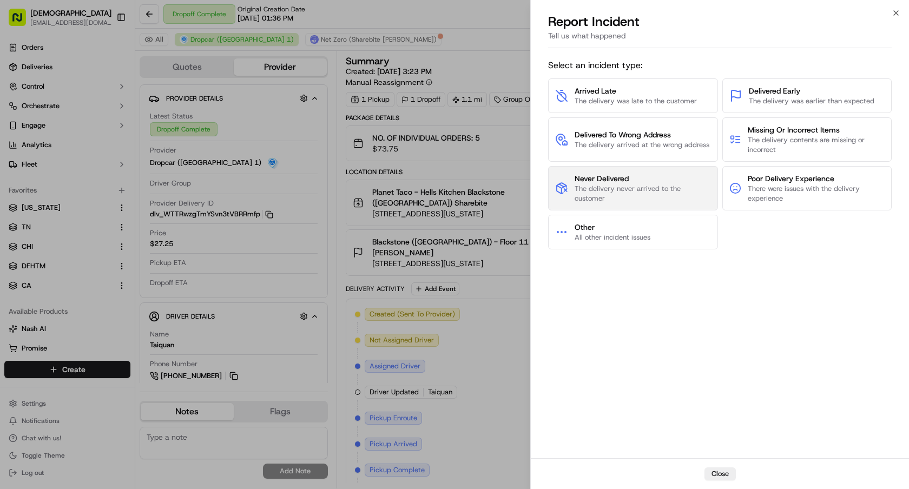
click at [609, 181] on span "Never Delivered" at bounding box center [643, 178] width 136 height 11
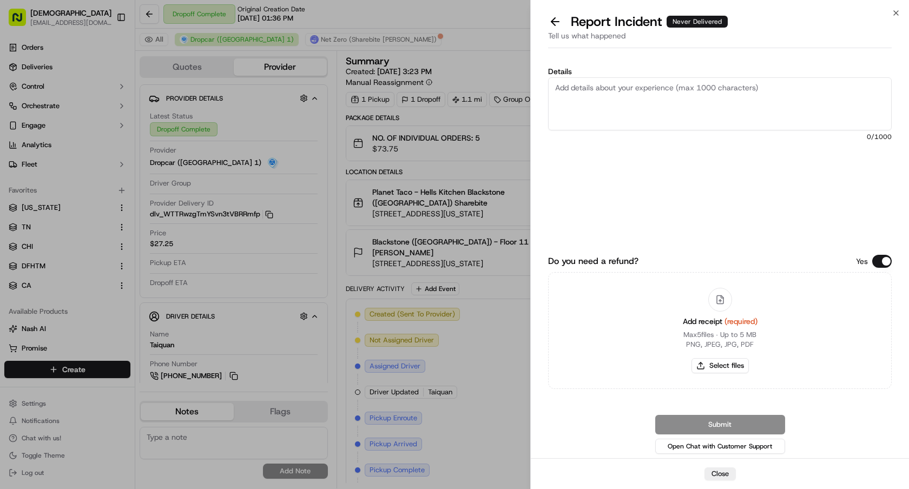
click at [610, 107] on textarea "Details" at bounding box center [720, 103] width 344 height 53
paste textarea "Ngoc Cong"
type textarea "1 order was not delivered & missing 1. Ngoc Cong"
click at [727, 379] on div "Add receipt (required) Max 5 files ∙ Up to 5 MB PNG, JPEG, JPG, PDF Select files" at bounding box center [720, 330] width 92 height 98
click at [726, 369] on button "Select files" at bounding box center [720, 365] width 57 height 15
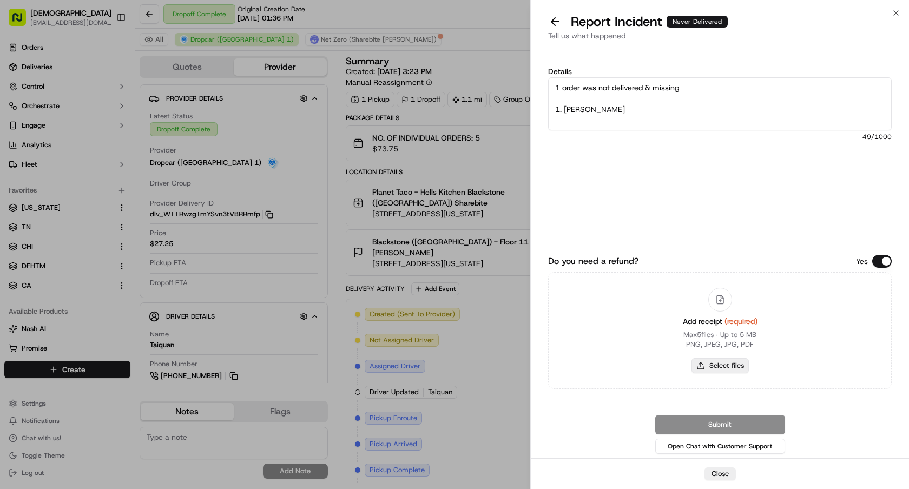
type input "C:\fakepath\receipt 11th fl.pdf"
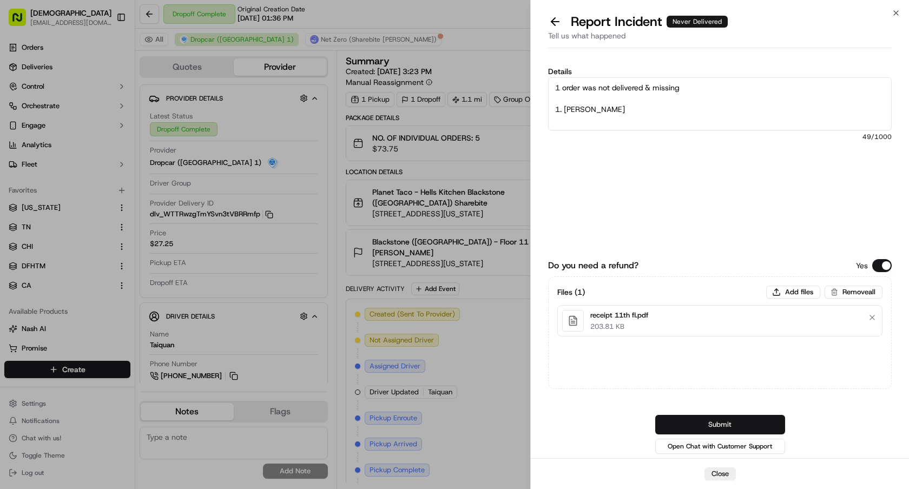
click at [730, 422] on button "Submit" at bounding box center [720, 424] width 130 height 19
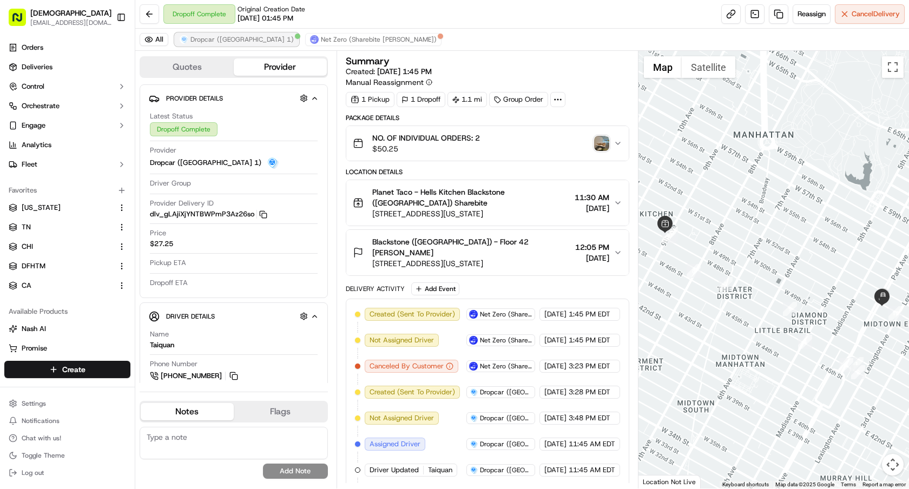
click at [219, 43] on span "Dropcar ([GEOGRAPHIC_DATA] 1)" at bounding box center [241, 39] width 103 height 9
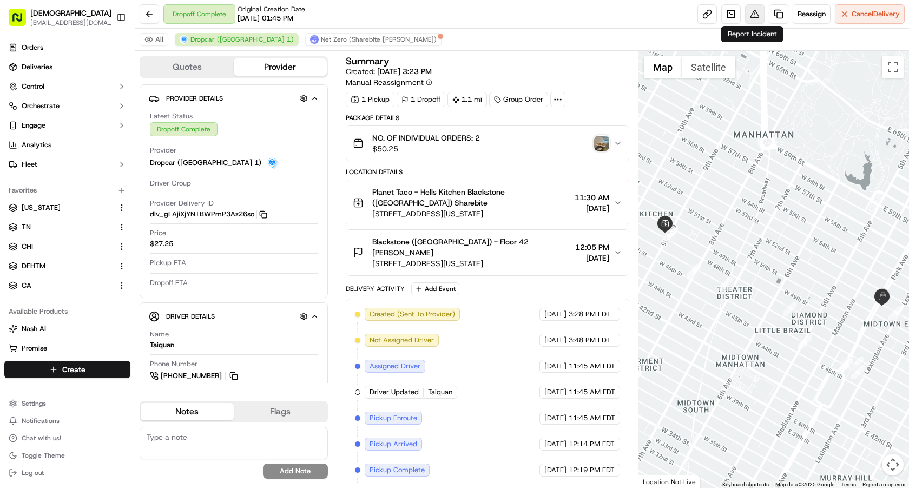
click at [757, 18] on button at bounding box center [754, 13] width 19 height 19
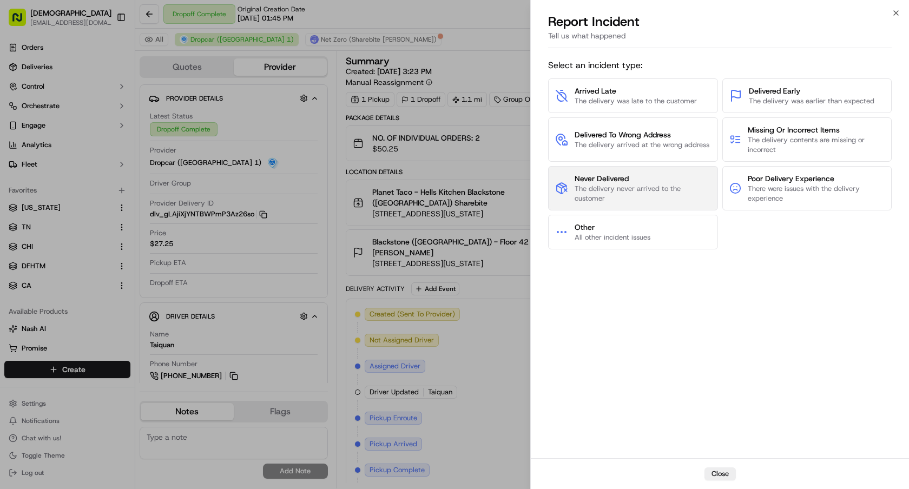
click at [630, 179] on span "Never Delivered" at bounding box center [643, 178] width 136 height 11
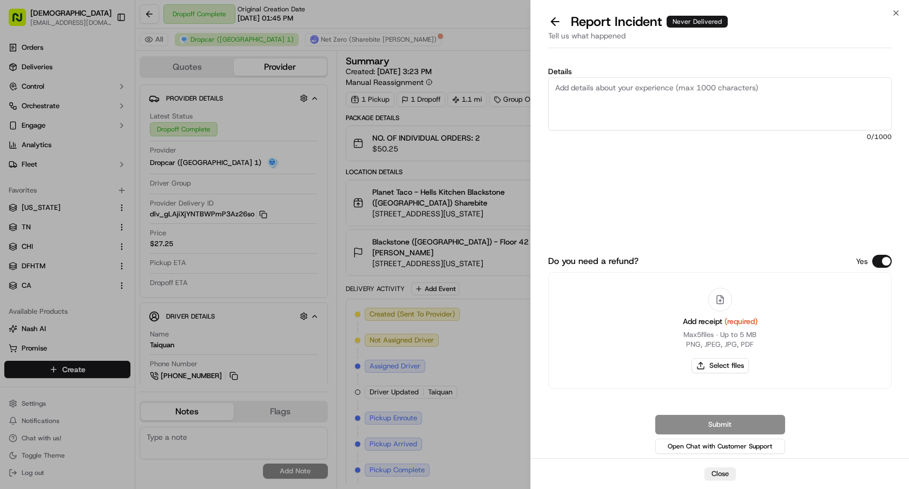
click at [611, 99] on textarea "Details" at bounding box center [720, 103] width 344 height 53
type textarea "1 order was not delivered & missing"
click at [726, 364] on button "Select files" at bounding box center [720, 365] width 57 height 15
type input "C:\fakepath\receipt 42nd fl.pdf"
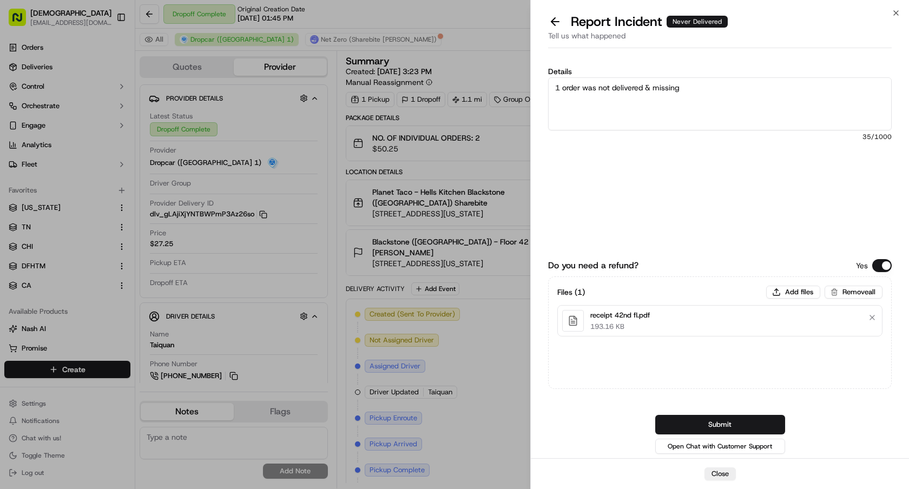
click at [630, 127] on textarea "1 order was not delivered & missing" at bounding box center [720, 103] width 344 height 53
click at [609, 109] on textarea "1 order was not delivered & missing" at bounding box center [720, 103] width 344 height 53
paste textarea "Morgan Phillips"
type textarea "1 order was not delivered & missing 1. Morgan Phillips"
click at [705, 429] on button "Submit" at bounding box center [720, 424] width 130 height 19
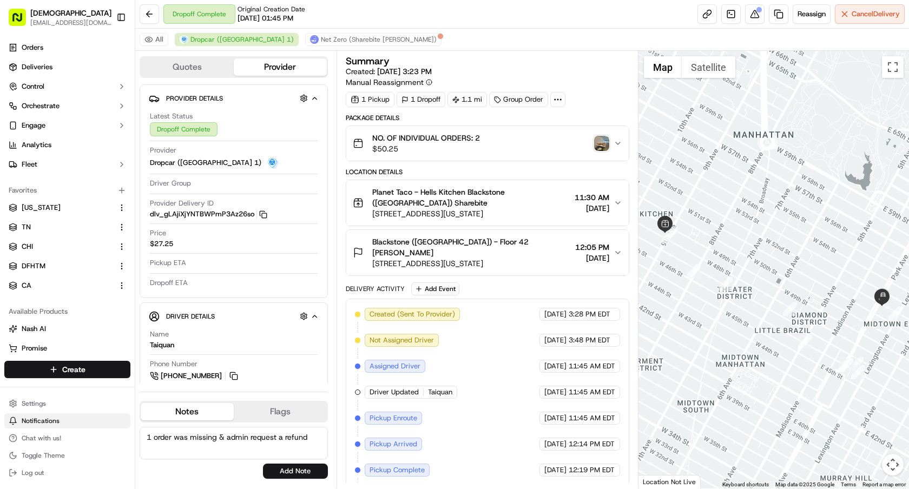
drag, startPoint x: 295, startPoint y: 436, endPoint x: 69, endPoint y: 424, distance: 227.1
click at [69, 424] on div "Sharebite e.park@sharebite.com Toggle Sidebar Orders Deliveries Control Orchest…" at bounding box center [454, 244] width 909 height 489
type textarea "1 order was missing & admin request a refund"
click at [299, 468] on button "Add Note" at bounding box center [295, 471] width 65 height 15
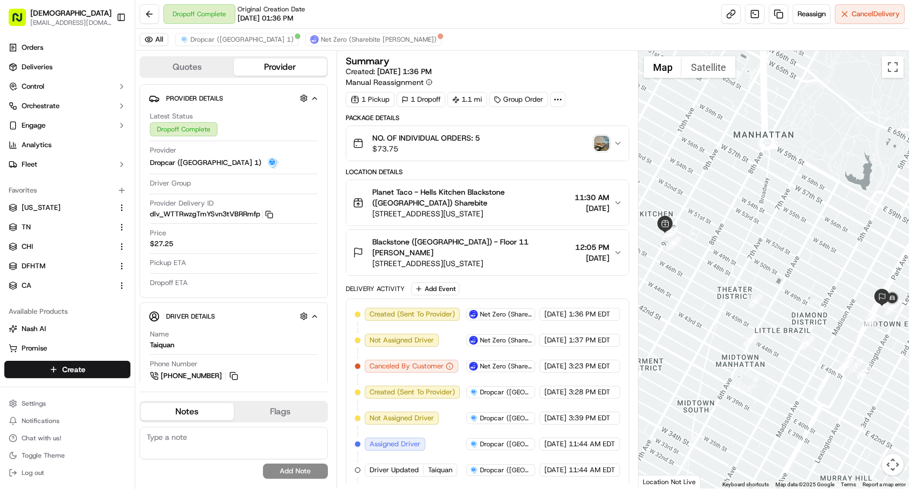
click at [274, 440] on textarea at bounding box center [234, 443] width 188 height 32
paste textarea "1 order was missing & admin request a refund"
type textarea "1 order was missing & admin request a refund"
click at [310, 478] on button "Add Note" at bounding box center [295, 471] width 65 height 15
click at [202, 435] on textarea at bounding box center [234, 443] width 188 height 32
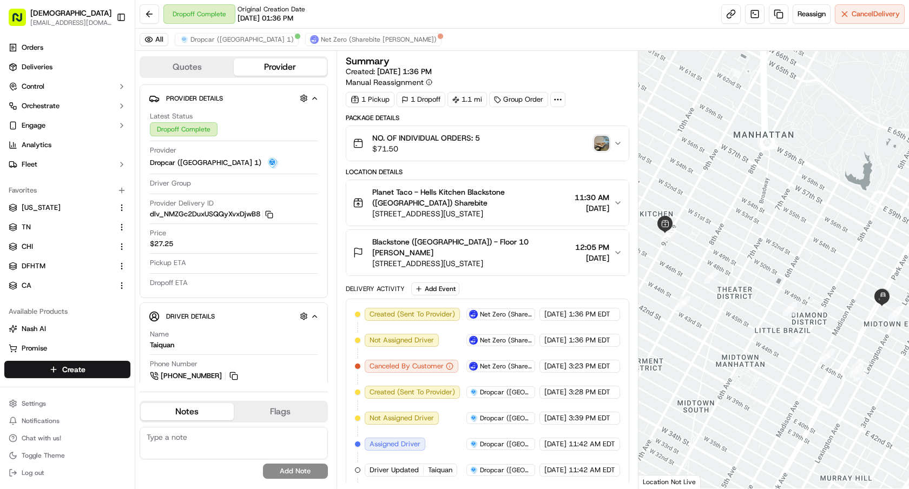
paste textarea "1 order was missing & admin request a refund"
click at [150, 435] on textarea "1 order was missing & admin request a refund" at bounding box center [234, 443] width 188 height 32
click at [180, 440] on textarea "2 orders was missing & admin request a refund" at bounding box center [234, 443] width 188 height 32
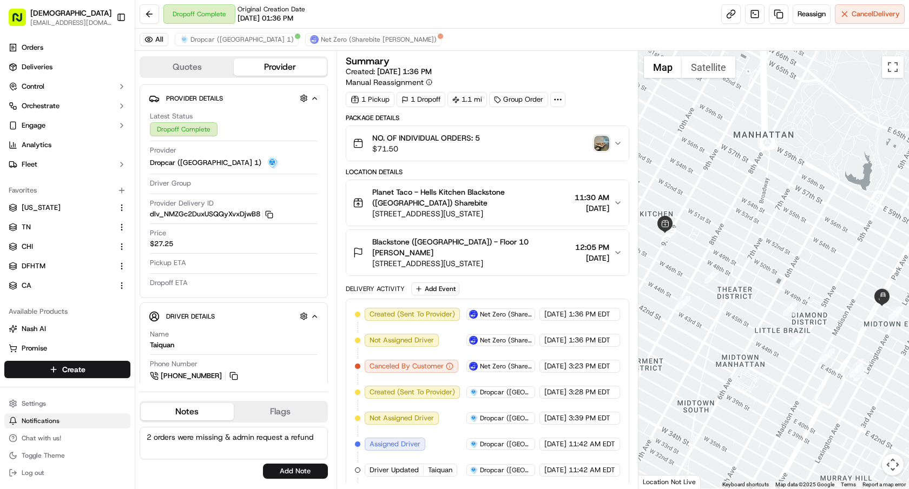
drag, startPoint x: 316, startPoint y: 439, endPoint x: 8, endPoint y: 424, distance: 308.8
click at [10, 424] on div "Sharebite e.park@sharebite.com Toggle Sidebar Orders Deliveries Control Orchest…" at bounding box center [454, 244] width 909 height 489
type textarea "2 orders were missing & admin request a refund"
click at [271, 475] on button "Add Note" at bounding box center [295, 471] width 65 height 15
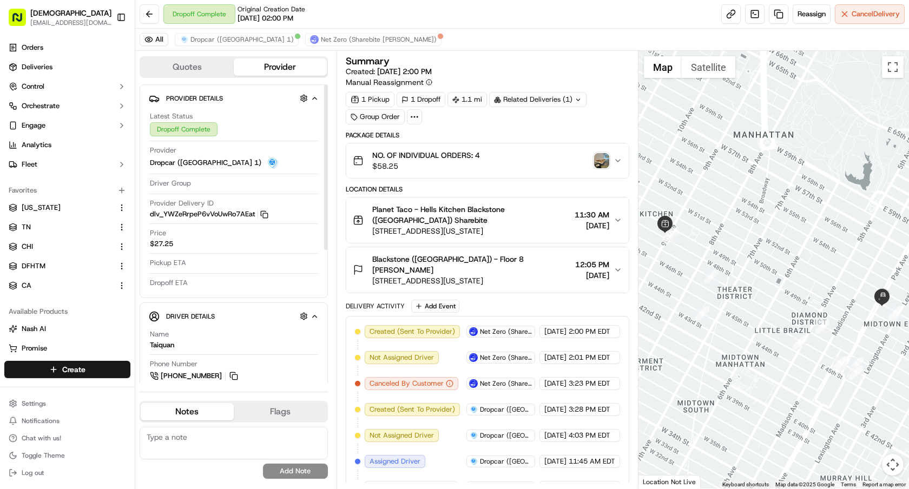
click at [235, 437] on textarea at bounding box center [234, 443] width 188 height 32
paste textarea "2 orders were missing & admin request a refund"
type textarea "2 orders were missing & admin request a refund"
click at [286, 477] on button "Add Note" at bounding box center [295, 471] width 65 height 15
